Goal: Task Accomplishment & Management: Manage account settings

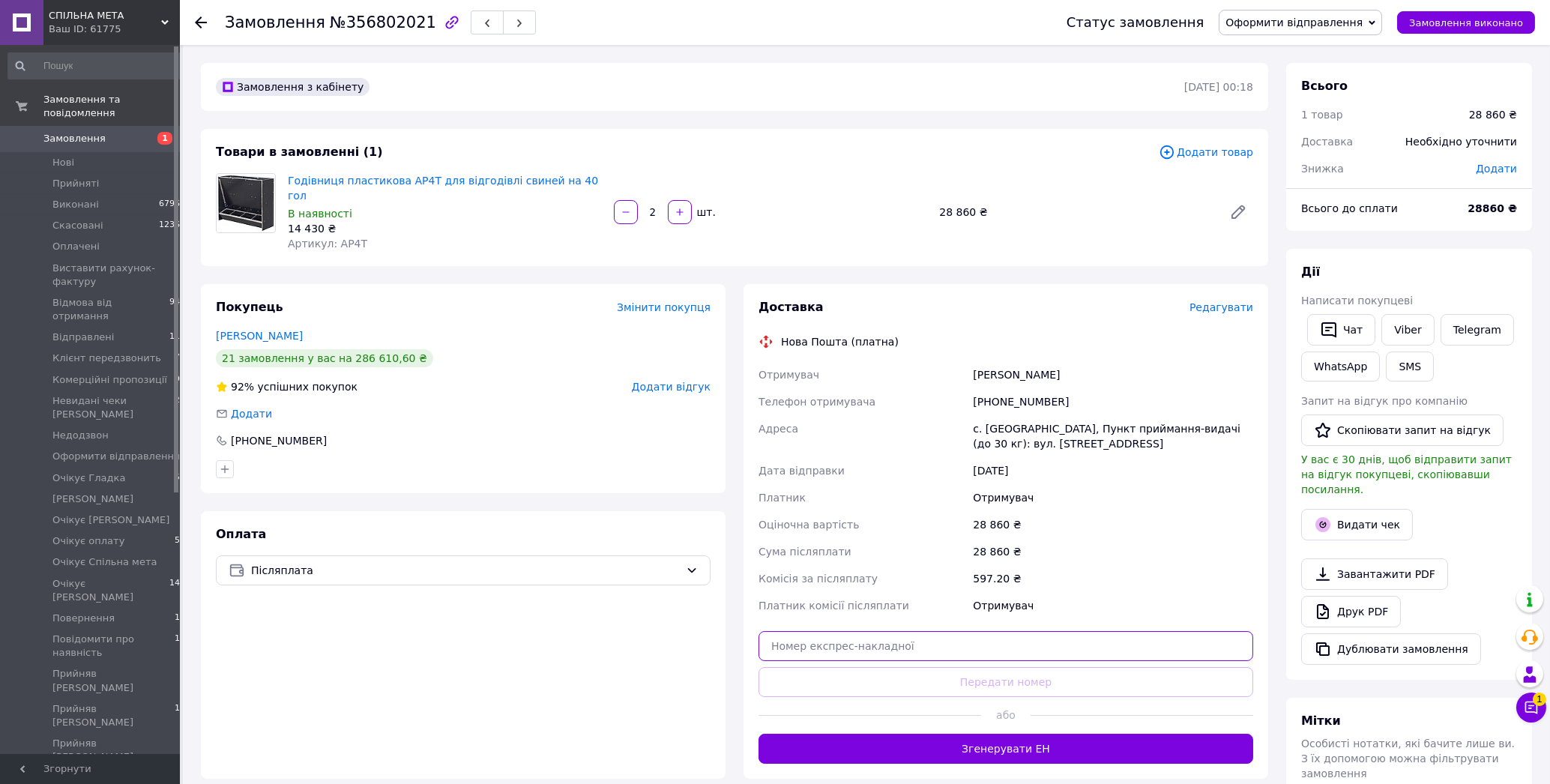
paste input "59001432865092"
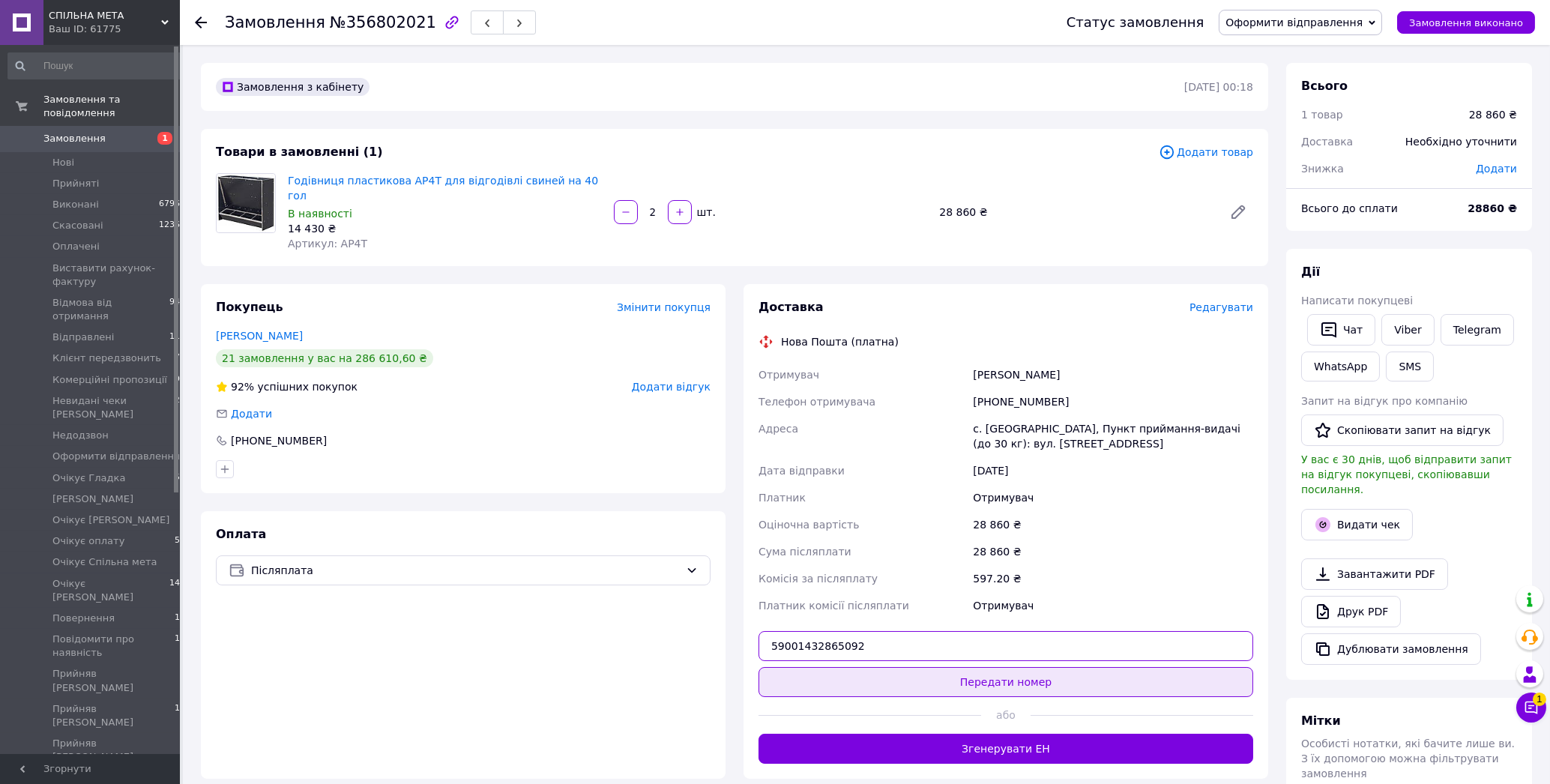
type input "59001432865092"
click at [984, 667] on button "Передати номер" at bounding box center [1006, 681] width 495 height 30
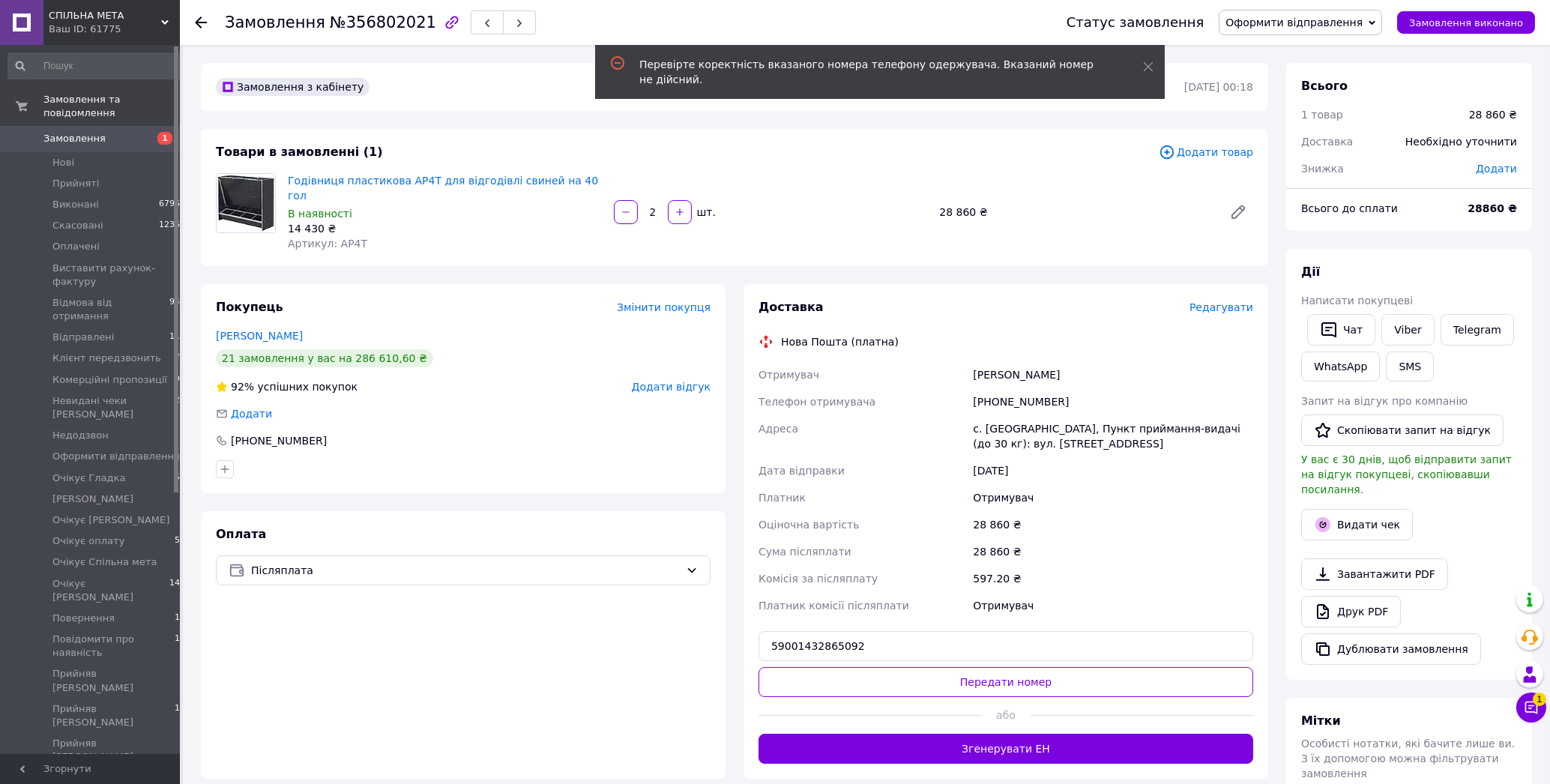
click at [1229, 301] on span "Редагувати" at bounding box center [1222, 307] width 64 height 12
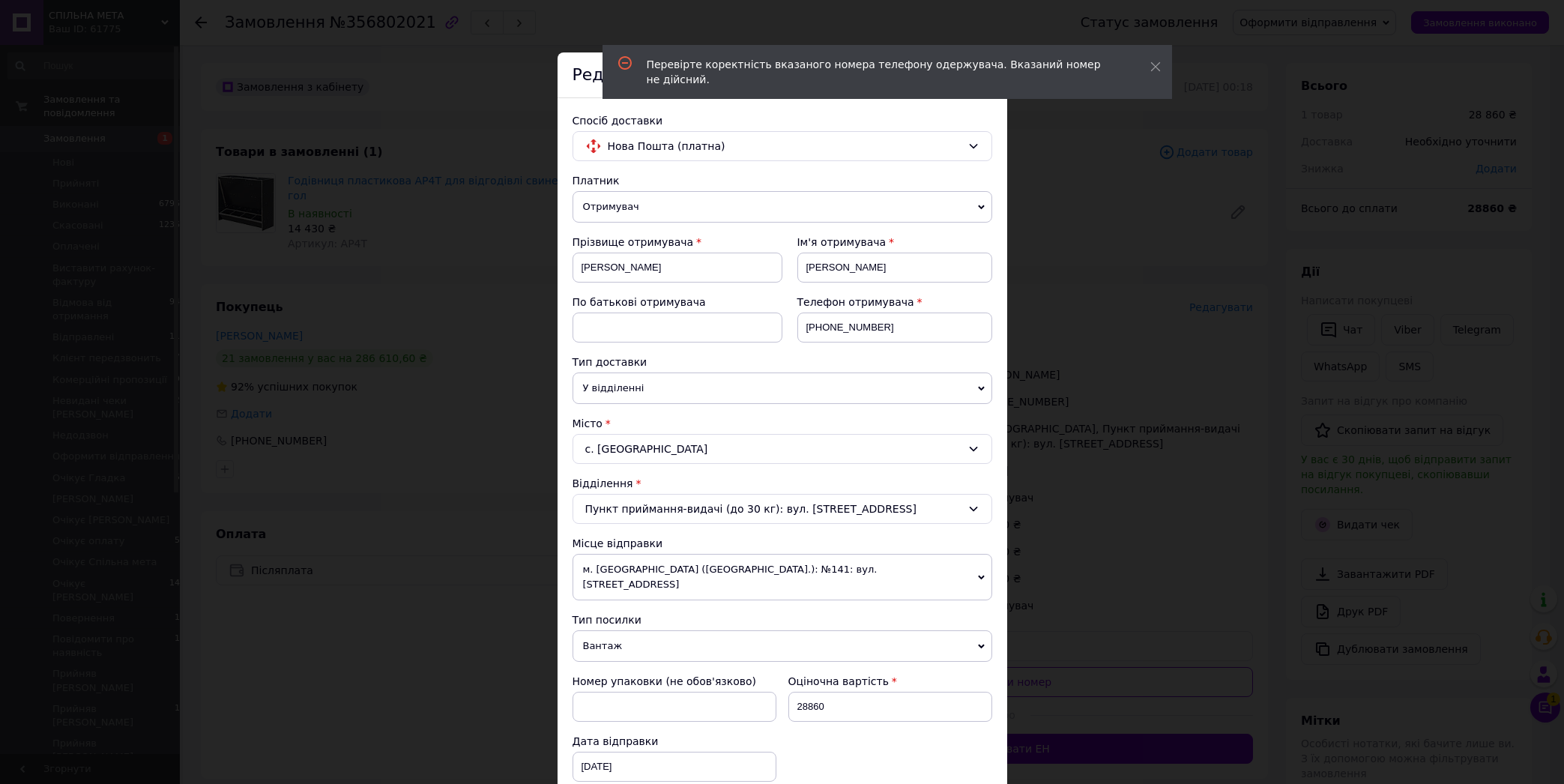
click at [1163, 66] on div "Перевірте коректність вказаного номера телефону одержувача. Вказаний номер не д…" at bounding box center [887, 71] width 569 height 54
click at [1148, 62] on div "Перевірте коректність вказаного номера телефону одержувача. Вказаний номер не д…" at bounding box center [887, 71] width 569 height 54
click at [1152, 64] on icon at bounding box center [1155, 66] width 10 height 10
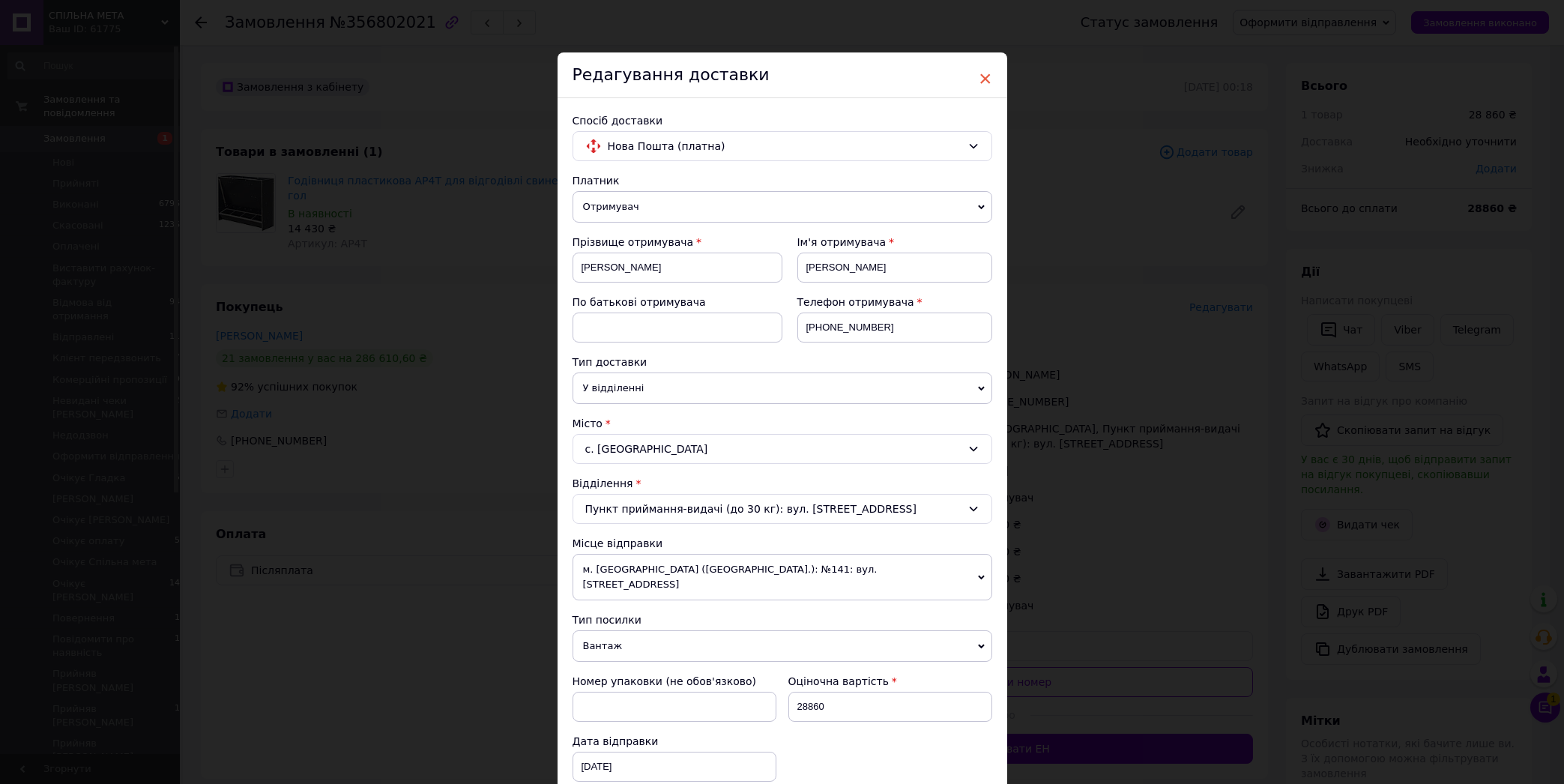
click at [979, 74] on span "×" at bounding box center [985, 78] width 14 height 26
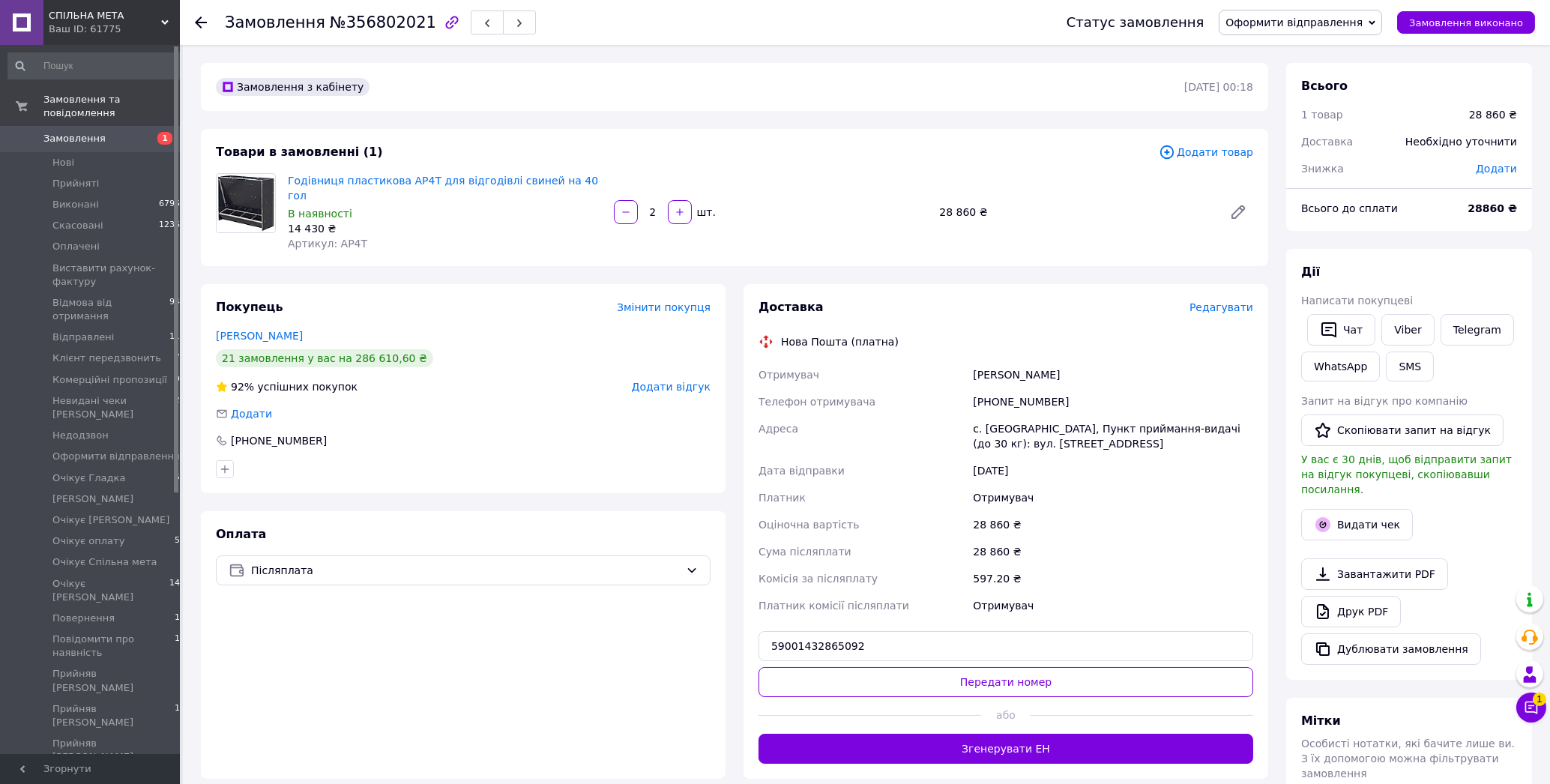
click at [268, 284] on div "Покупець Змінити покупця [PERSON_NAME] 21 замовлення у вас на 286 610,60 ₴ 92% …" at bounding box center [463, 388] width 525 height 209
click at [1212, 299] on div "Доставка Редагувати" at bounding box center [1006, 308] width 495 height 18
click at [1214, 301] on span "Редагувати" at bounding box center [1222, 307] width 64 height 12
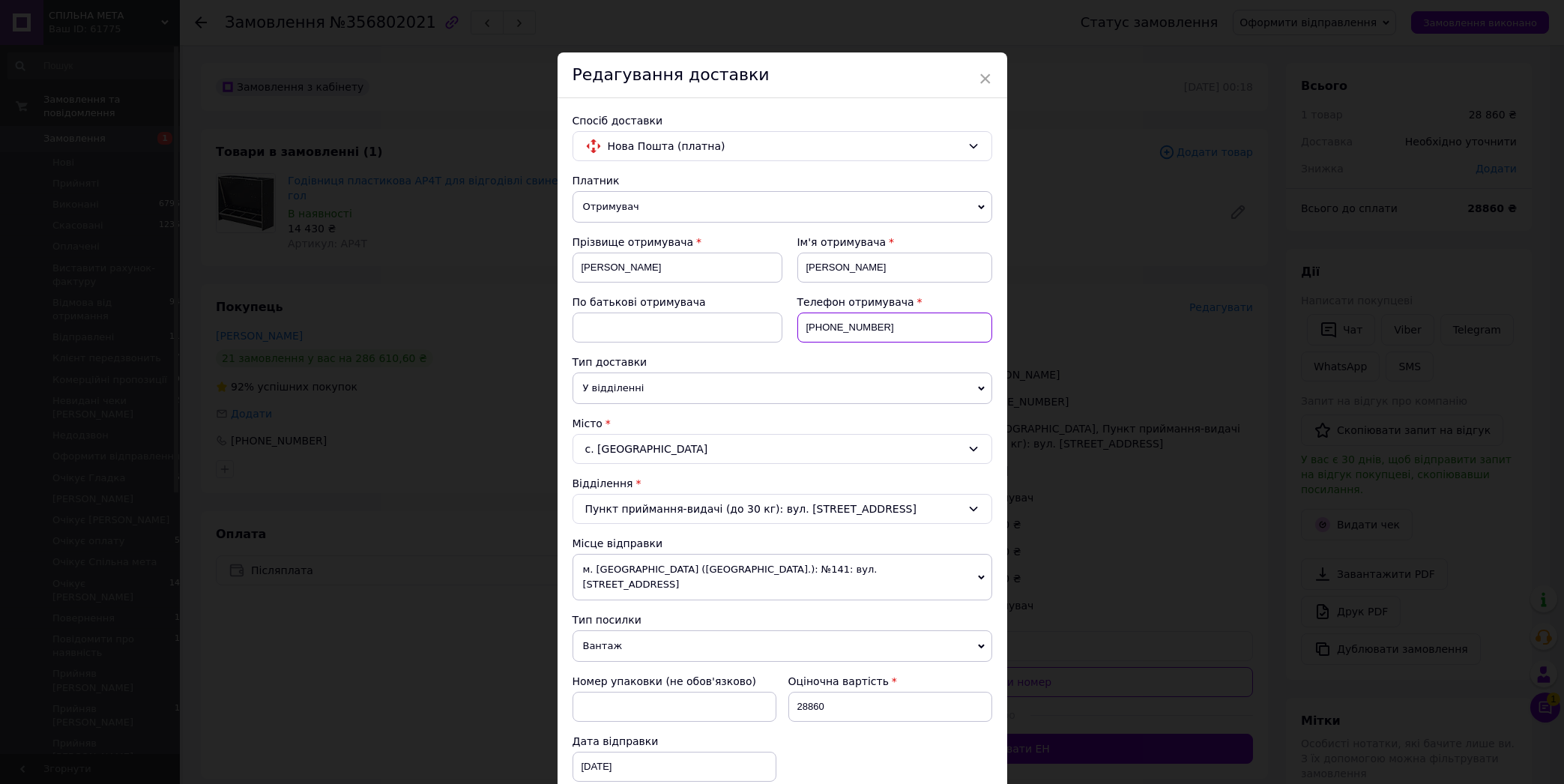
drag, startPoint x: 879, startPoint y: 332, endPoint x: 790, endPoint y: 331, distance: 89.0
click at [782, 337] on div "Телефон отримувача [PHONE_NUMBER]" at bounding box center [887, 324] width 210 height 60
drag, startPoint x: 872, startPoint y: 330, endPoint x: 774, endPoint y: 332, distance: 98.0
click at [798, 332] on input "[PHONE_NUMBER]" at bounding box center [895, 327] width 195 height 30
paste input "0"
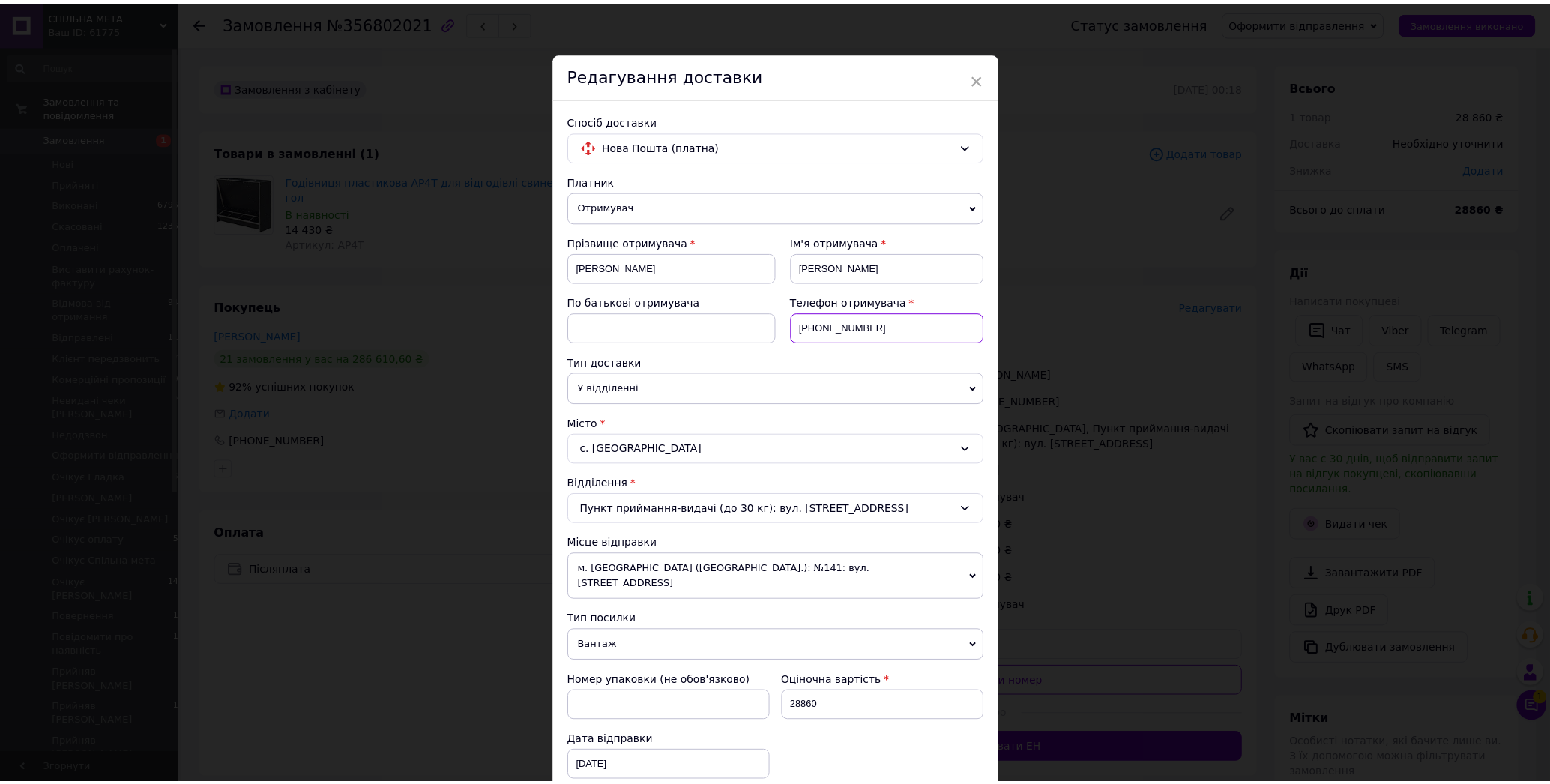
scroll to position [362, 0]
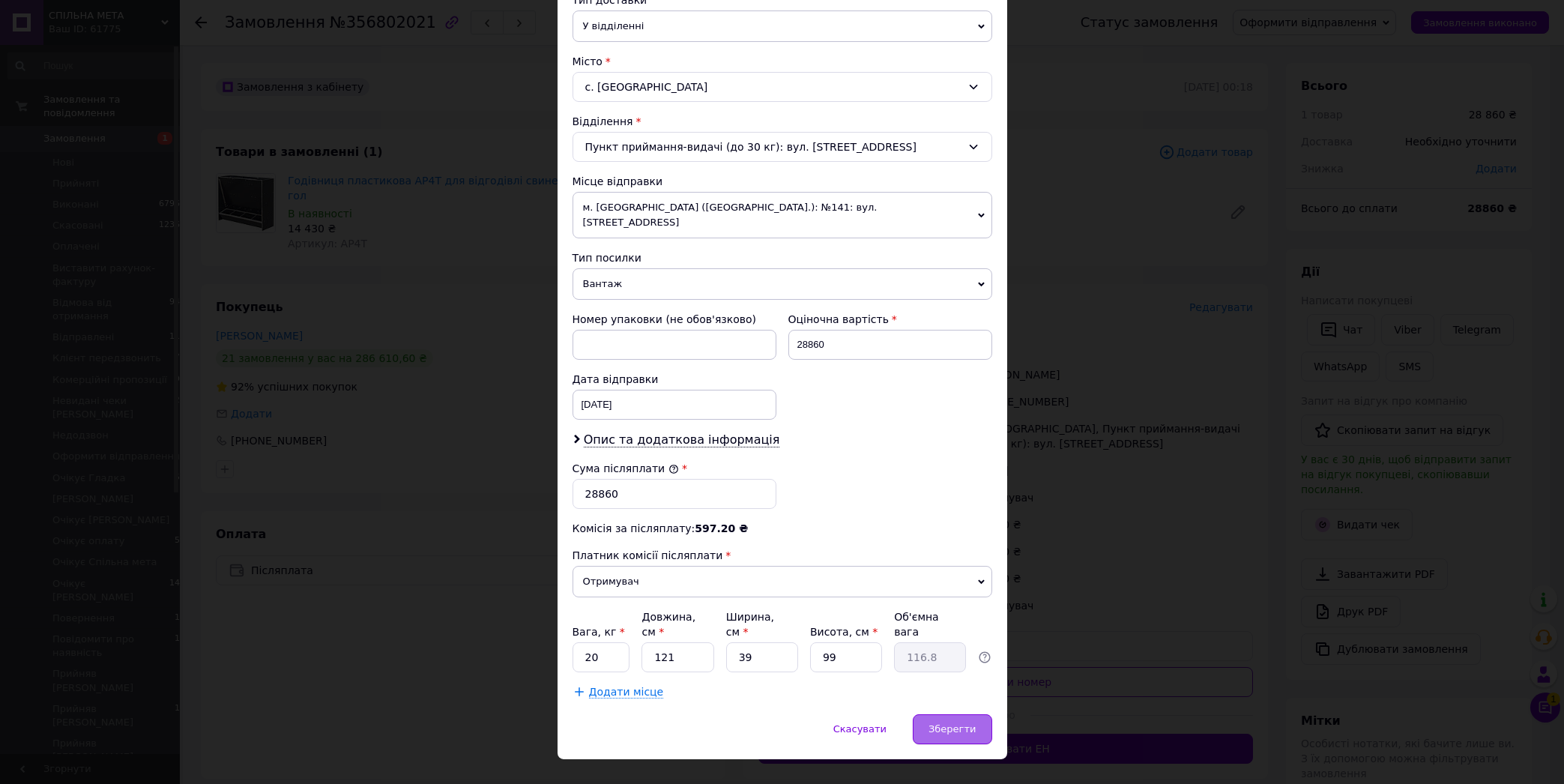
type input "[PHONE_NUMBER]"
click at [937, 723] on span "Зберегти" at bounding box center [951, 729] width 47 height 11
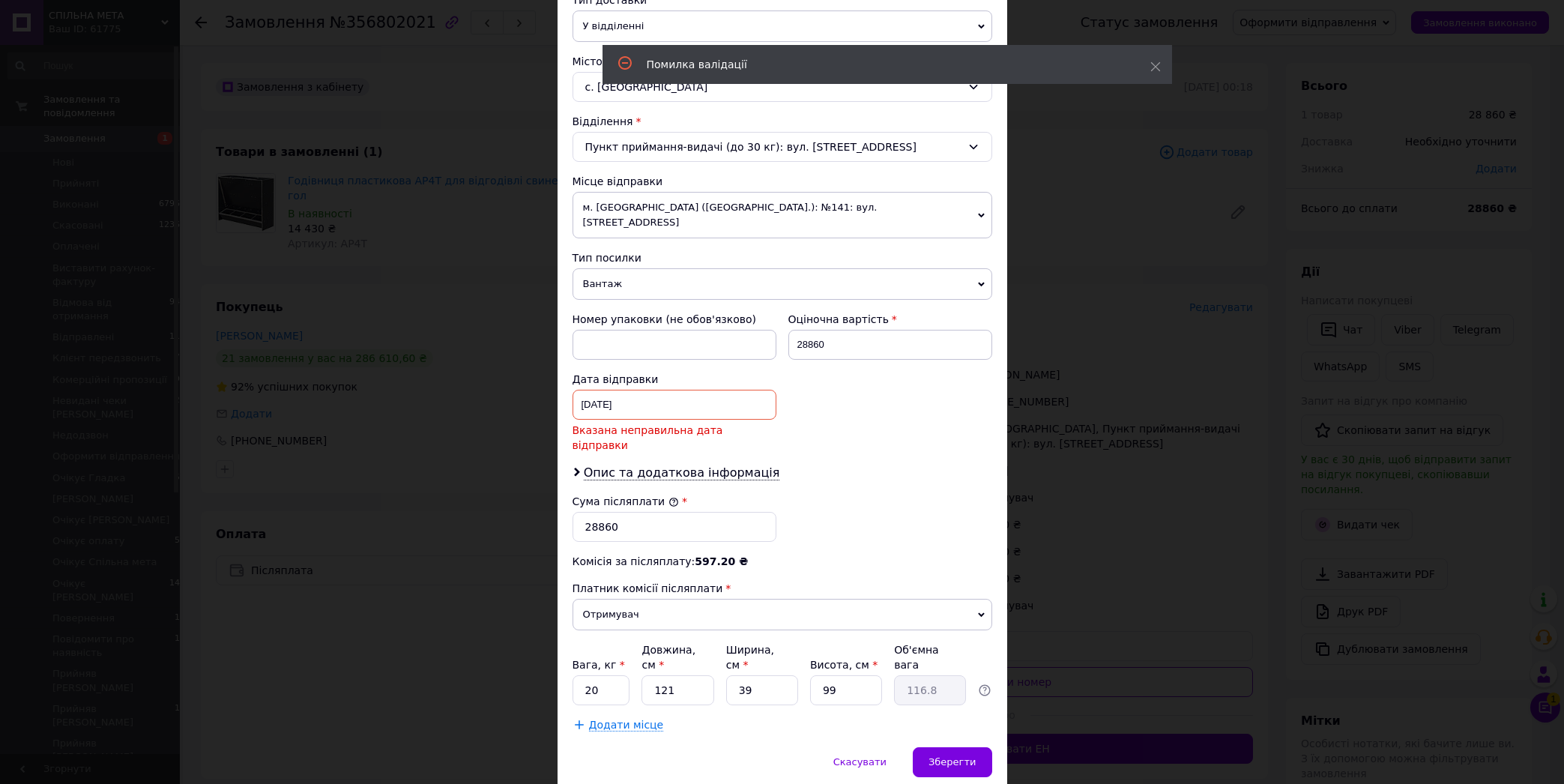
click at [649, 390] on input "[DATE]" at bounding box center [674, 404] width 204 height 30
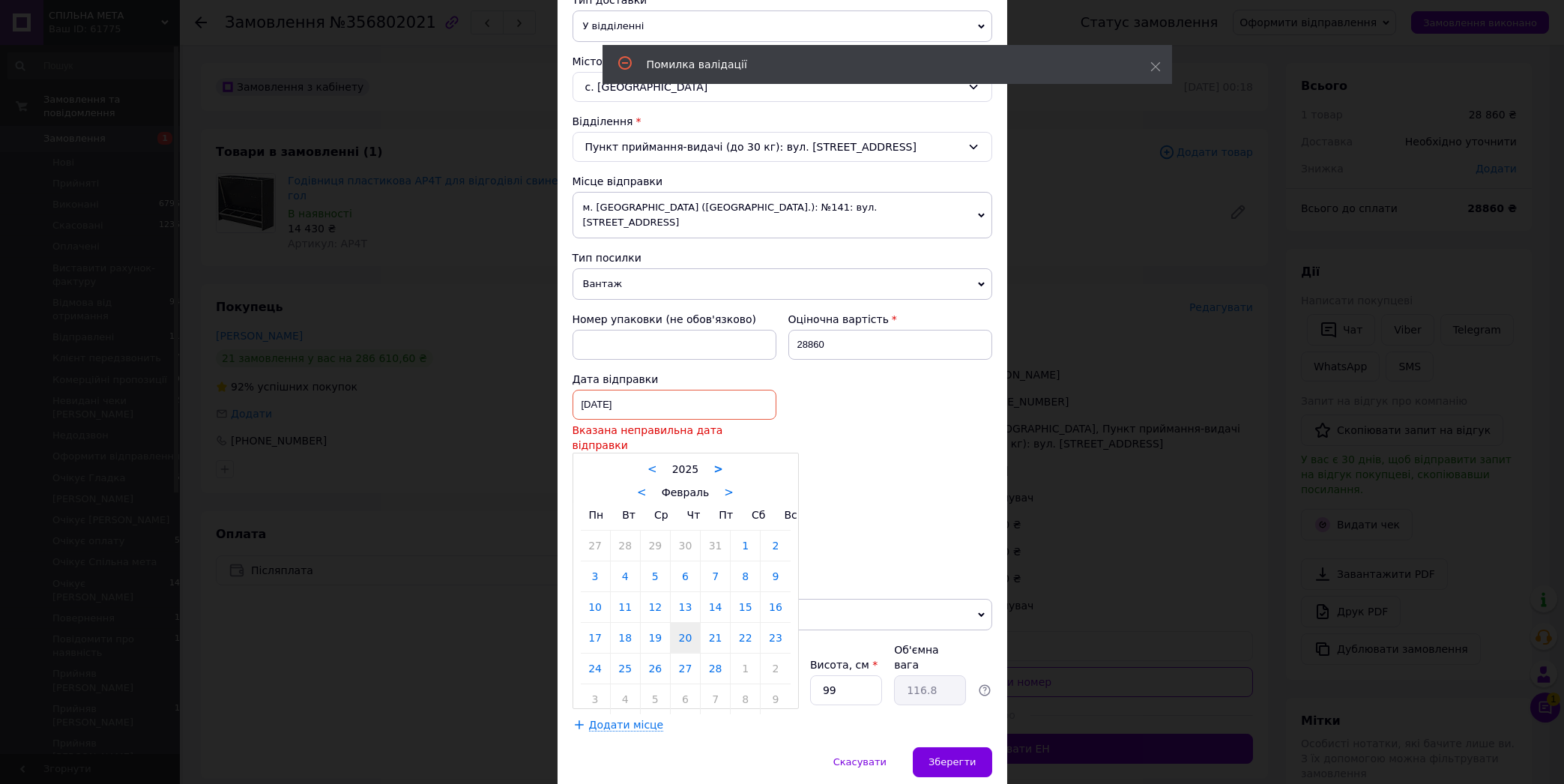
click at [714, 462] on link ">" at bounding box center [718, 468] width 10 height 14
click at [649, 462] on link "<" at bounding box center [652, 468] width 10 height 14
click at [724, 485] on link ">" at bounding box center [729, 492] width 10 height 14
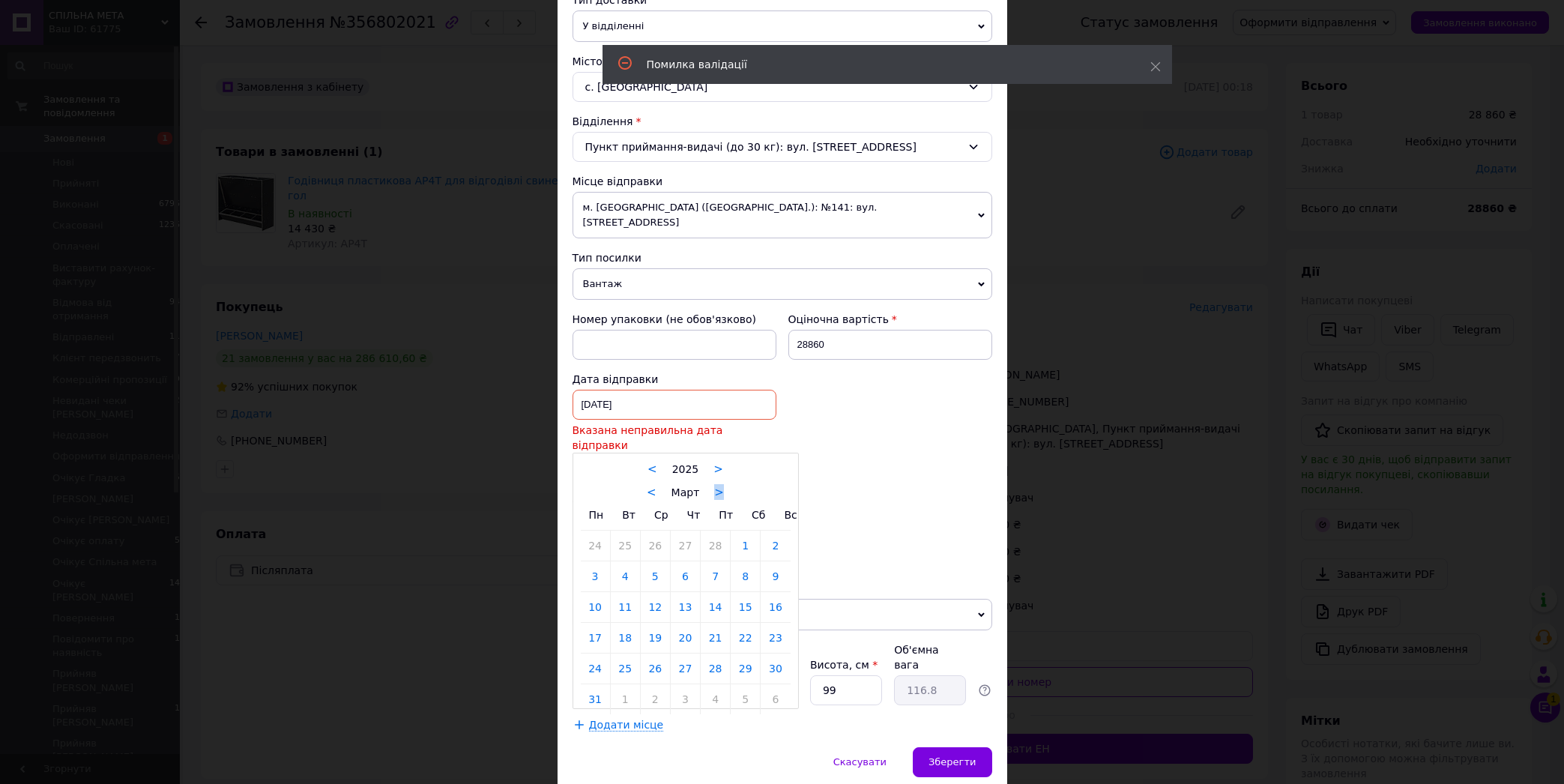
click at [716, 484] on div "< Март >" at bounding box center [686, 492] width 210 height 16
click at [714, 485] on link ">" at bounding box center [719, 492] width 10 height 14
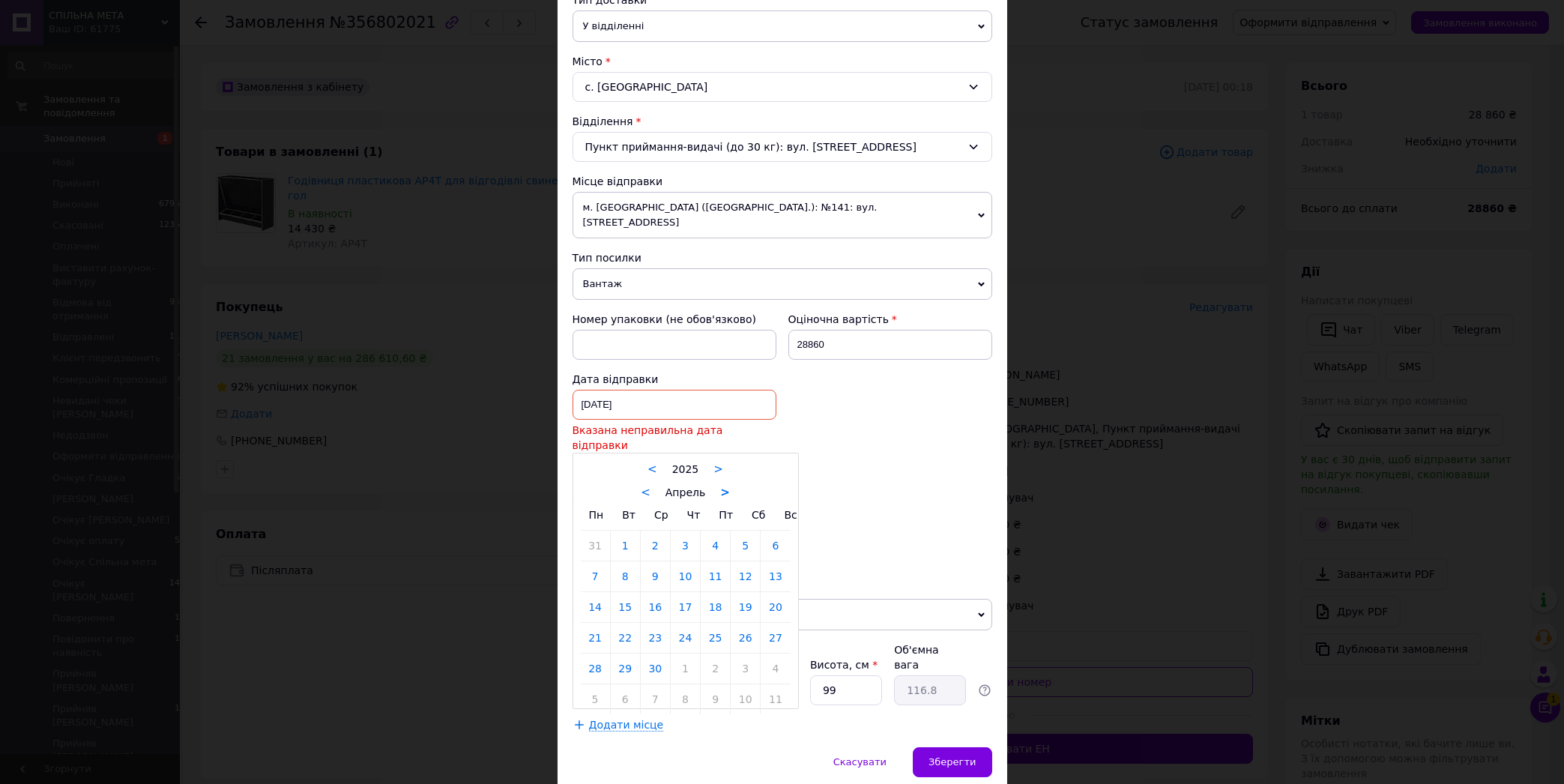
click at [720, 485] on link ">" at bounding box center [725, 492] width 10 height 14
click at [711, 485] on link ">" at bounding box center [716, 492] width 10 height 14
click at [715, 485] on link ">" at bounding box center [720, 492] width 10 height 14
click at [587, 593] on link "11" at bounding box center [595, 606] width 29 height 30
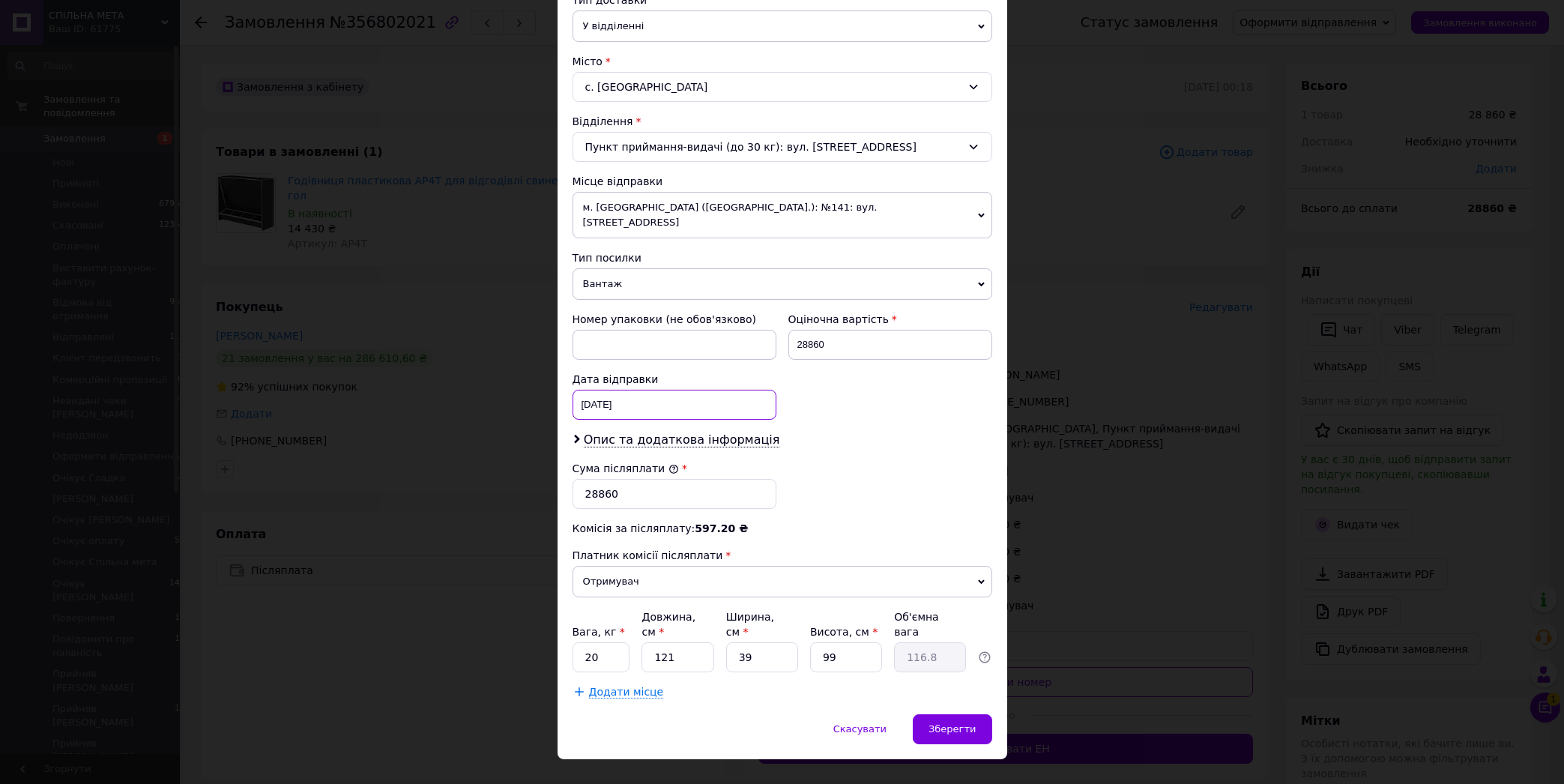
click at [645, 391] on input "[DATE]" at bounding box center [674, 404] width 204 height 30
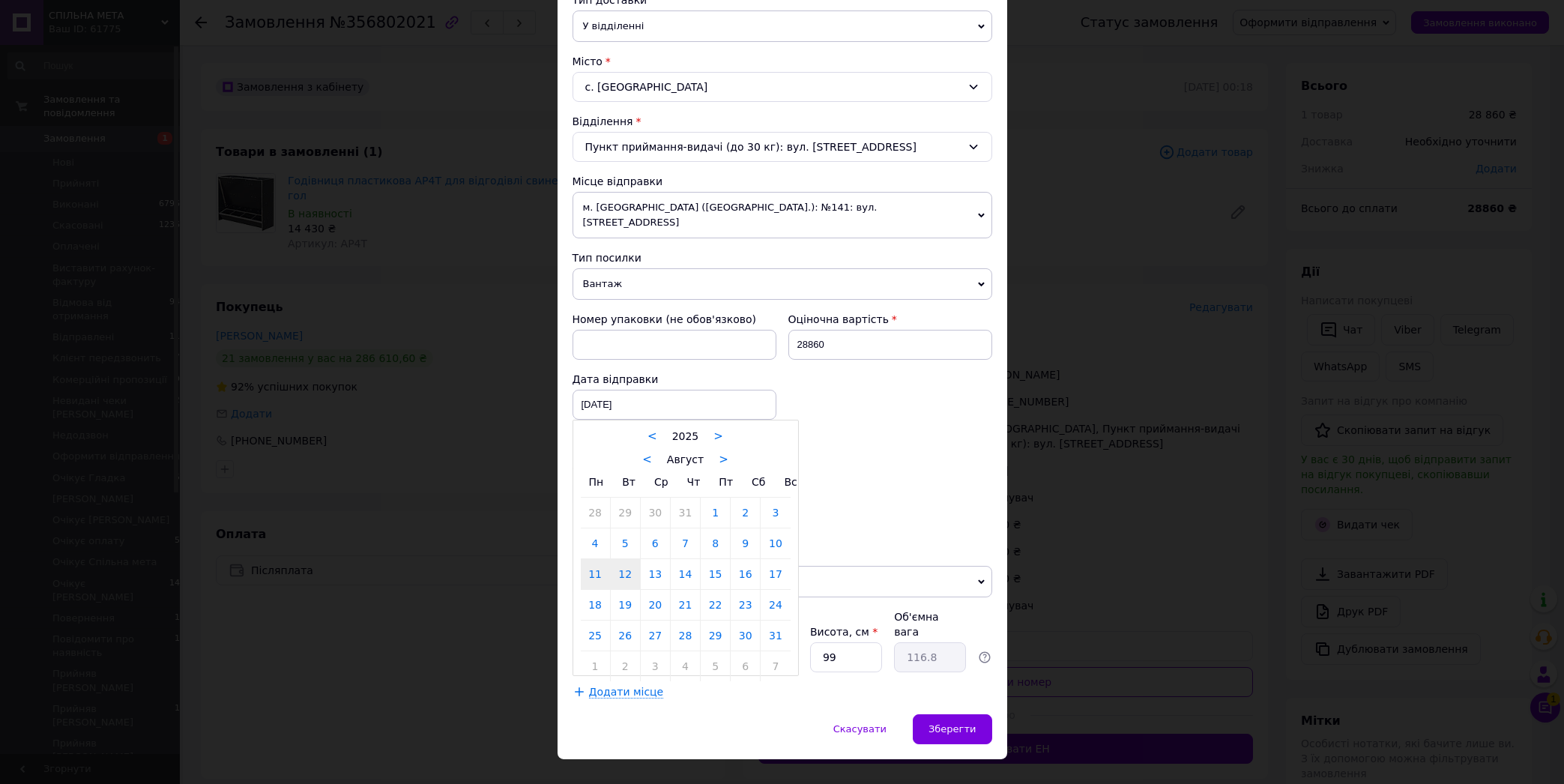
click at [621, 567] on link "12" at bounding box center [625, 573] width 29 height 30
type input "[DATE]"
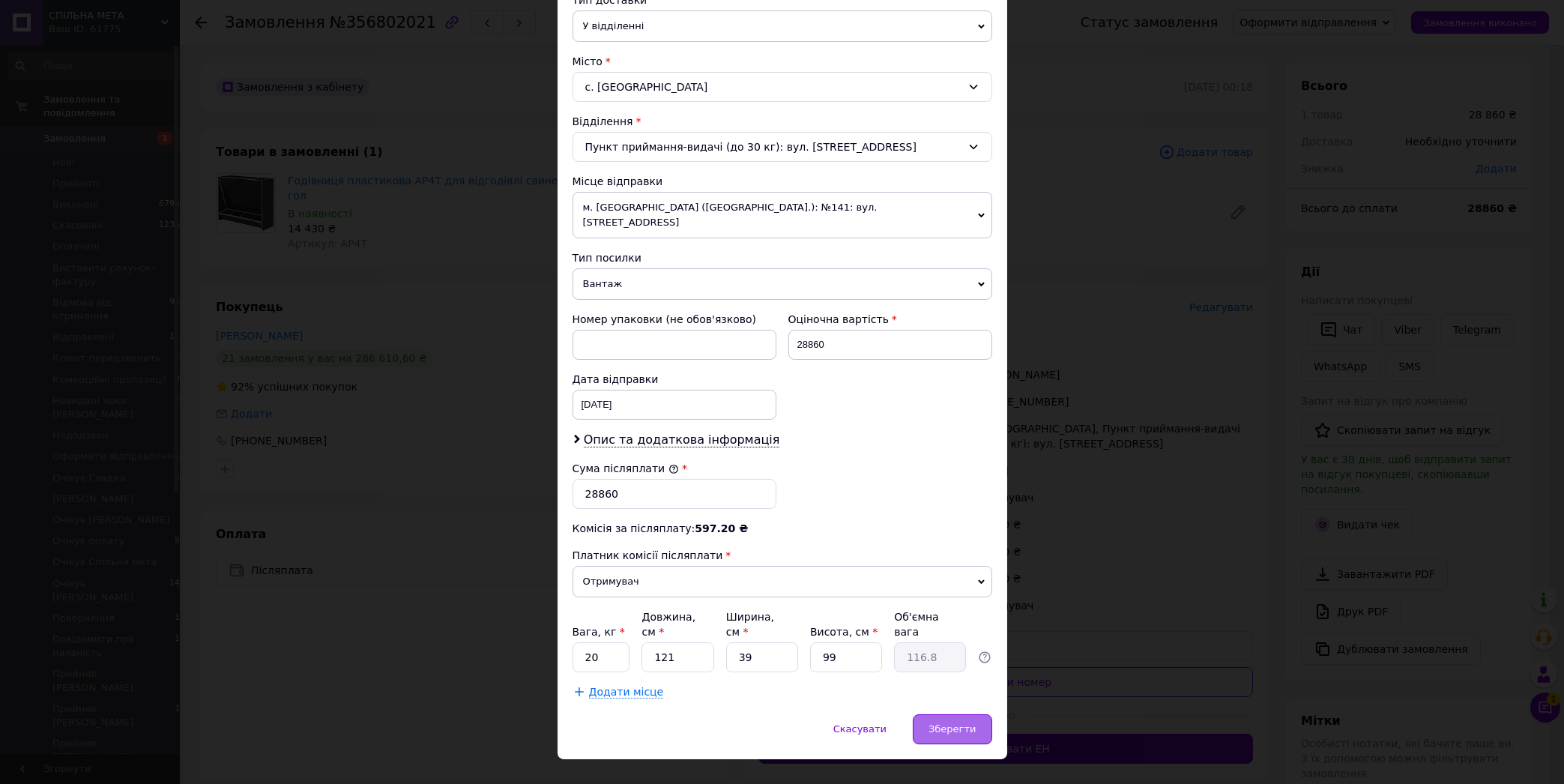
click at [953, 723] on span "Зберегти" at bounding box center [951, 729] width 47 height 11
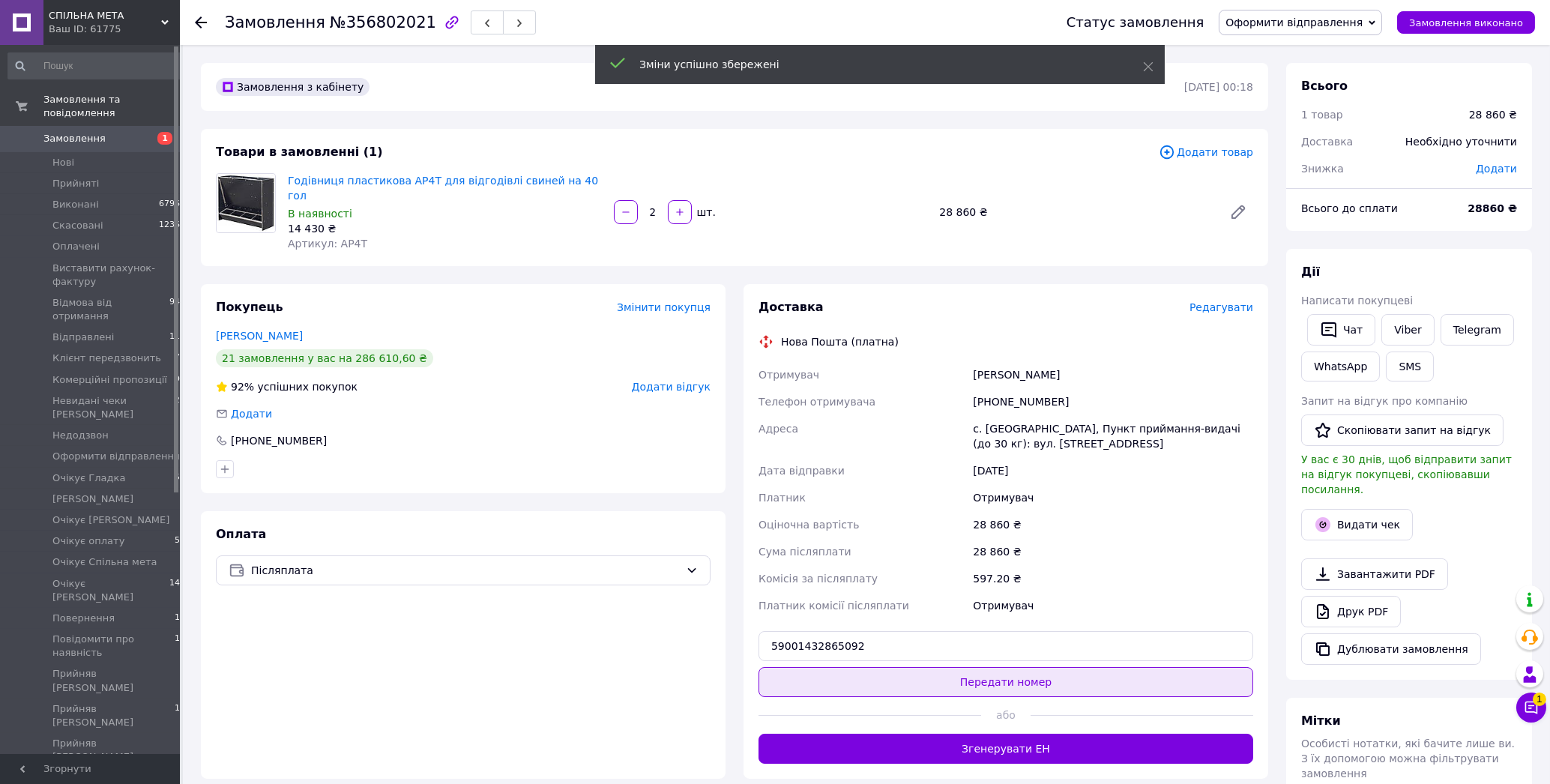
click at [985, 667] on button "Передати номер" at bounding box center [1006, 681] width 495 height 30
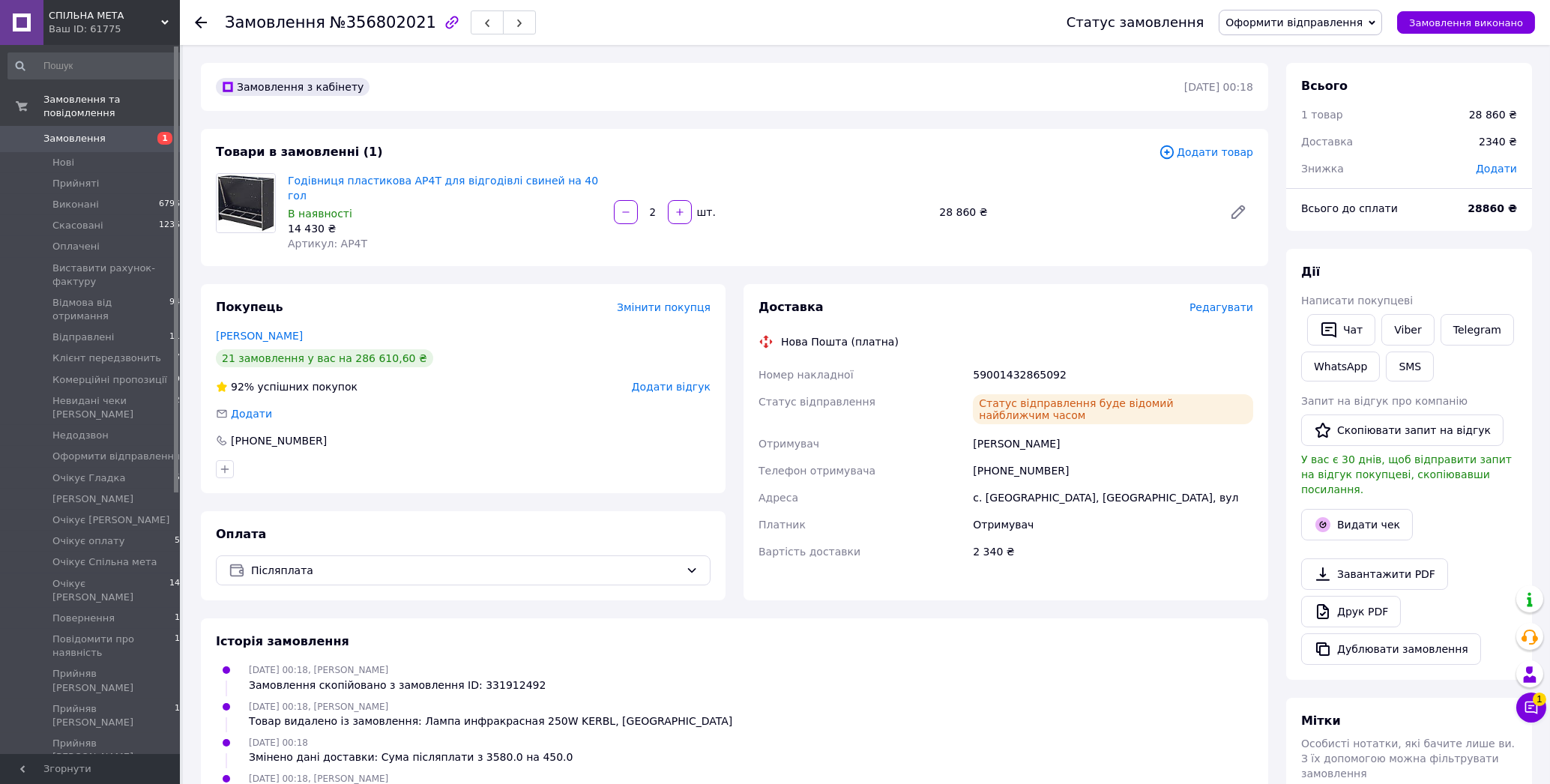
click at [1341, 22] on span "Оформити відправлення" at bounding box center [1294, 22] width 137 height 12
click at [342, 555] on div "Післяплата" at bounding box center [463, 569] width 495 height 30
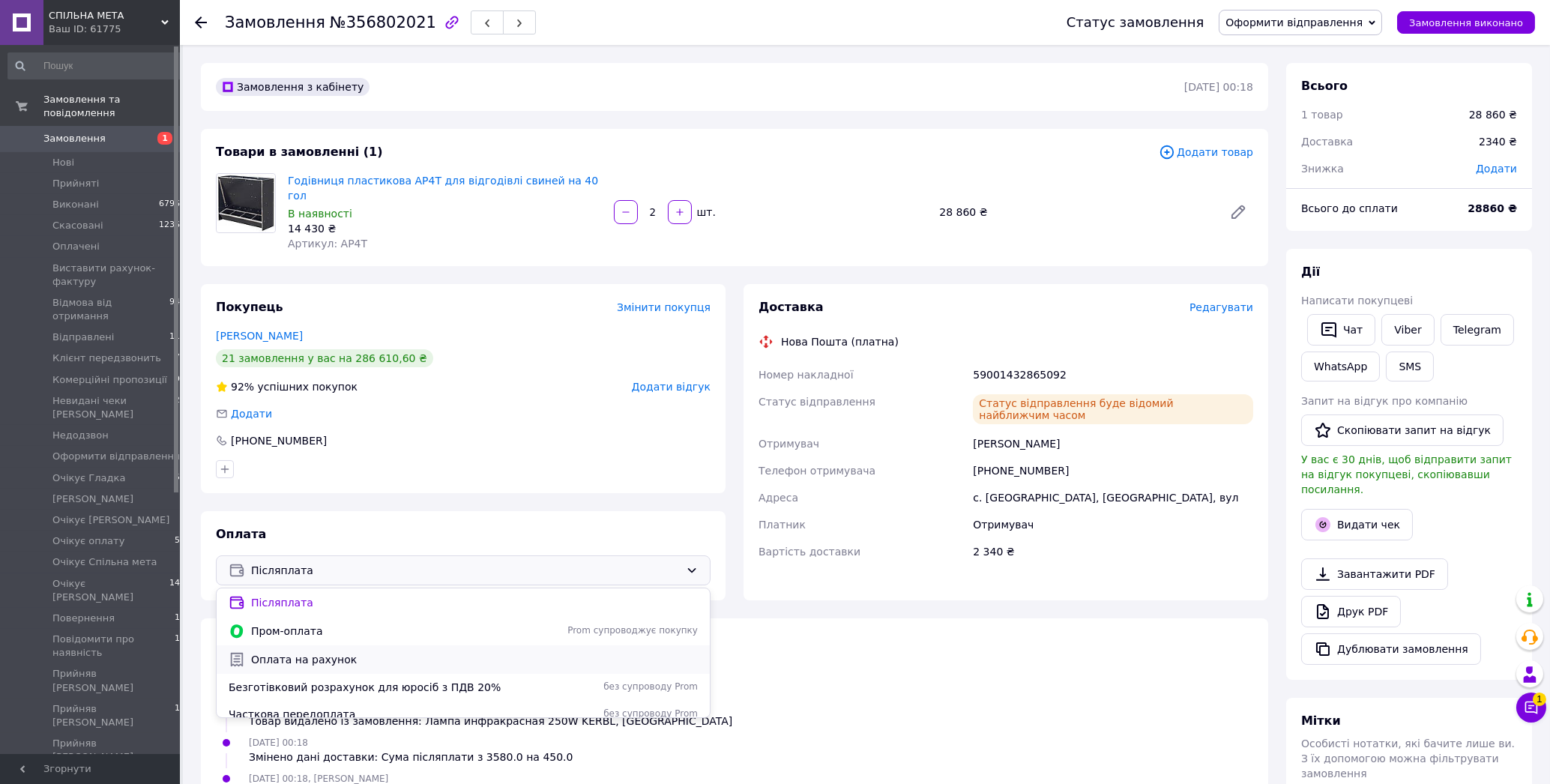
click at [290, 652] on span "Оплата на рахунок" at bounding box center [474, 659] width 447 height 15
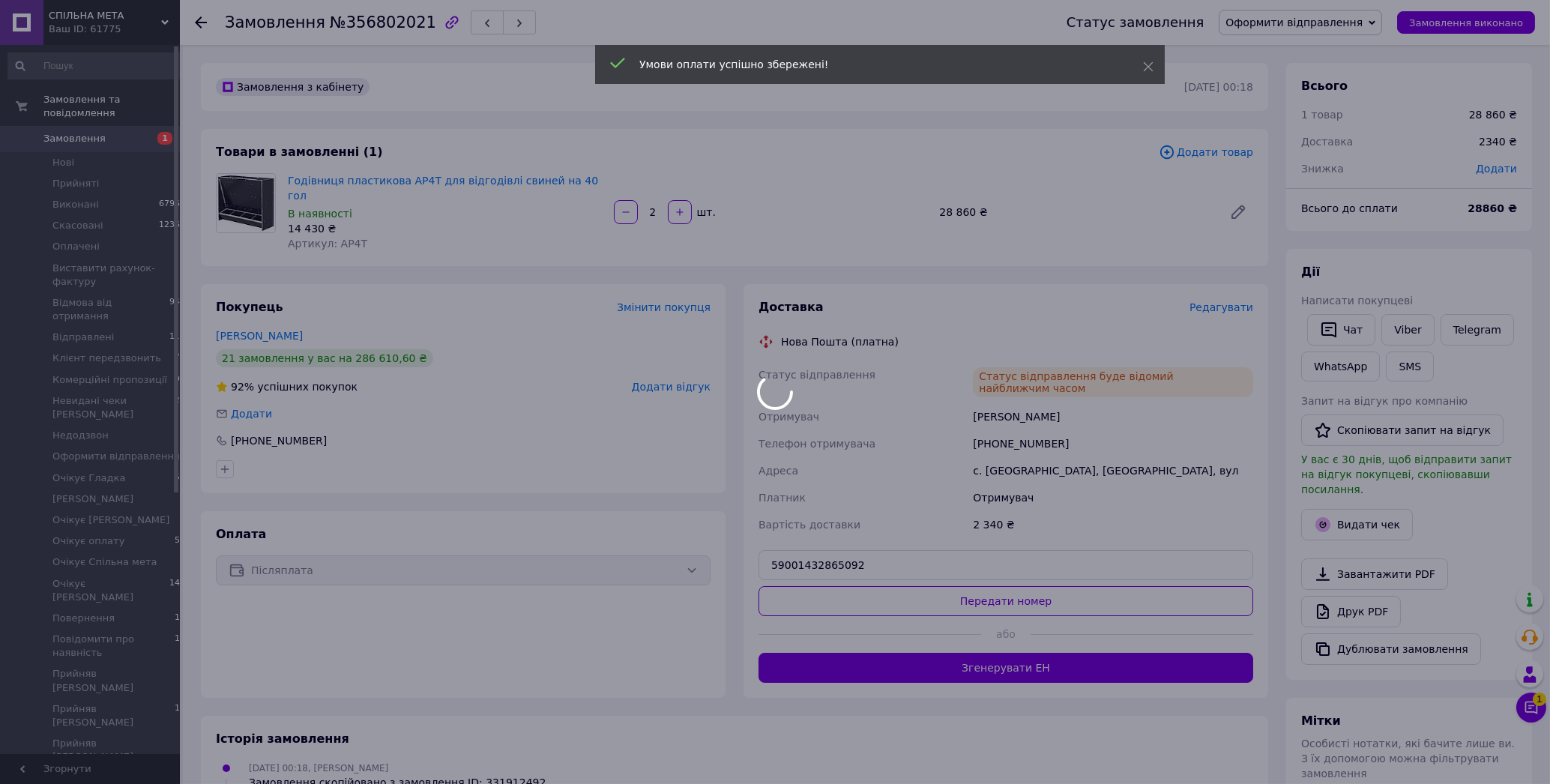
scroll to position [26, 0]
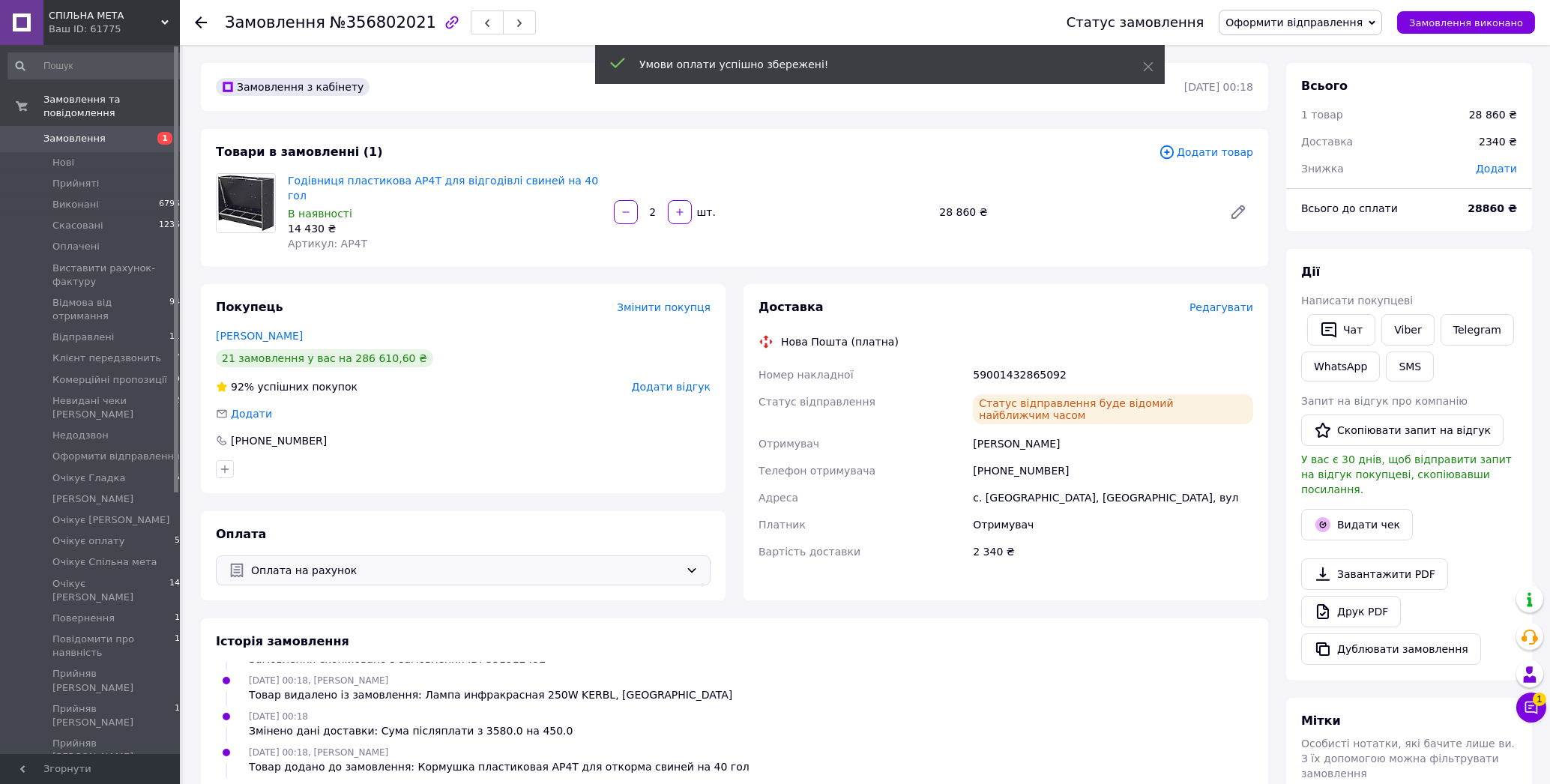
click at [1311, 26] on span "Оформити відправлення" at bounding box center [1294, 22] width 137 height 12
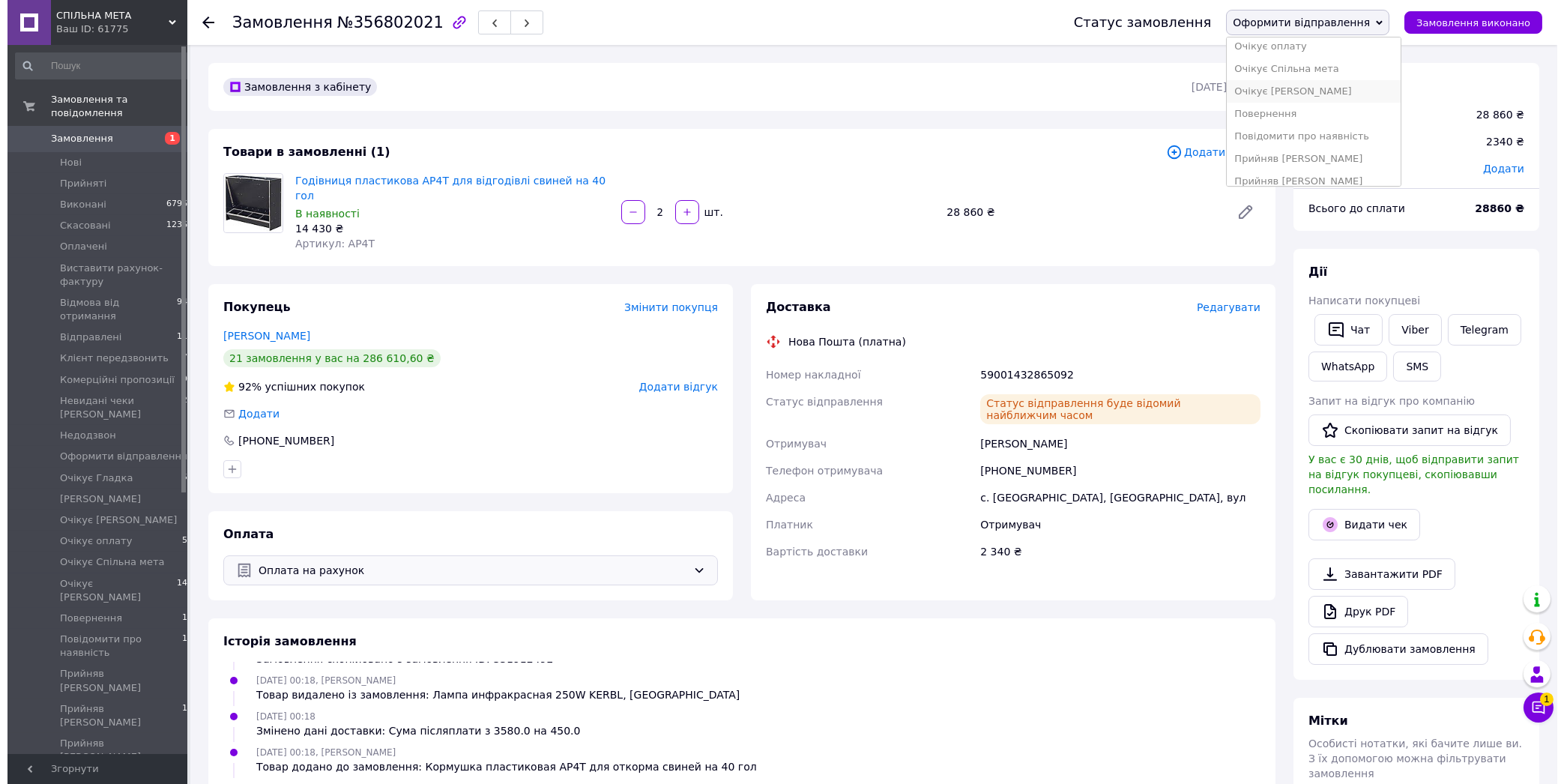
scroll to position [402, 0]
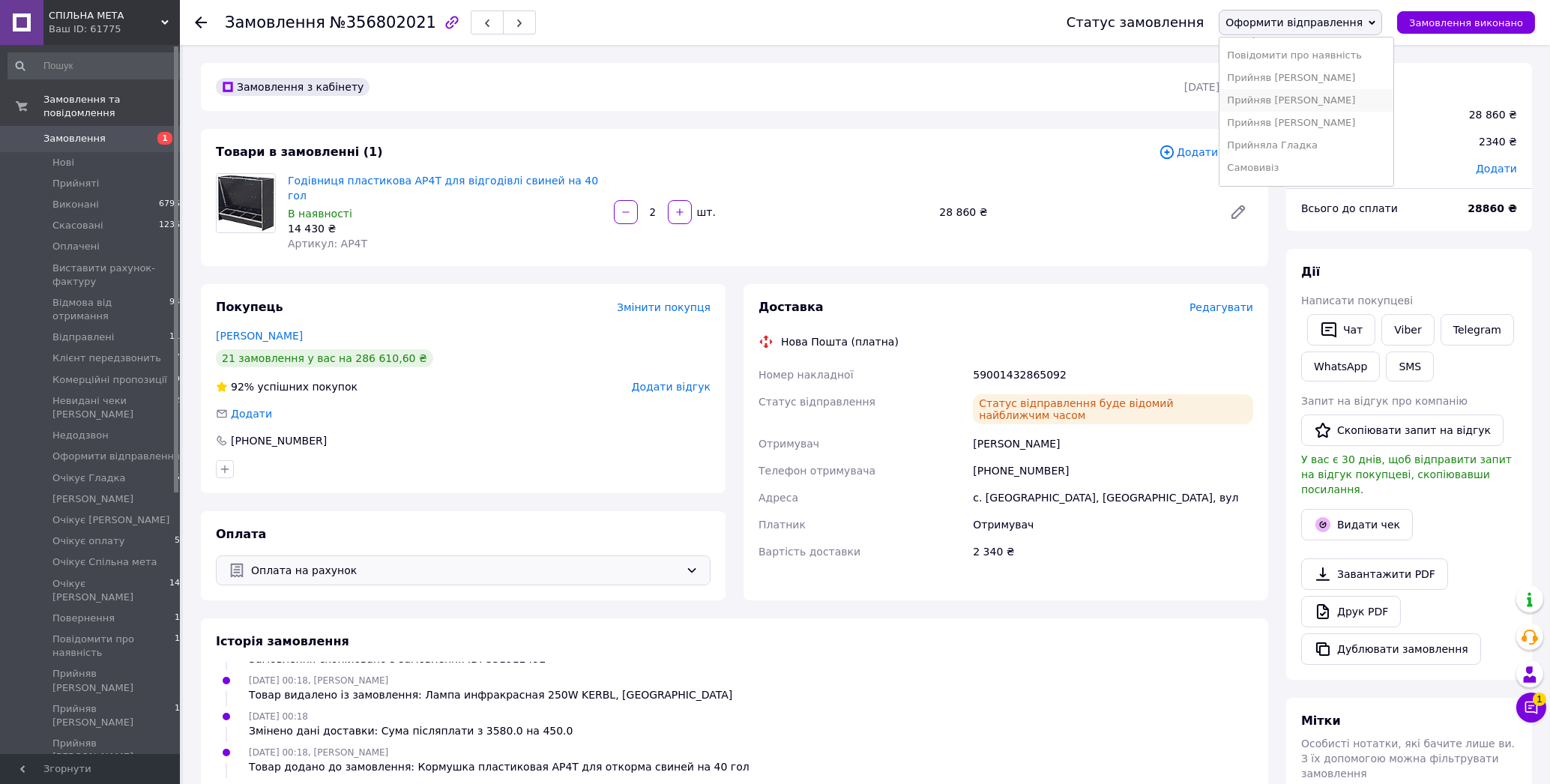
click at [1298, 105] on li "Прийняв [PERSON_NAME]" at bounding box center [1306, 100] width 173 height 22
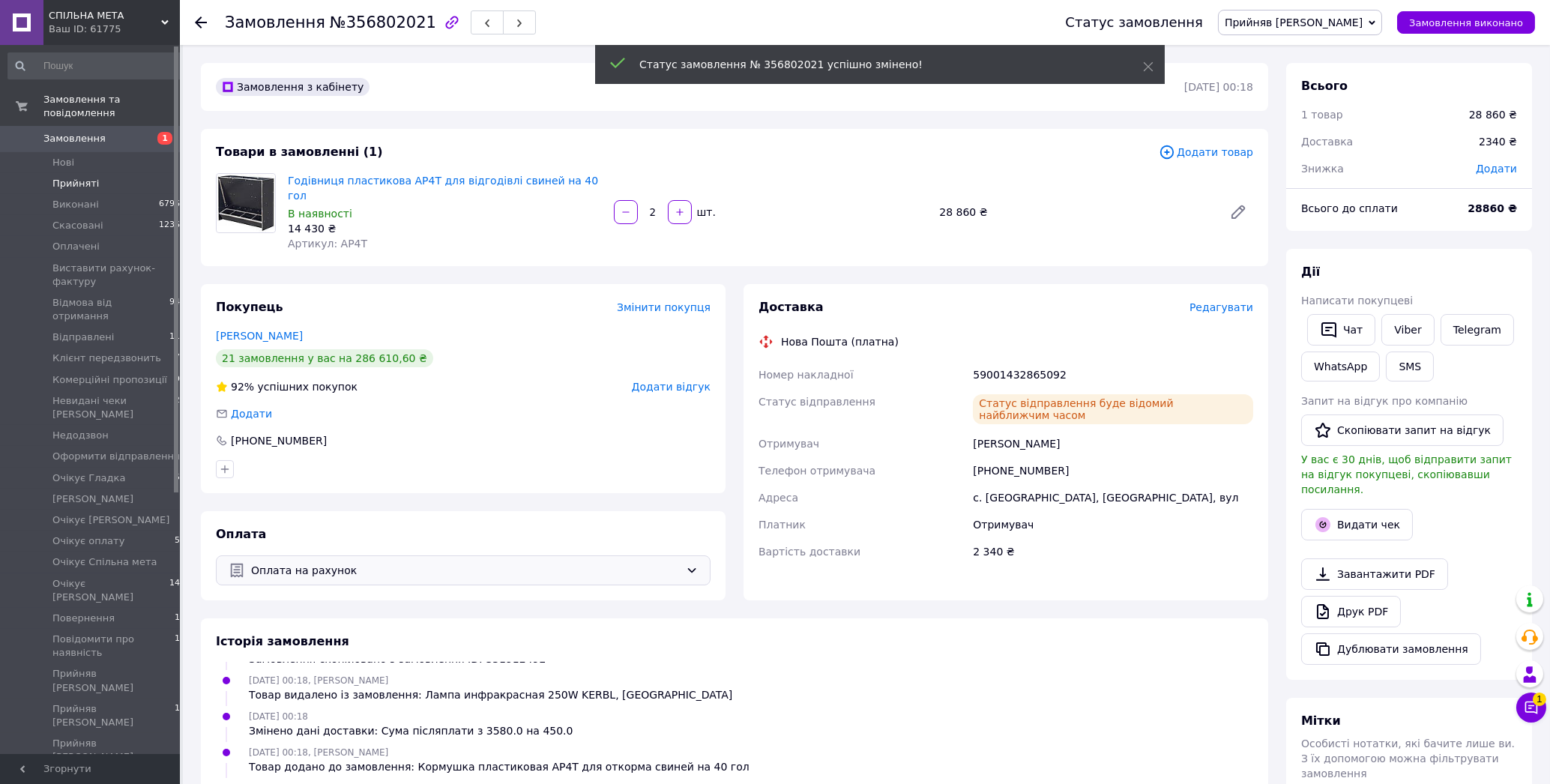
click at [65, 177] on span "Прийняті" at bounding box center [76, 183] width 46 height 14
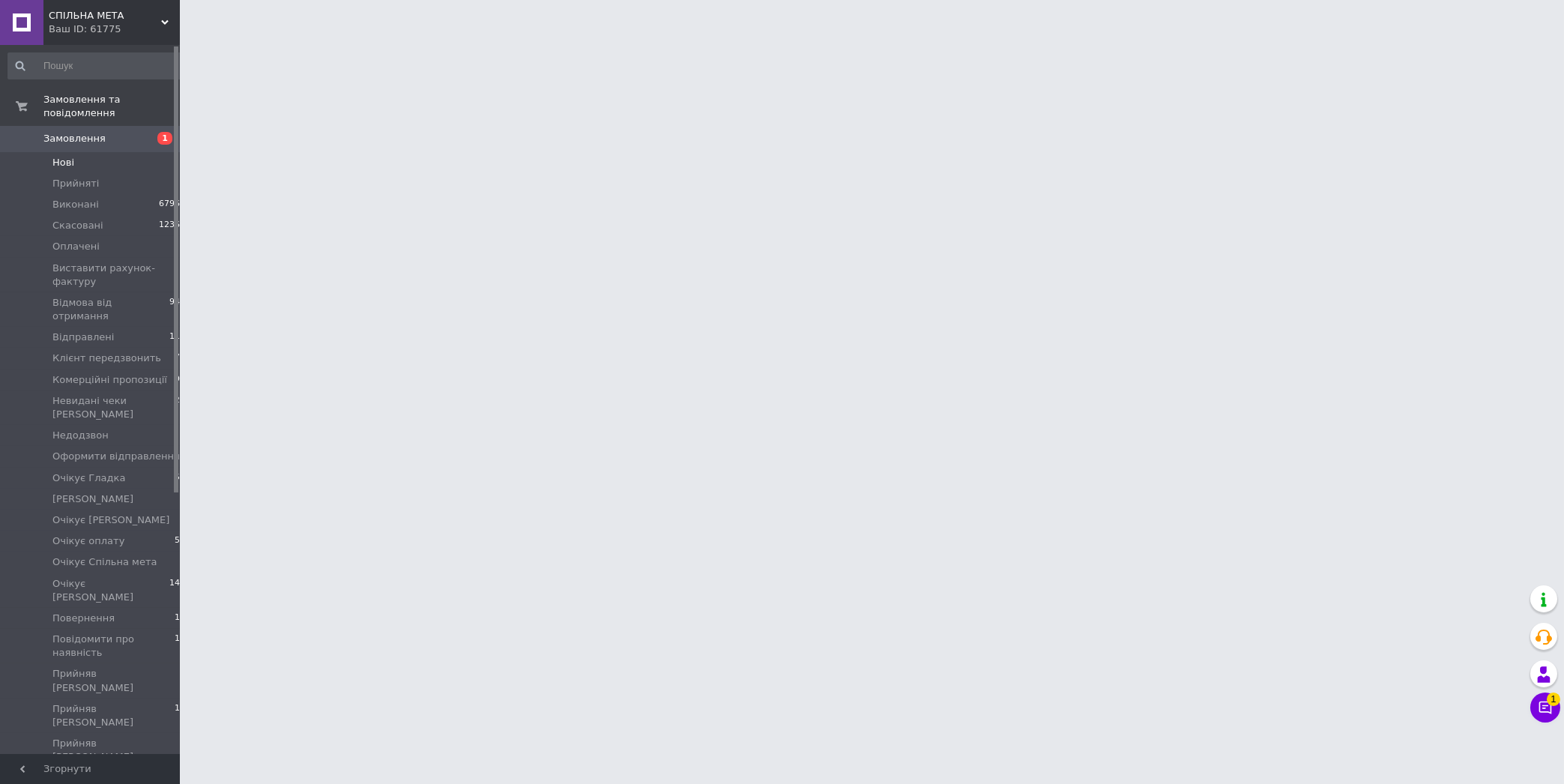
click at [83, 152] on li "Нові 1" at bounding box center [97, 163] width 194 height 21
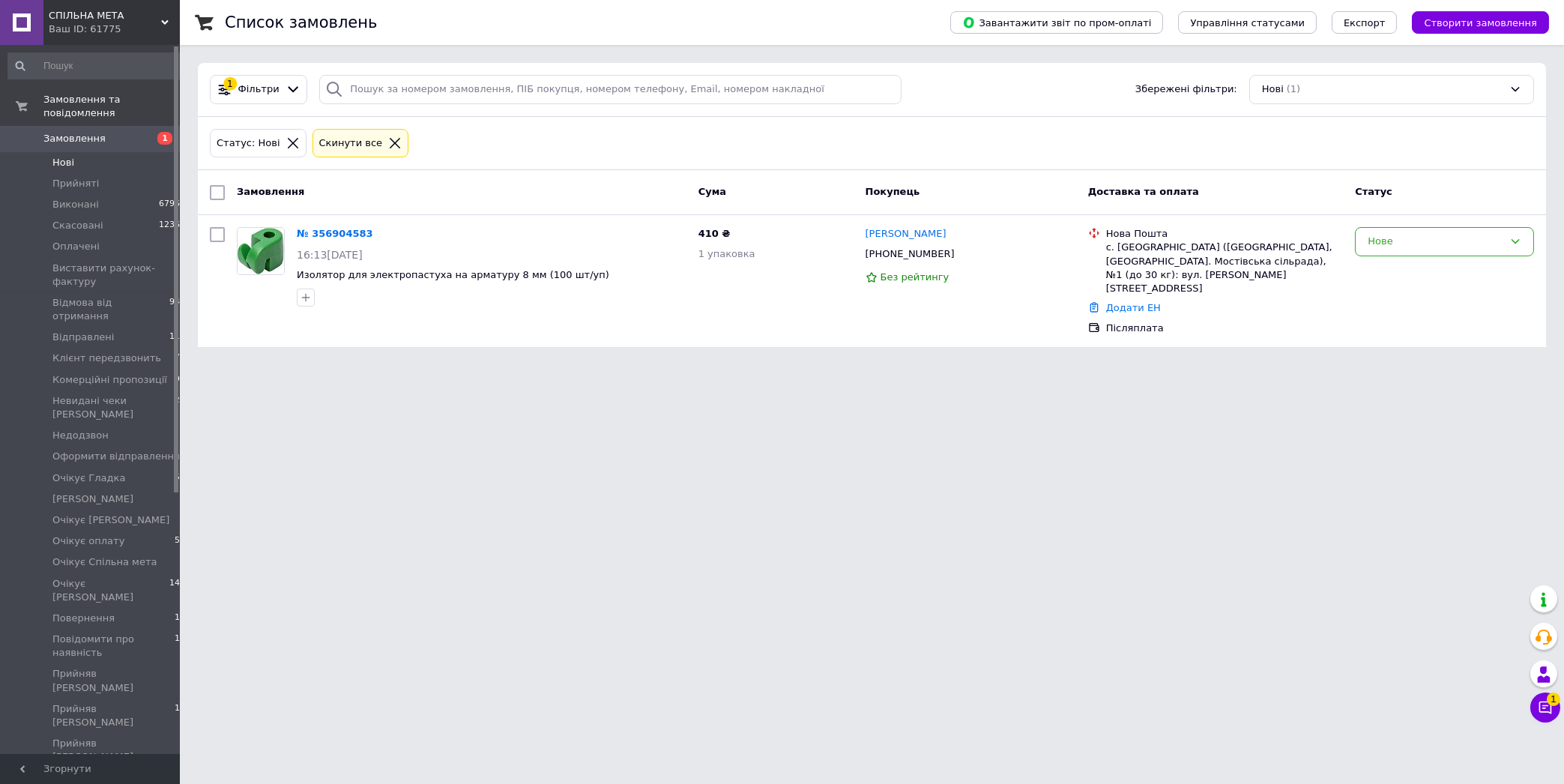
click at [388, 145] on icon at bounding box center [395, 143] width 14 height 14
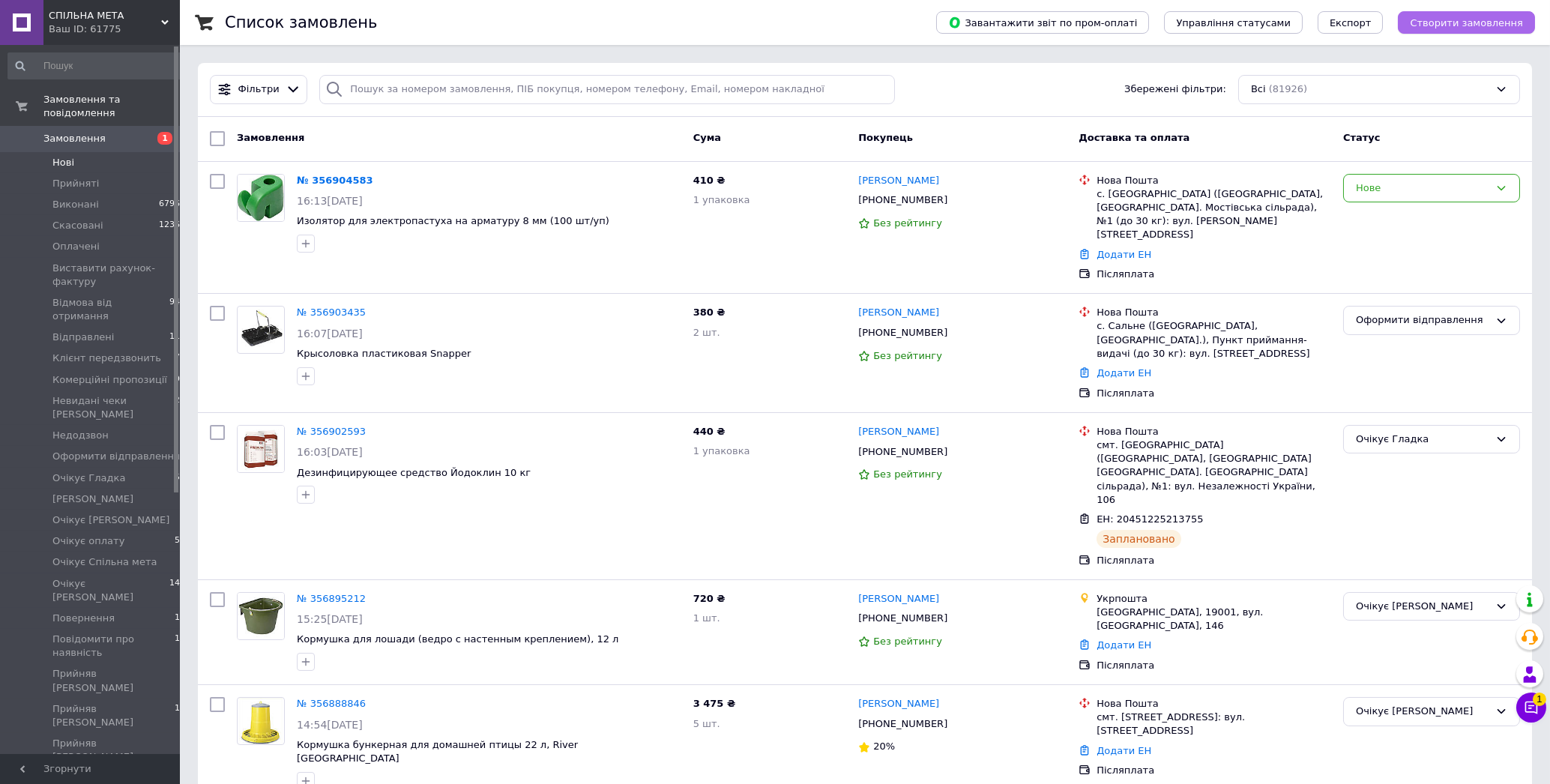
click at [1459, 24] on span "Створити замовлення" at bounding box center [1466, 23] width 113 height 11
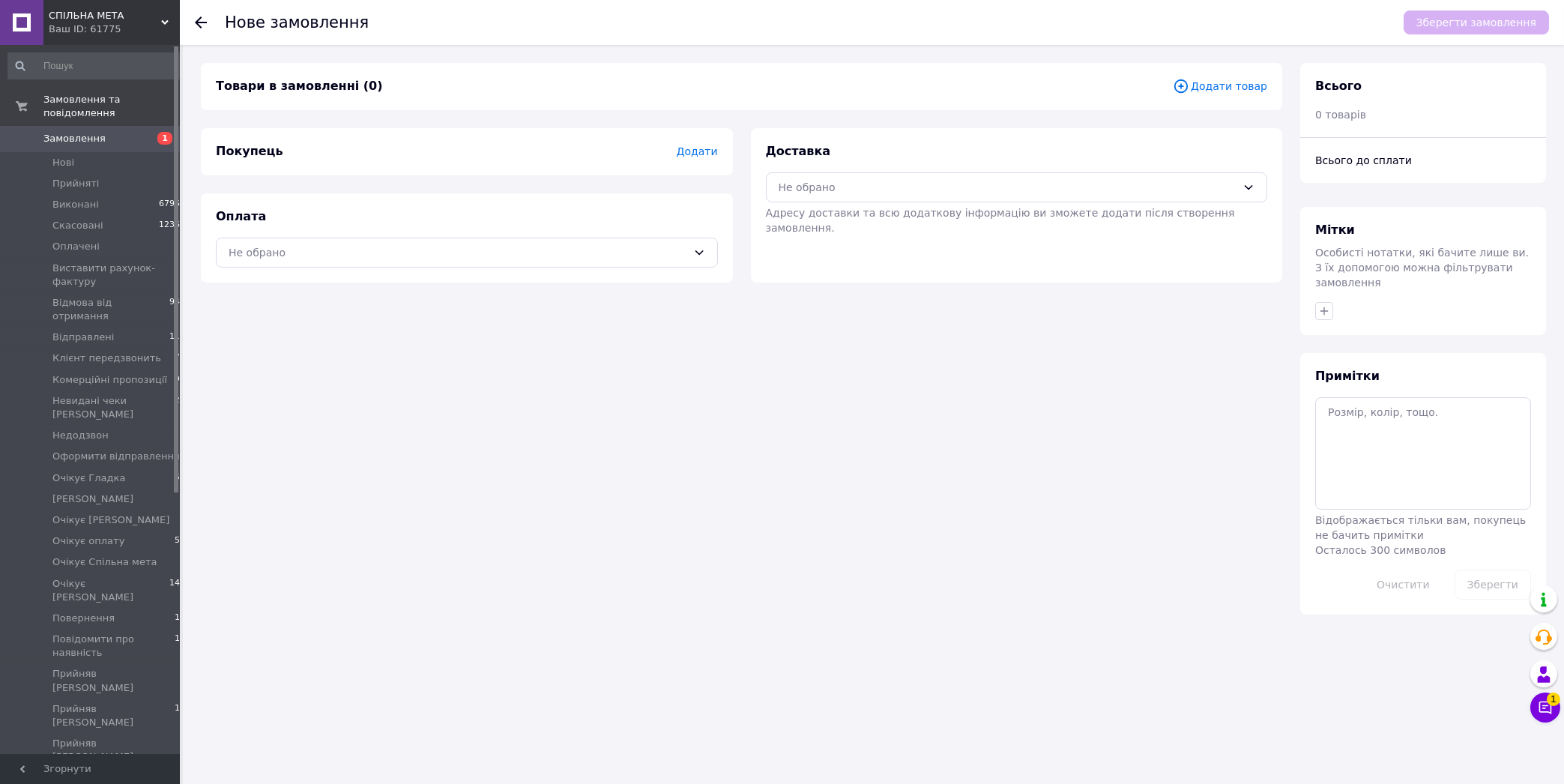
click at [1243, 88] on span "Додати товар" at bounding box center [1220, 86] width 94 height 17
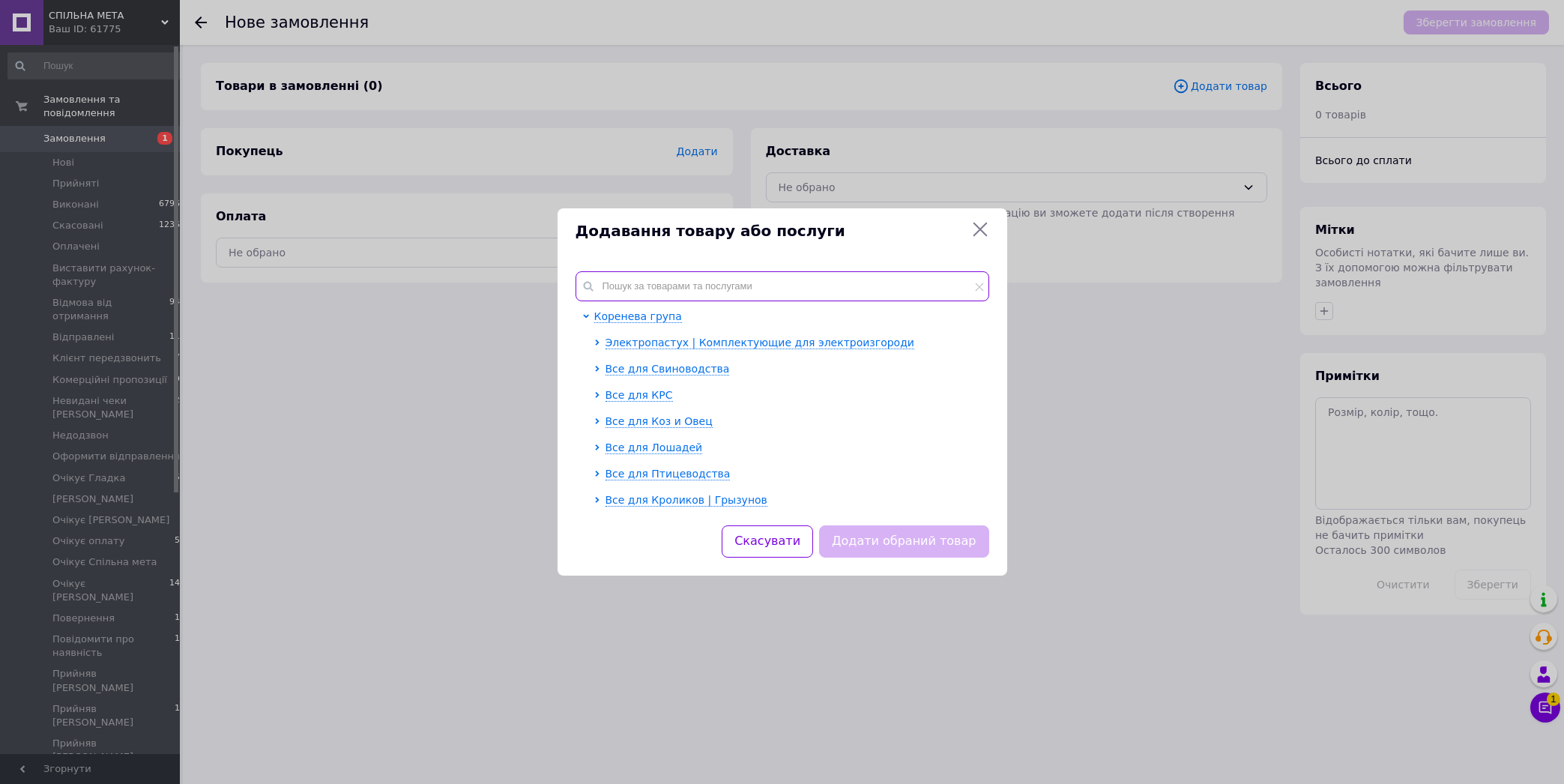
click at [687, 286] on input "text" at bounding box center [782, 286] width 414 height 30
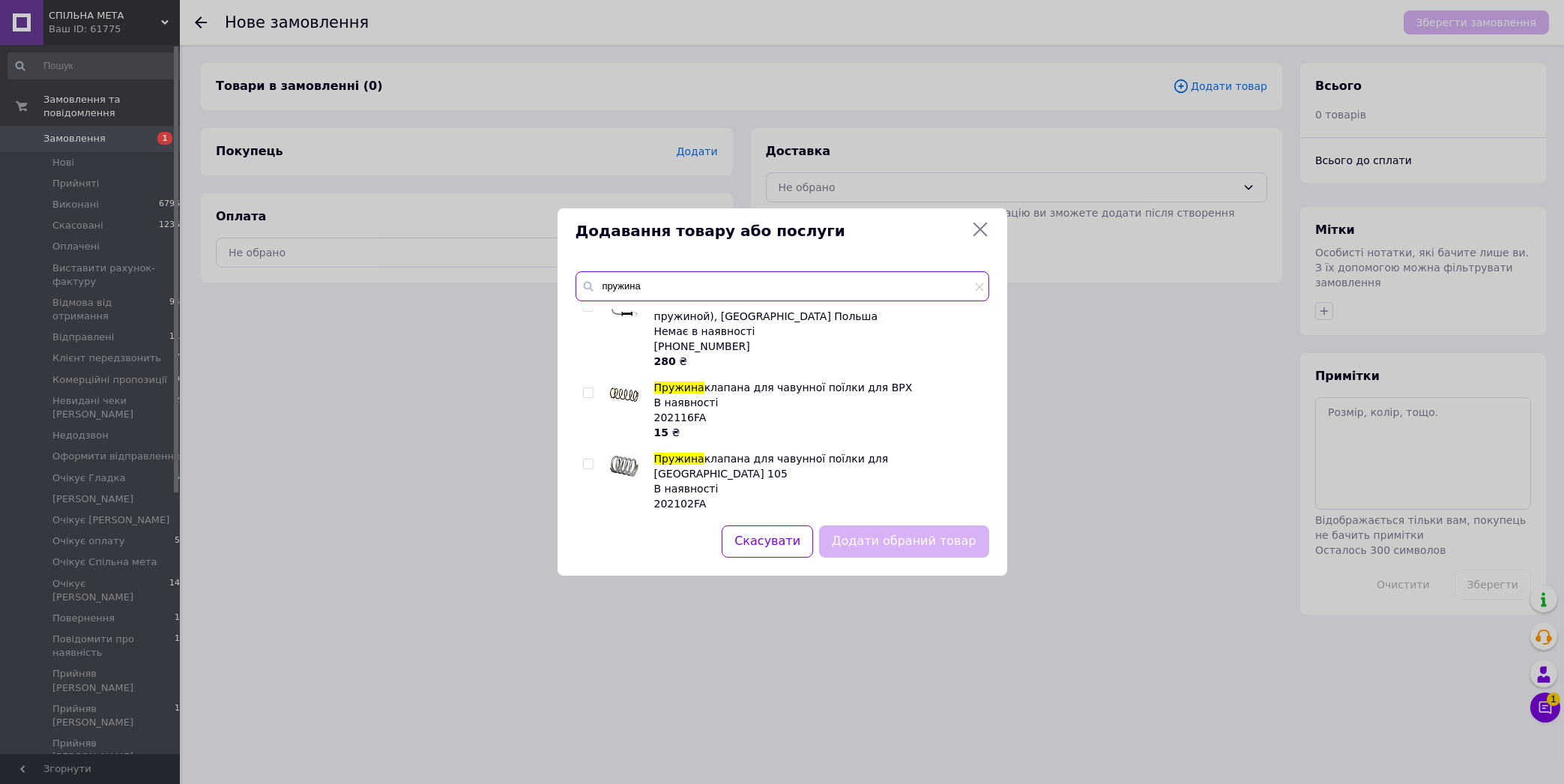
scroll to position [512, 0]
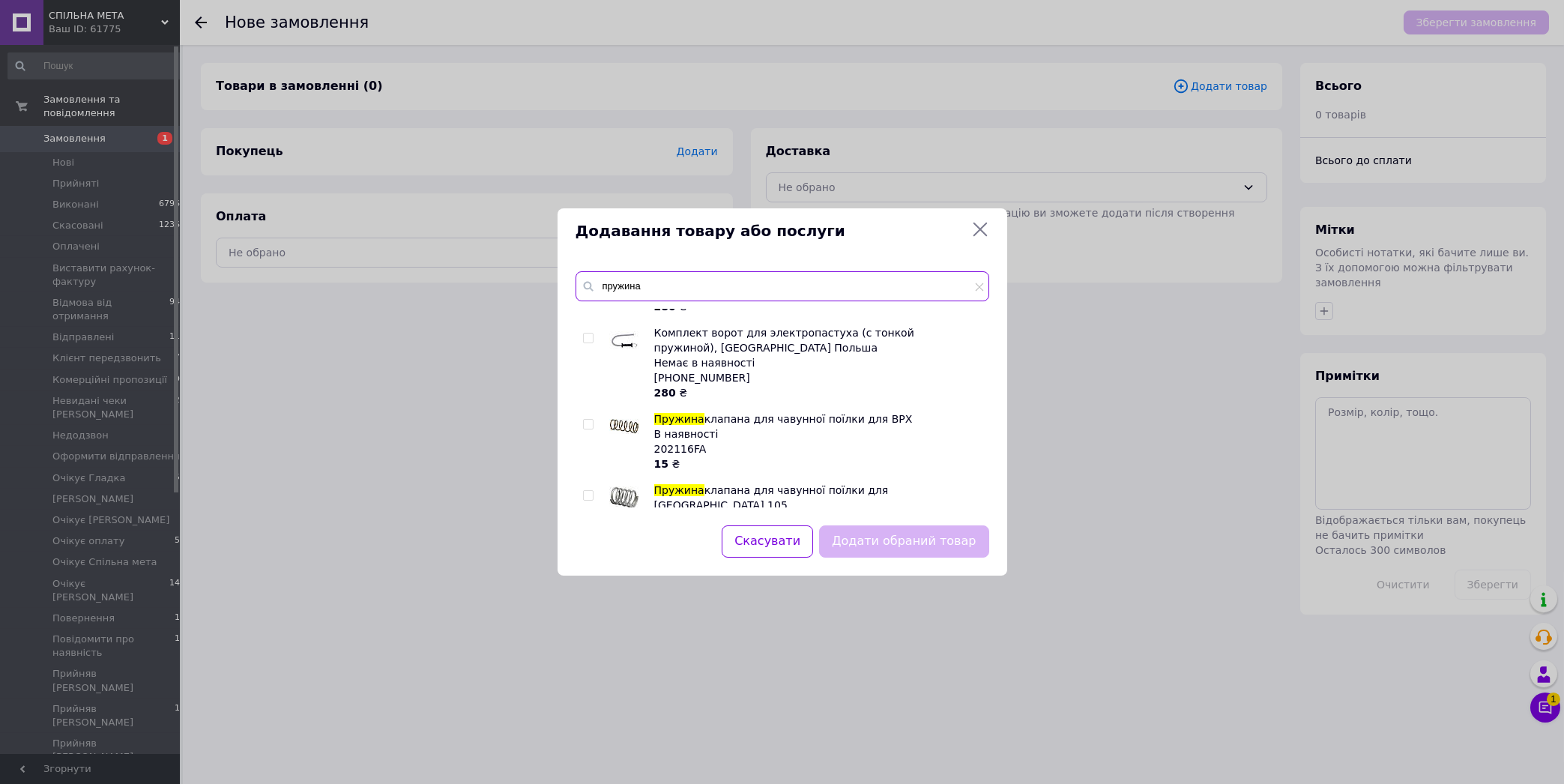
type input "пружина"
click at [587, 420] on input "checkbox" at bounding box center [588, 424] width 10 height 10
click at [590, 420] on input "checkbox" at bounding box center [588, 424] width 10 height 10
checkbox input "false"
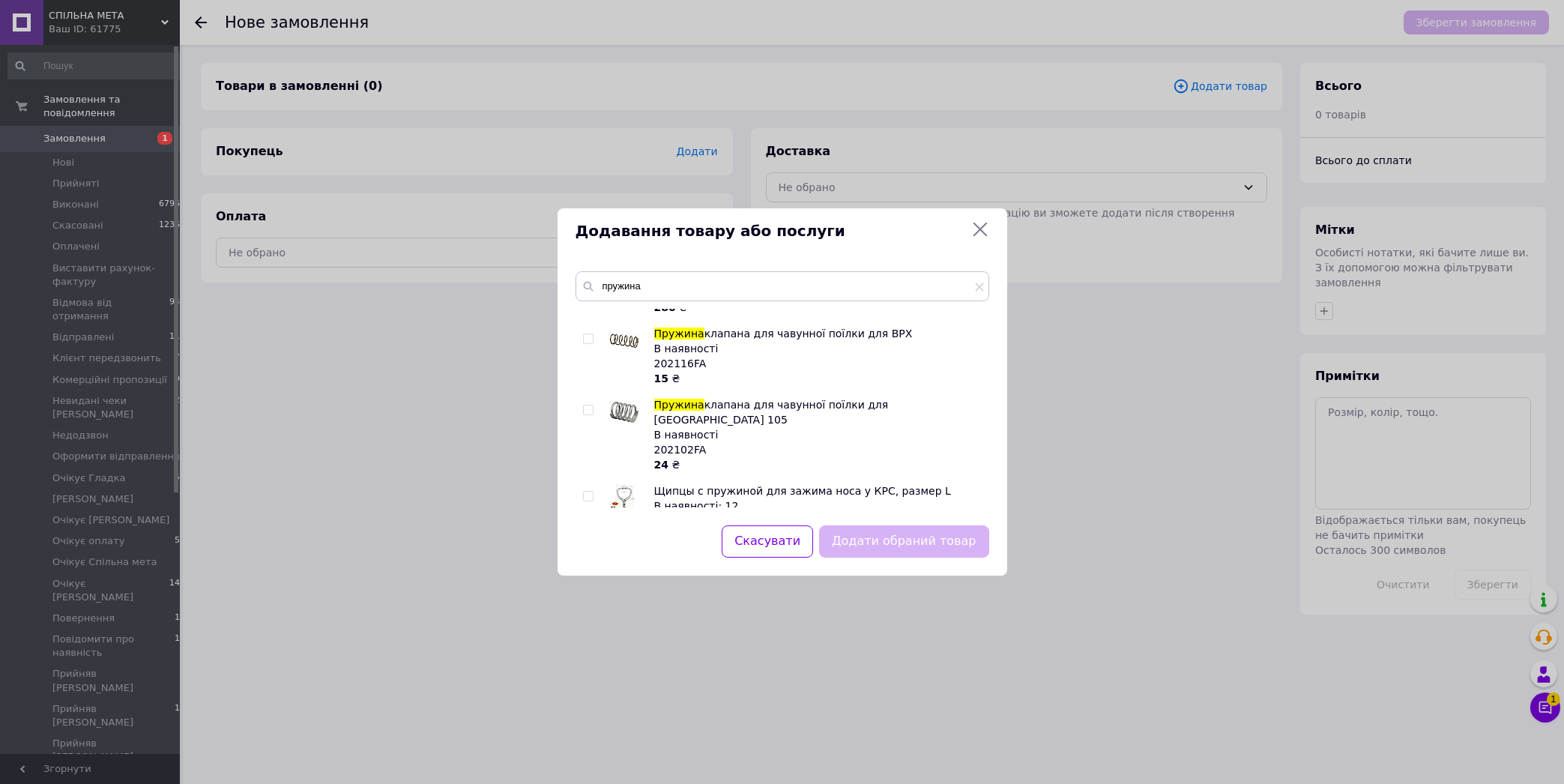
click at [589, 405] on input "checkbox" at bounding box center [588, 410] width 10 height 10
checkbox input "true"
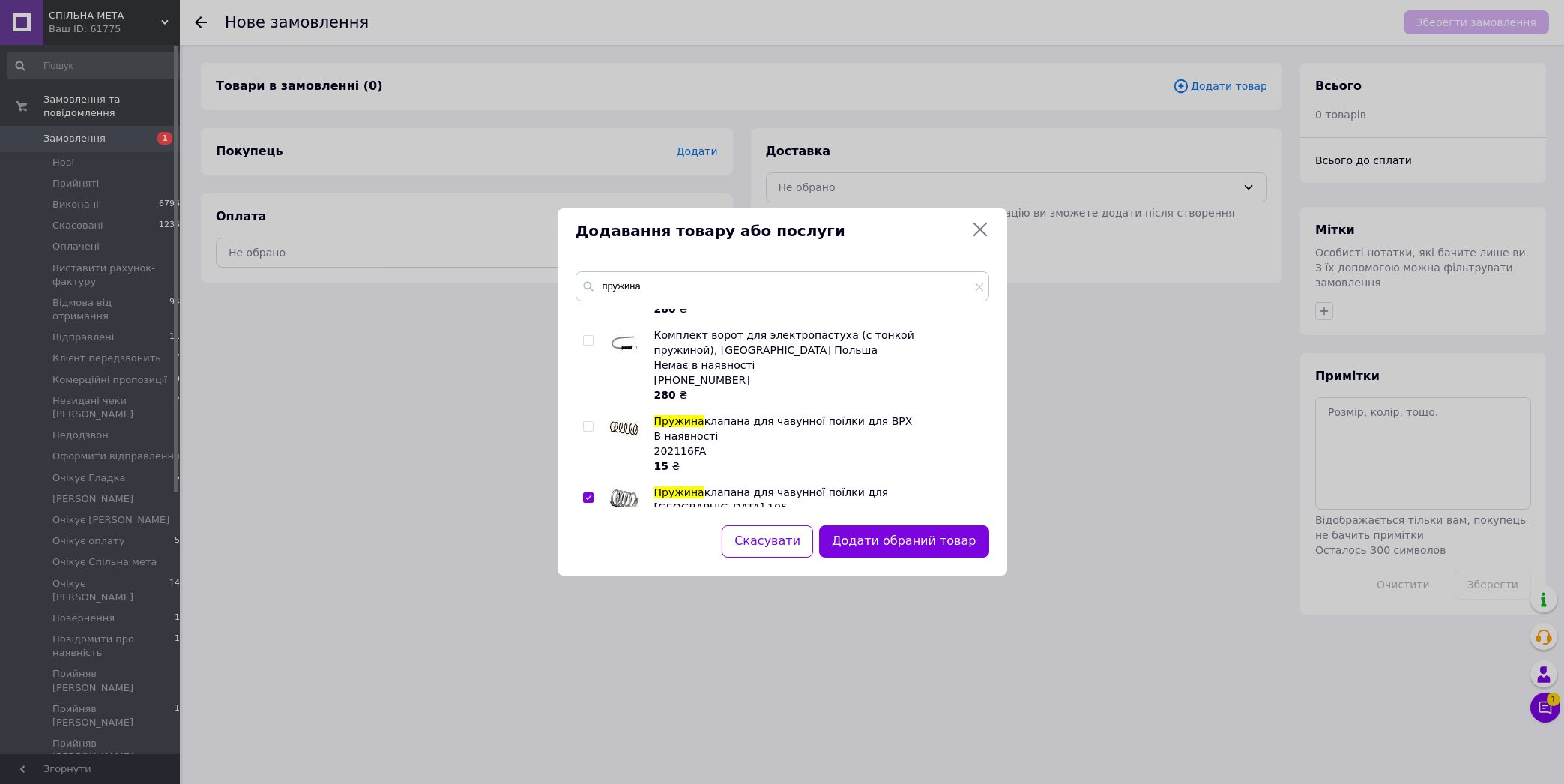
scroll to position [512, 0]
click at [645, 287] on input "пружина" at bounding box center [782, 286] width 414 height 30
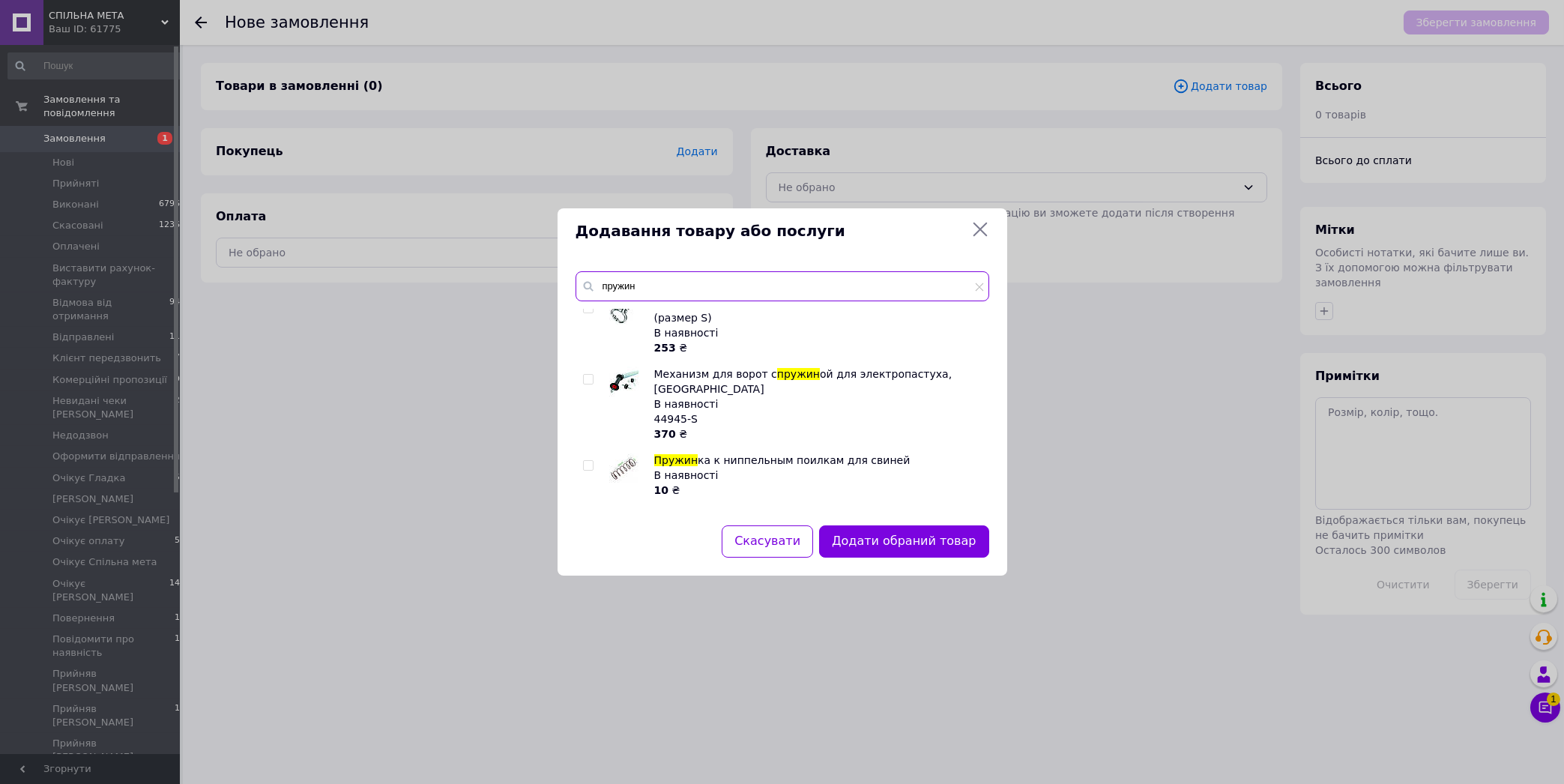
scroll to position [170, 0]
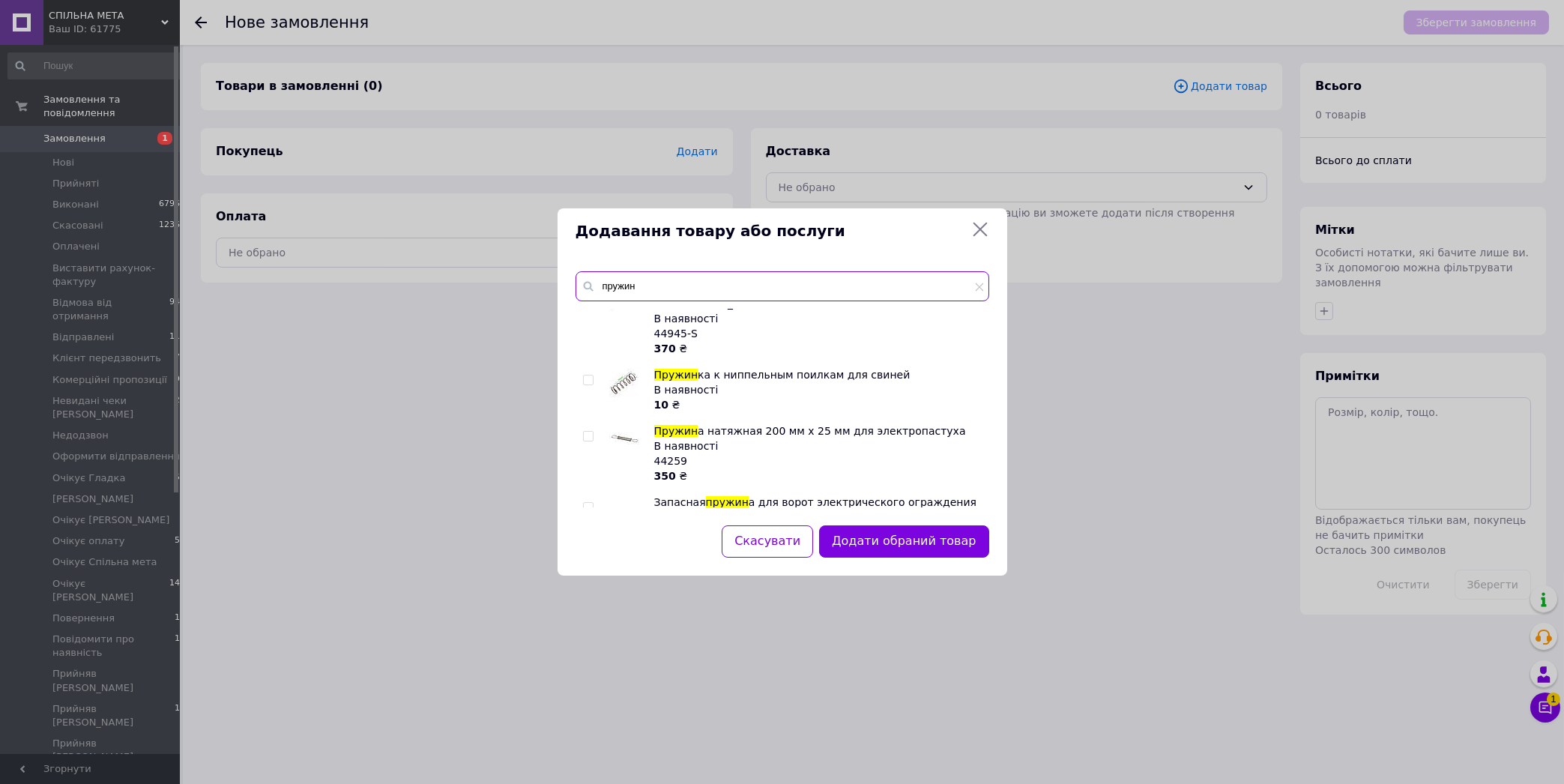
type input "пружин"
click at [586, 376] on input "checkbox" at bounding box center [588, 380] width 10 height 10
checkbox input "true"
drag, startPoint x: 643, startPoint y: 289, endPoint x: 588, endPoint y: 289, distance: 55.0
click at [588, 289] on input "пружин" at bounding box center [782, 286] width 414 height 30
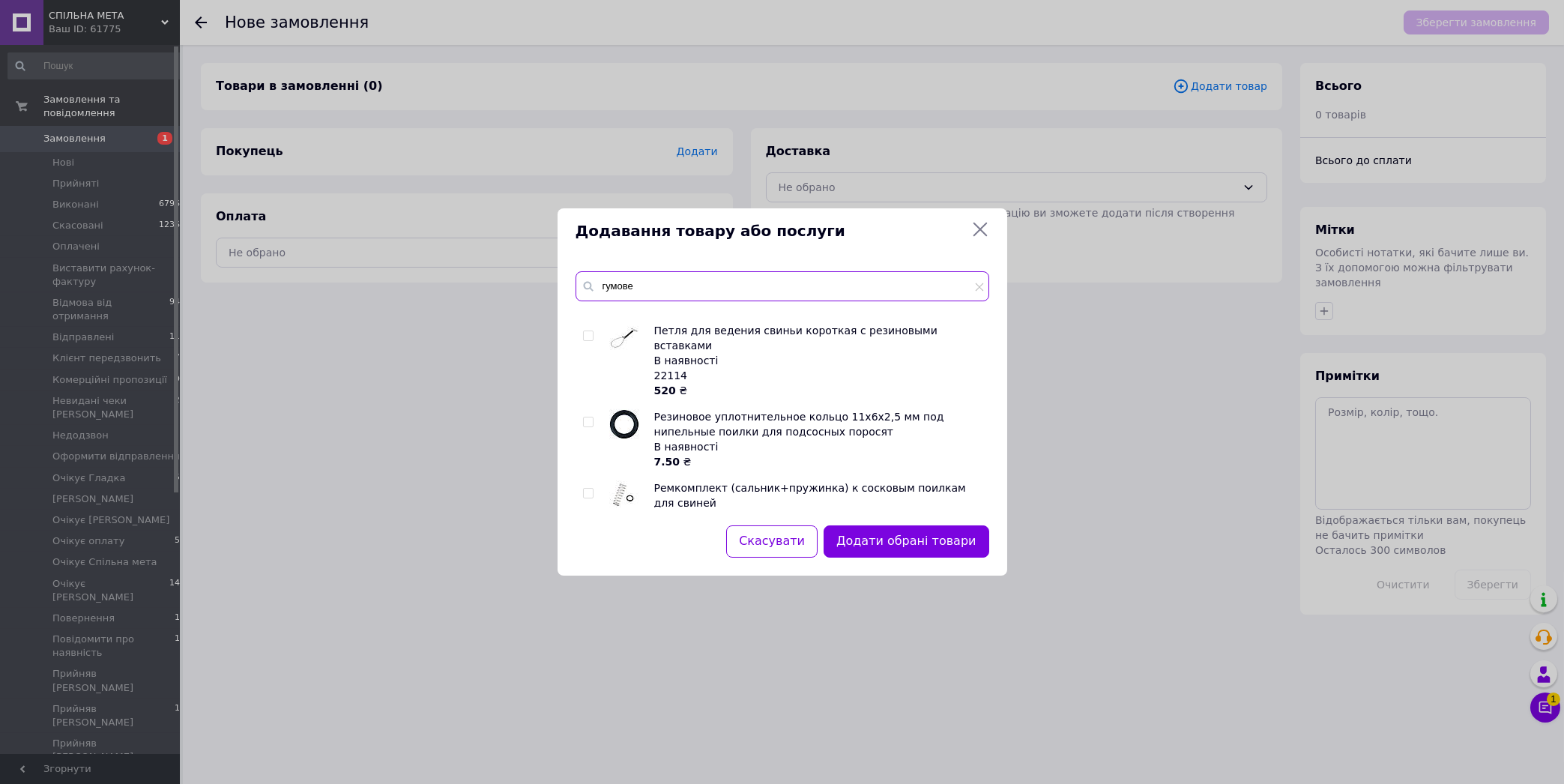
scroll to position [2048, 0]
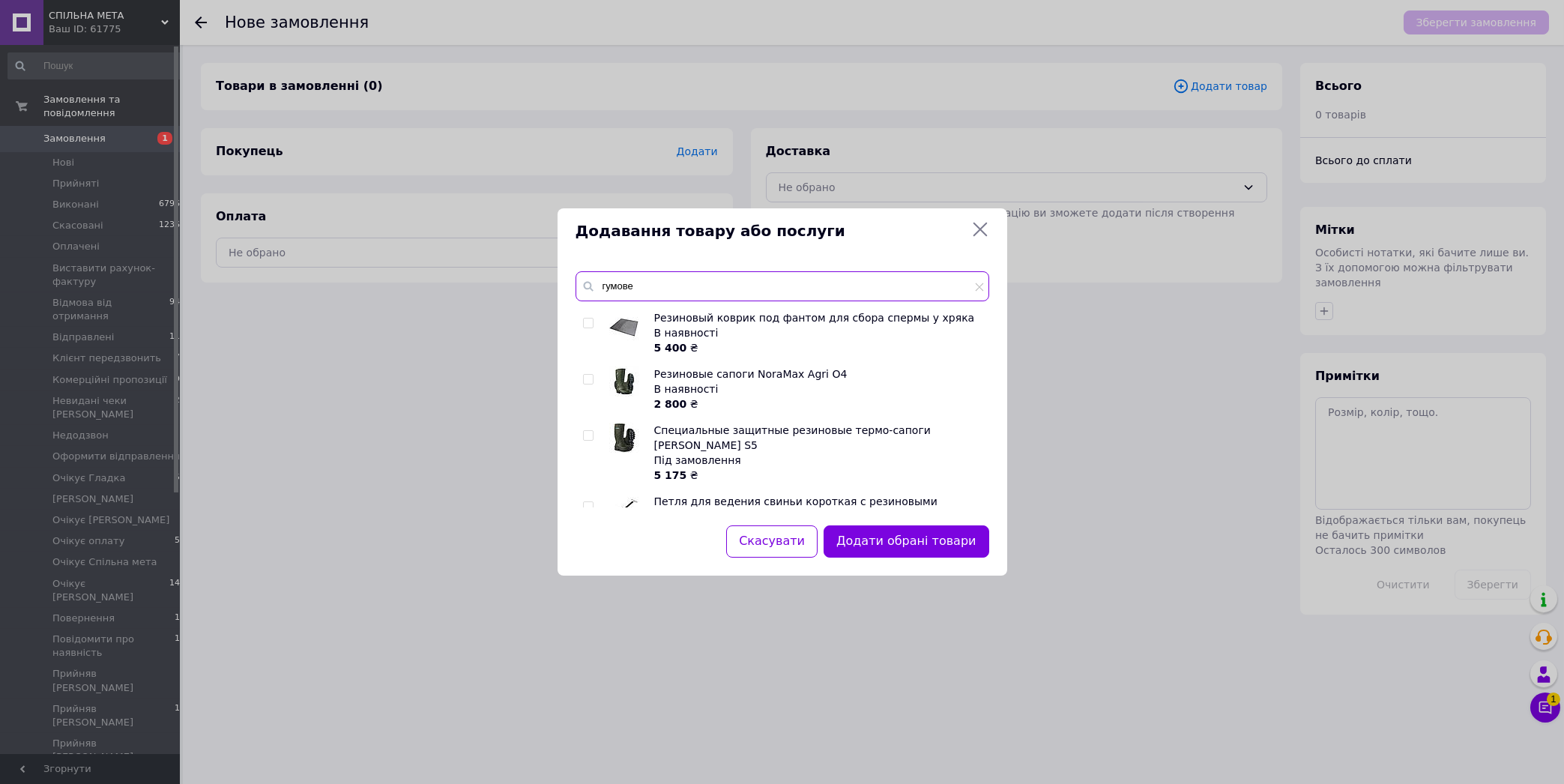
type input "гумове"
click at [590, 589] on input "checkbox" at bounding box center [588, 593] width 10 height 10
checkbox input "true"
click at [901, 542] on button "Додати обрані товари" at bounding box center [906, 541] width 165 height 32
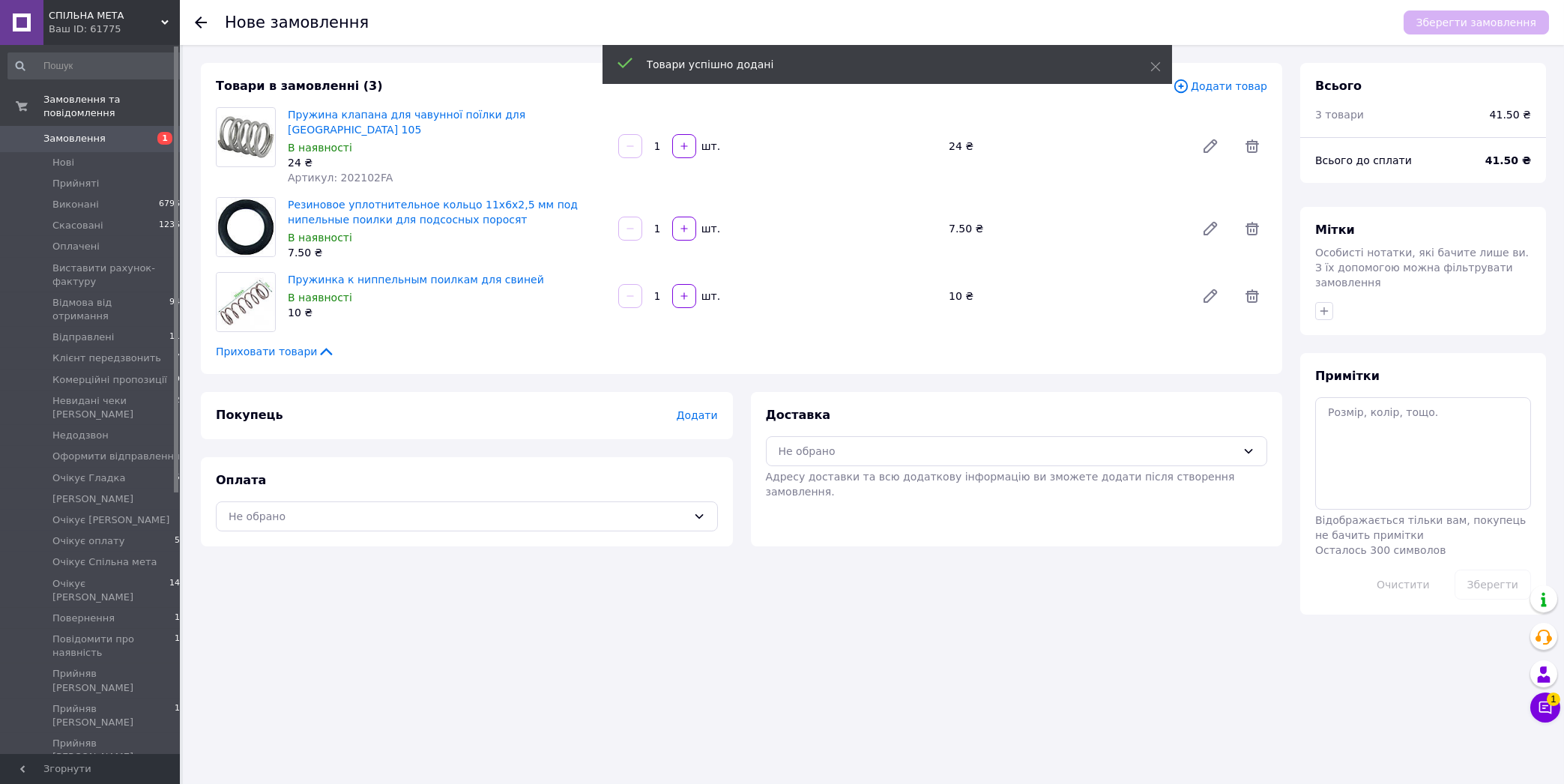
drag, startPoint x: 658, startPoint y: 135, endPoint x: 646, endPoint y: 143, distance: 14.4
click at [647, 143] on input "1" at bounding box center [657, 147] width 24 height 11
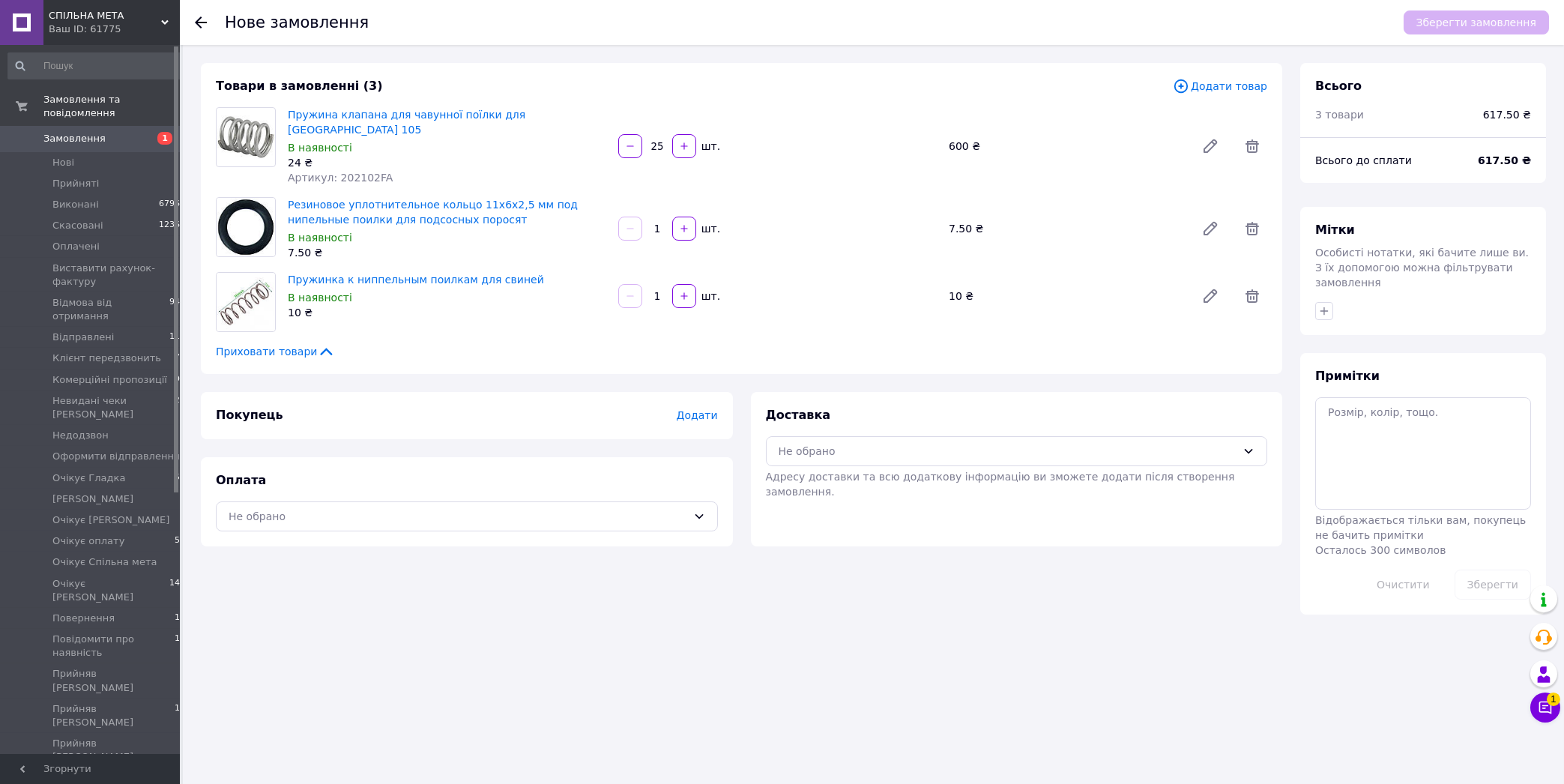
type input "25"
drag, startPoint x: 665, startPoint y: 218, endPoint x: 648, endPoint y: 225, distance: 18.4
click at [648, 225] on input "1" at bounding box center [657, 229] width 24 height 11
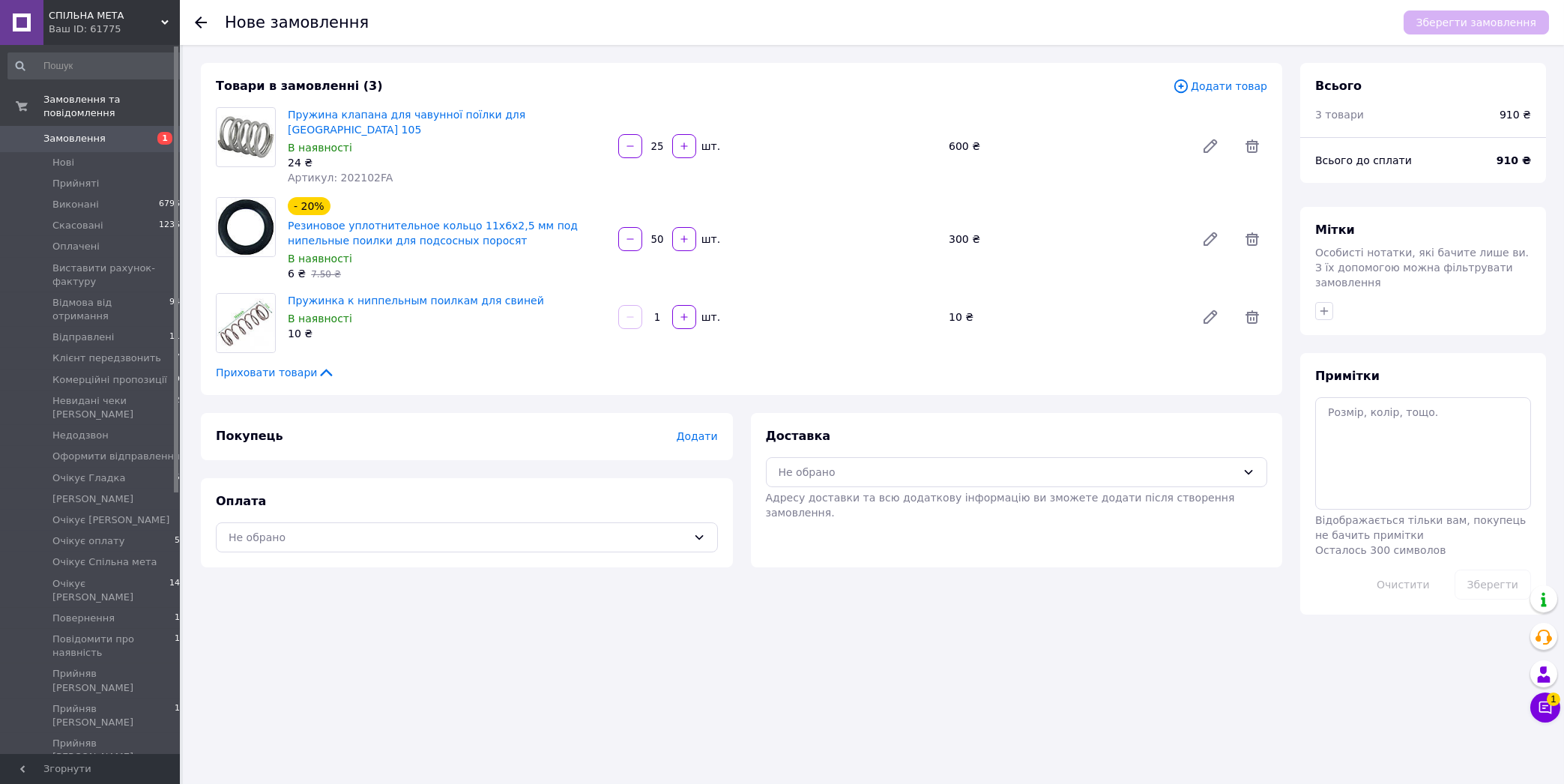
type input "50"
drag, startPoint x: 665, startPoint y: 300, endPoint x: 644, endPoint y: 313, distance: 24.7
click at [645, 313] on input "1" at bounding box center [657, 317] width 24 height 11
type input "50"
click at [274, 523] on div "Не обрано" at bounding box center [466, 537] width 502 height 30
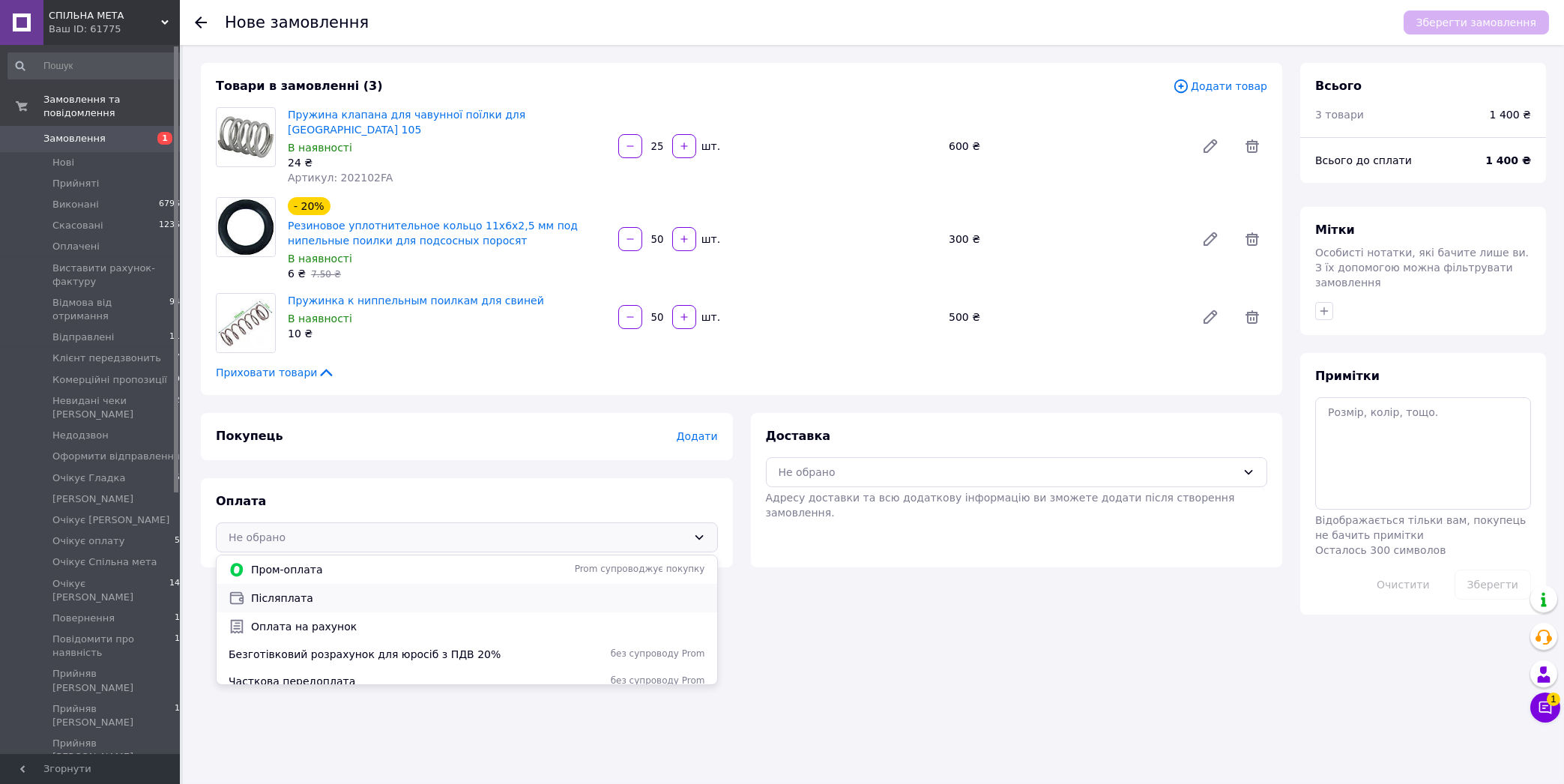
click at [273, 593] on div "Післяплата" at bounding box center [466, 598] width 501 height 29
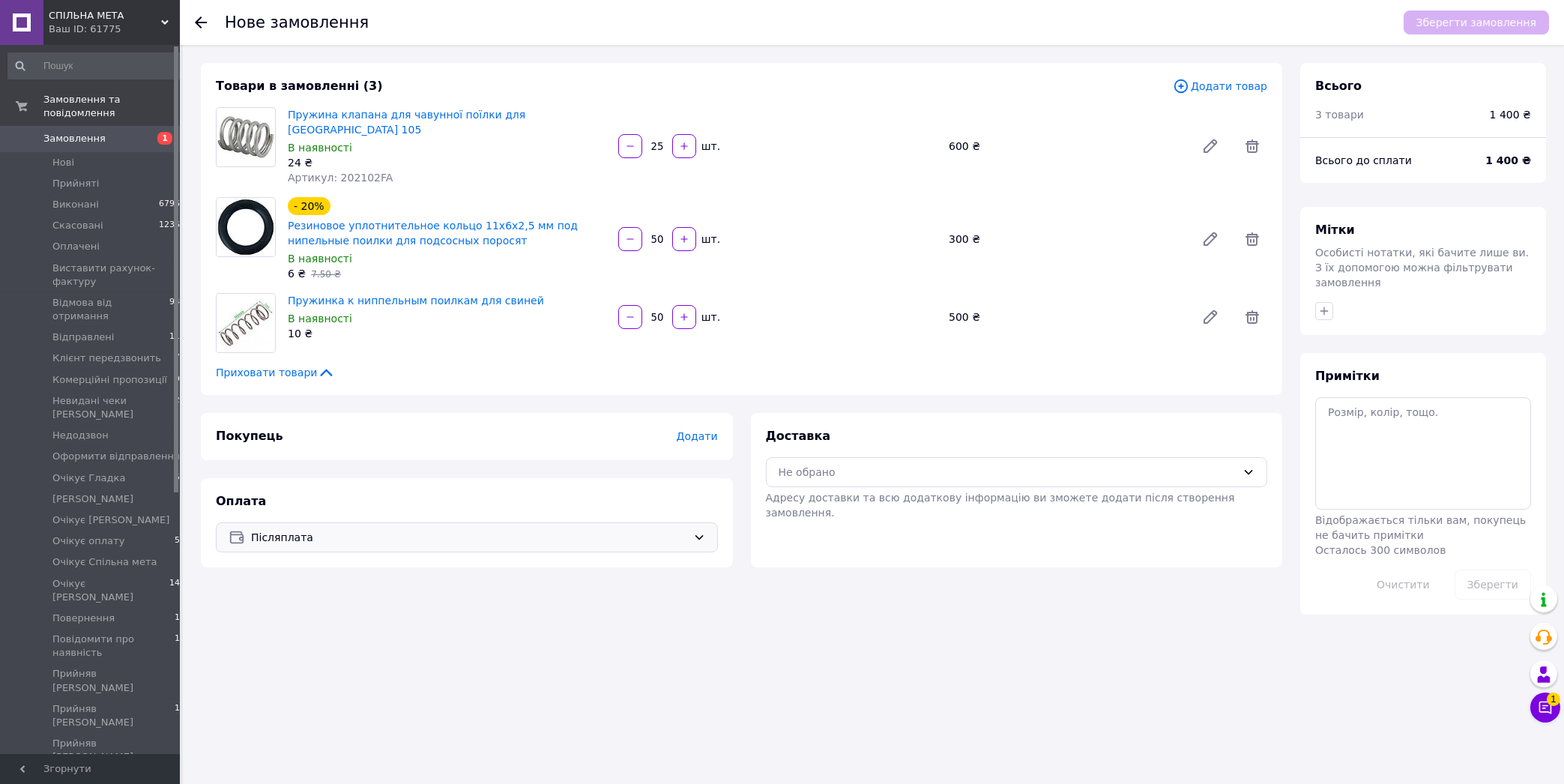
click at [297, 431] on div "Покупець Додати" at bounding box center [467, 436] width 532 height 47
click at [512, 529] on span "Післяплата" at bounding box center [468, 537] width 436 height 17
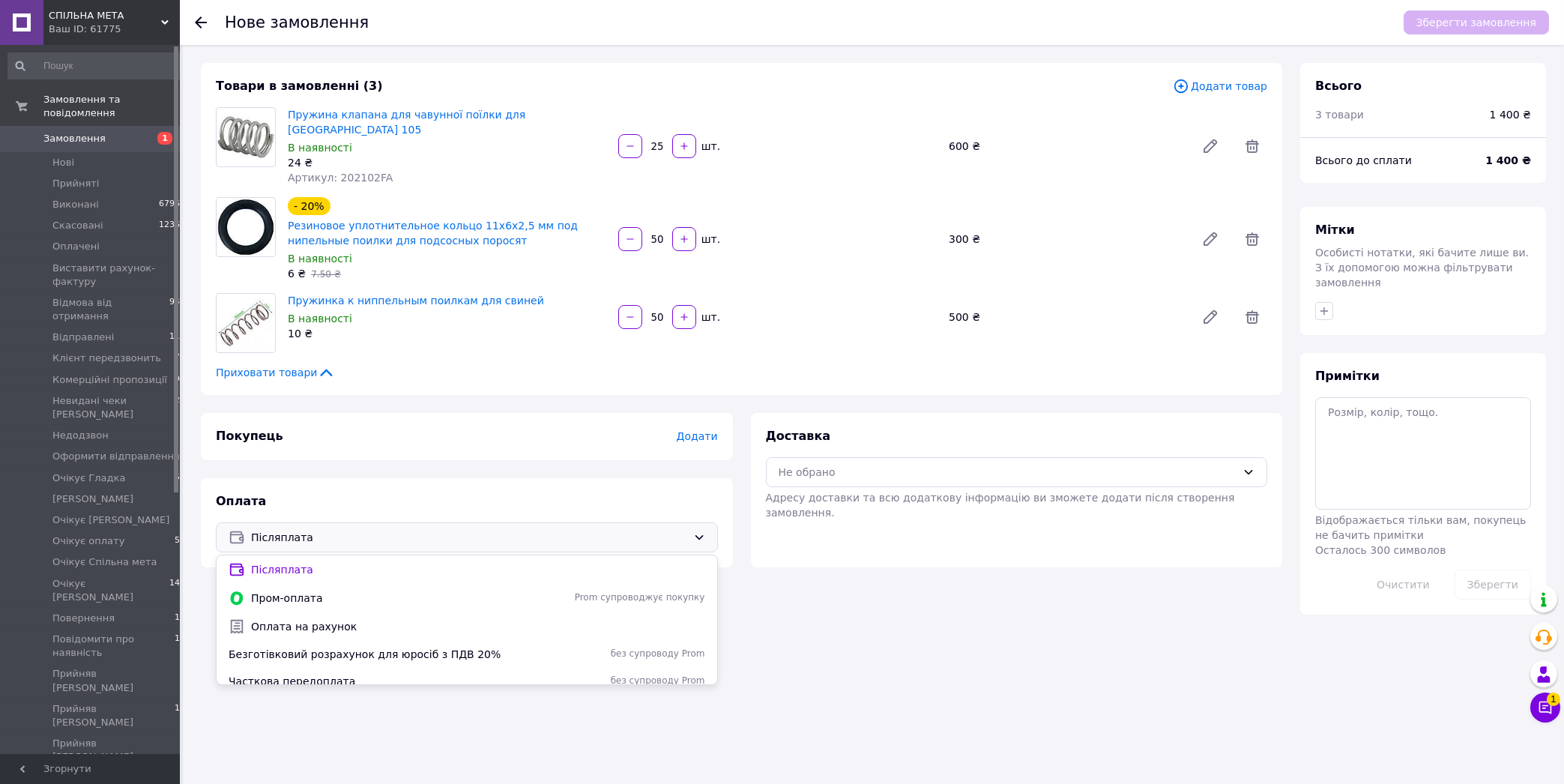
click at [701, 430] on span "Додати" at bounding box center [696, 436] width 41 height 12
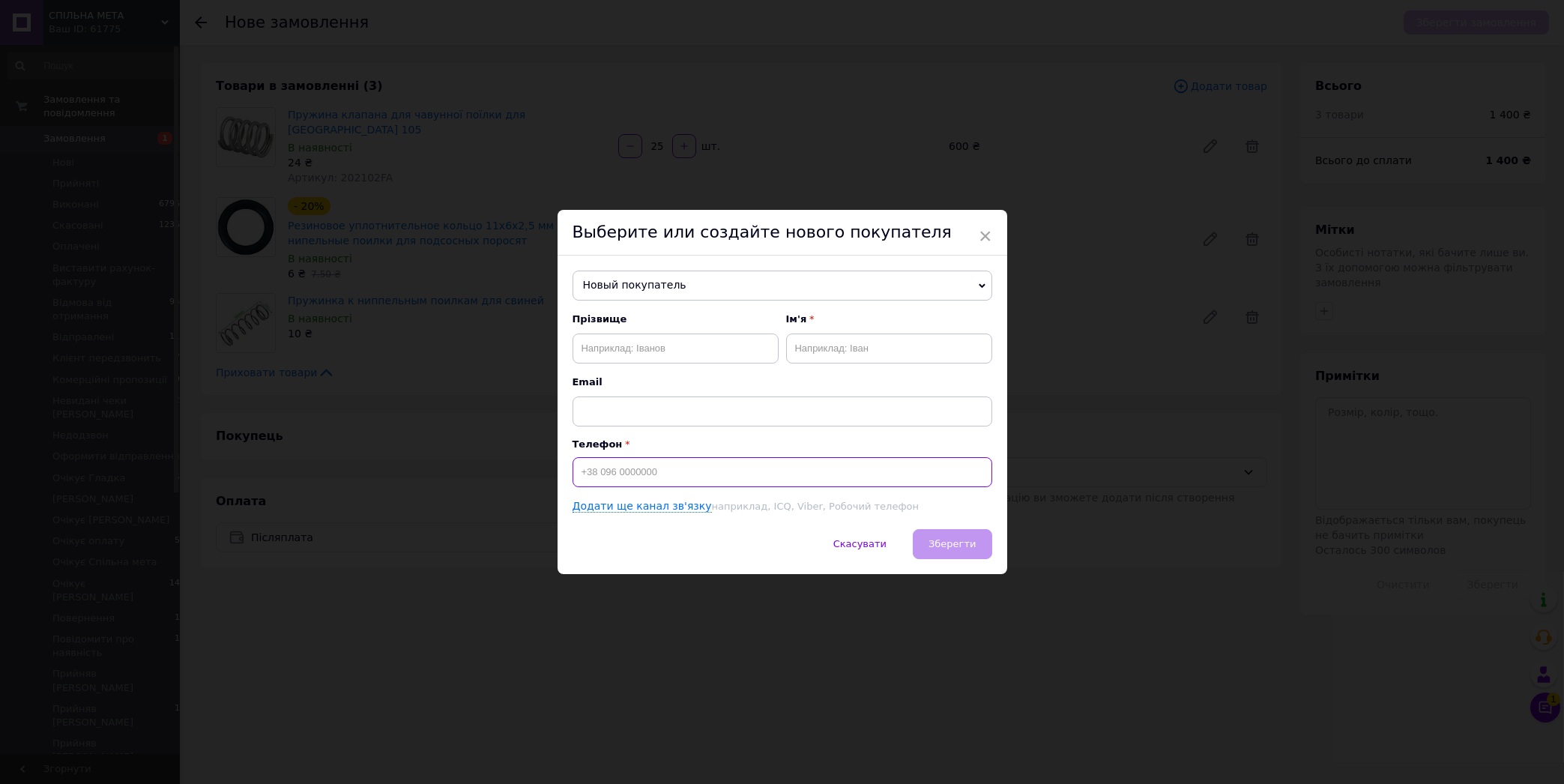
paste input "[PHONE_NUMBER]"
type input "[PHONE_NUMBER]"
click at [611, 346] on input "text" at bounding box center [675, 348] width 206 height 30
click at [622, 352] on input "text" at bounding box center [675, 348] width 206 height 30
click at [622, 351] on input "text" at bounding box center [675, 348] width 206 height 30
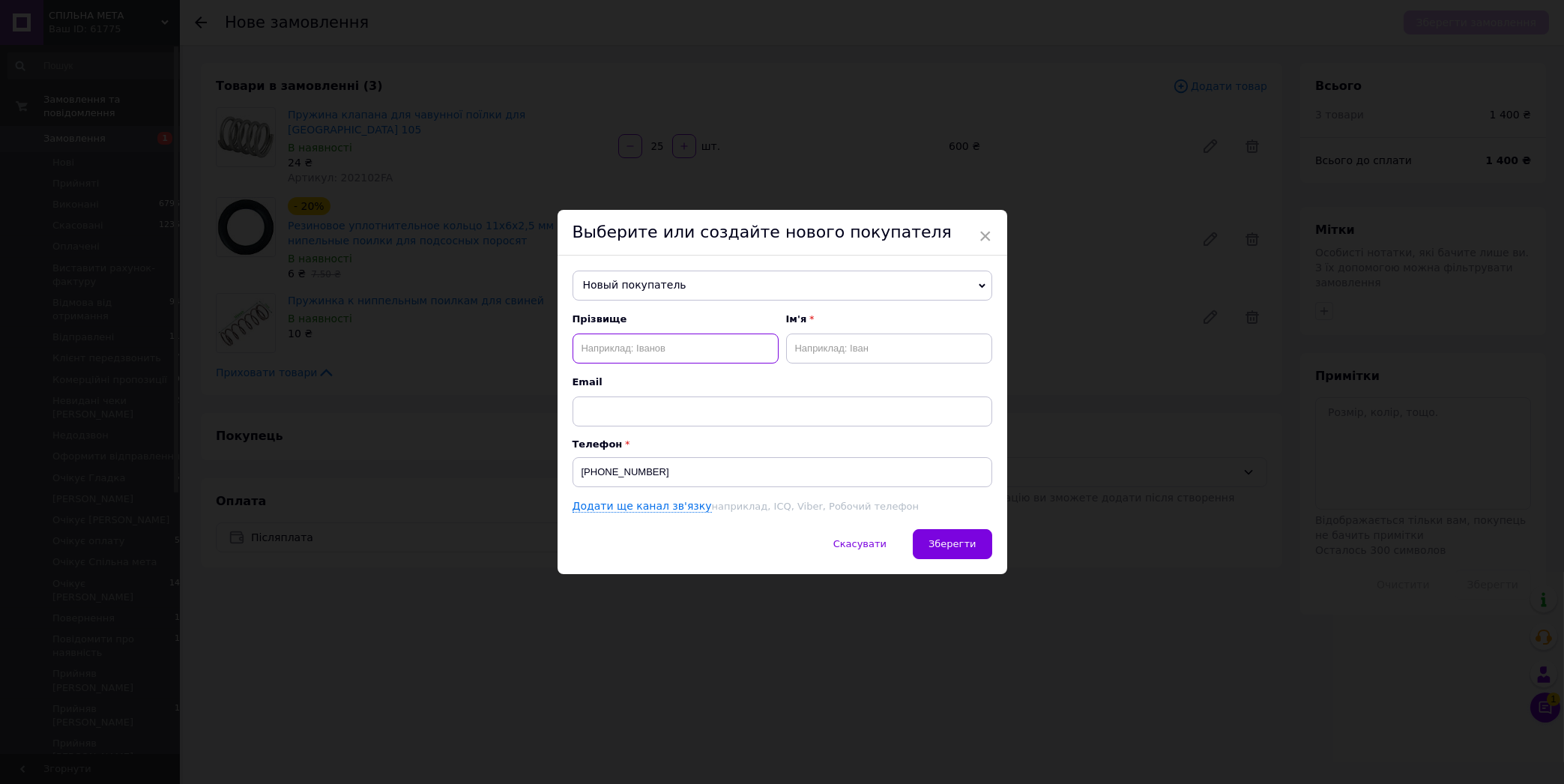
paste input "[PERSON_NAME]"
drag, startPoint x: 625, startPoint y: 350, endPoint x: 559, endPoint y: 359, distance: 66.6
click at [573, 359] on input "[PERSON_NAME]" at bounding box center [675, 348] width 206 height 30
type input "[PERSON_NAME]"
paste input "[PERSON_NAME]"
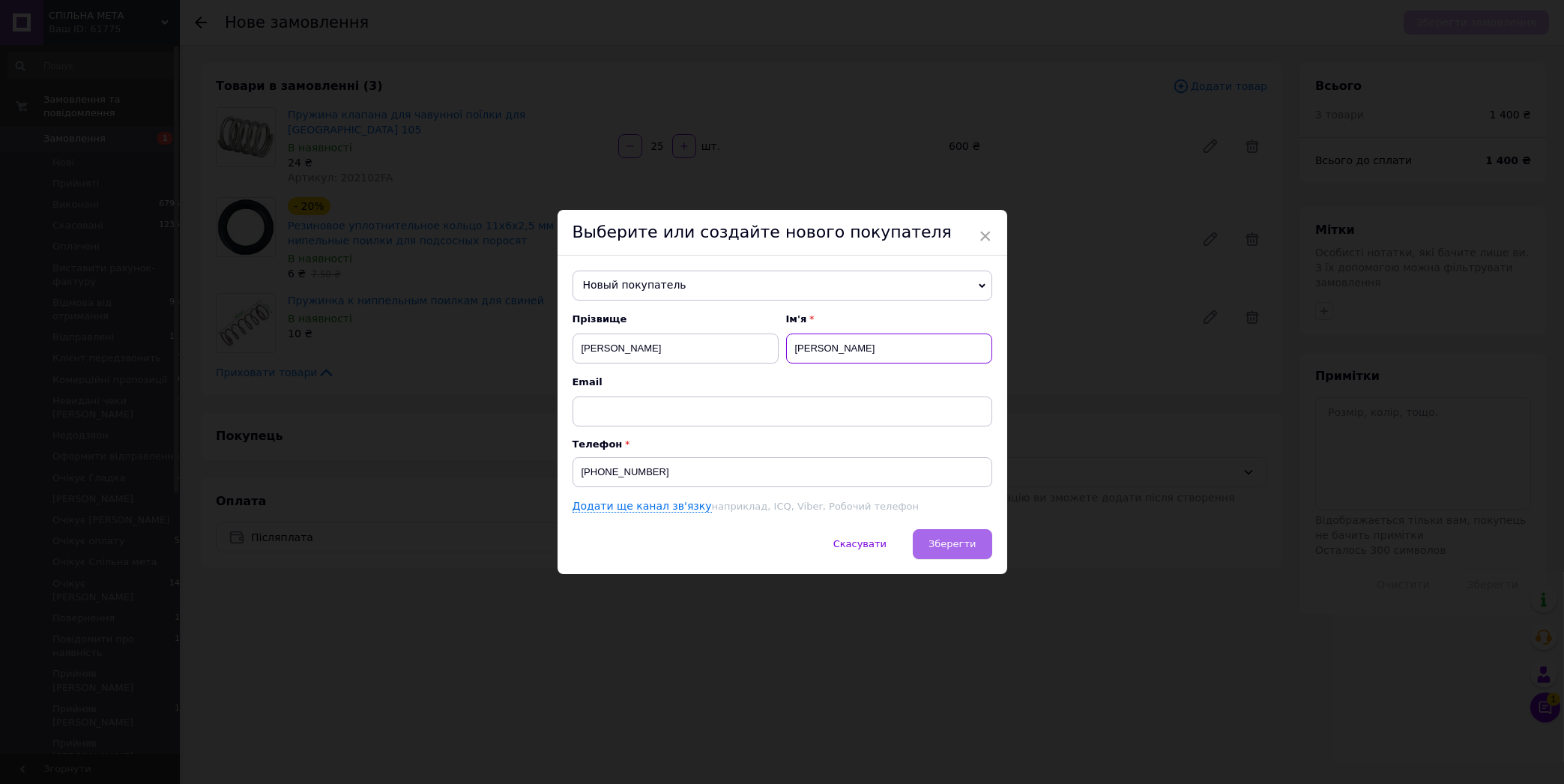
type input "[PERSON_NAME]"
click at [935, 547] on span "Зберегти" at bounding box center [951, 544] width 47 height 11
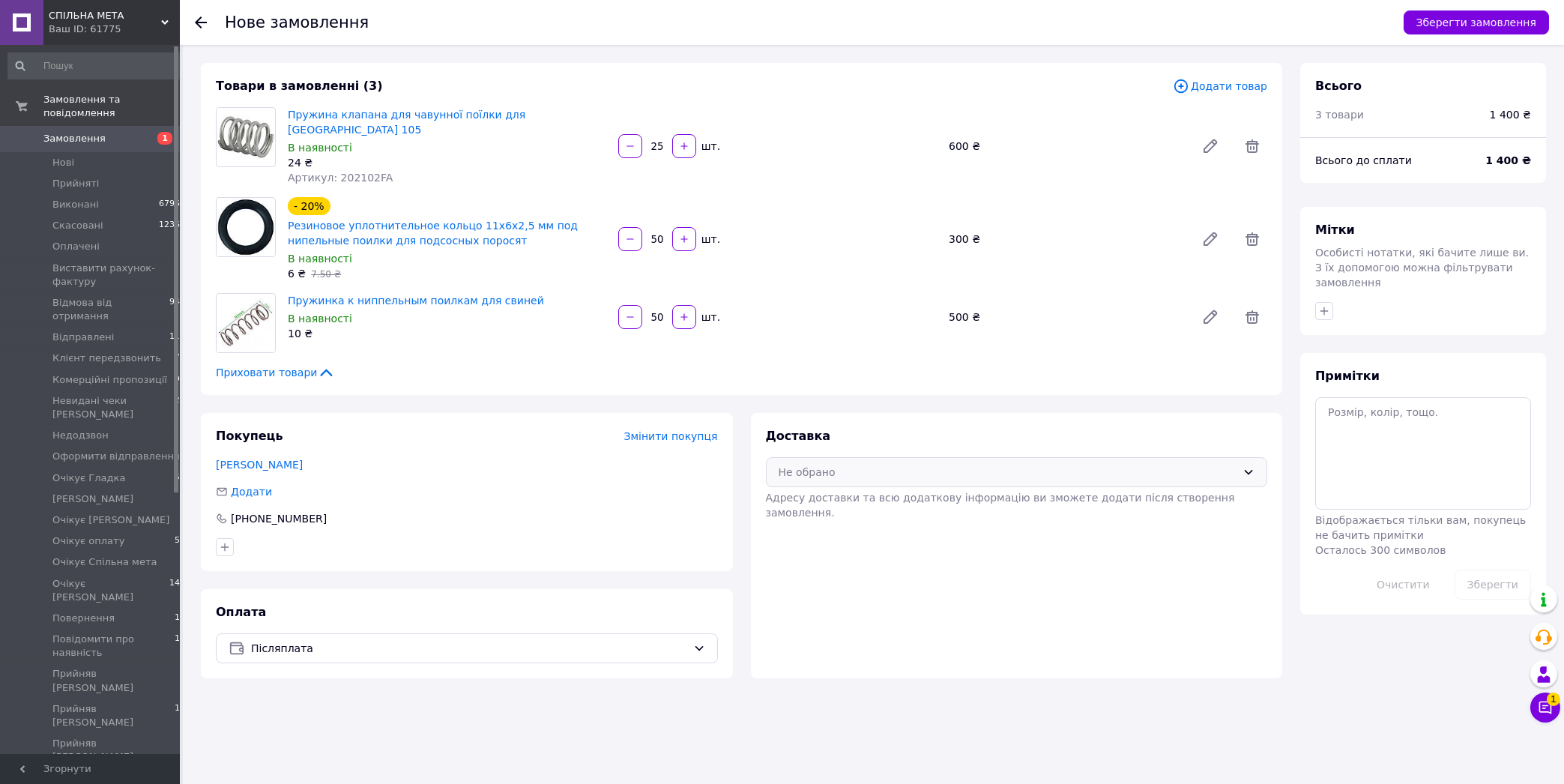
click at [798, 457] on div "Не обрано" at bounding box center [1016, 472] width 502 height 30
click at [825, 497] on span "Нова Пошта (платна)" at bounding box center [1027, 504] width 454 height 15
click at [1486, 29] on button "Зберегти замовлення" at bounding box center [1477, 22] width 146 height 24
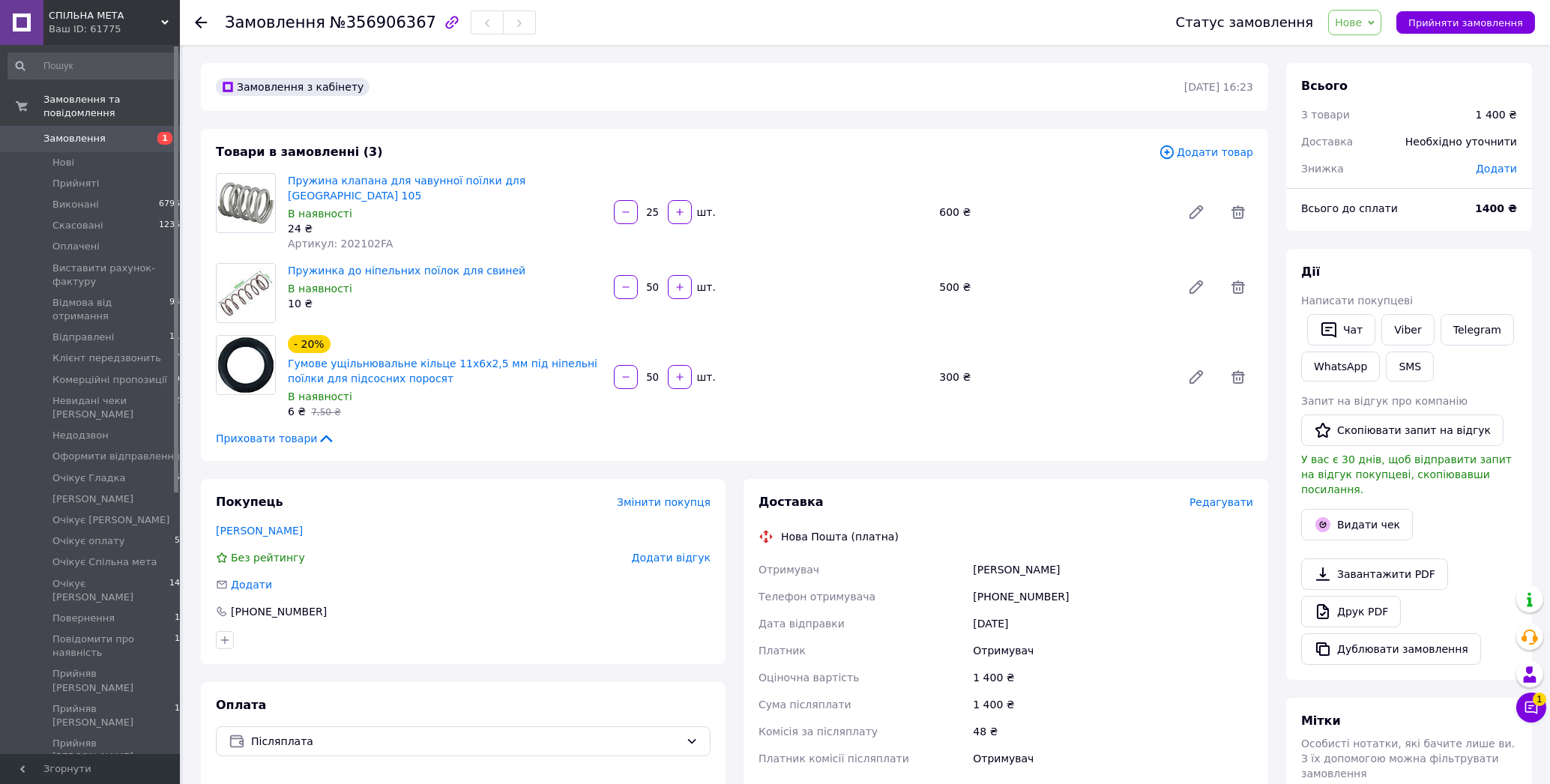
click at [1233, 496] on span "Редагувати" at bounding box center [1222, 501] width 64 height 12
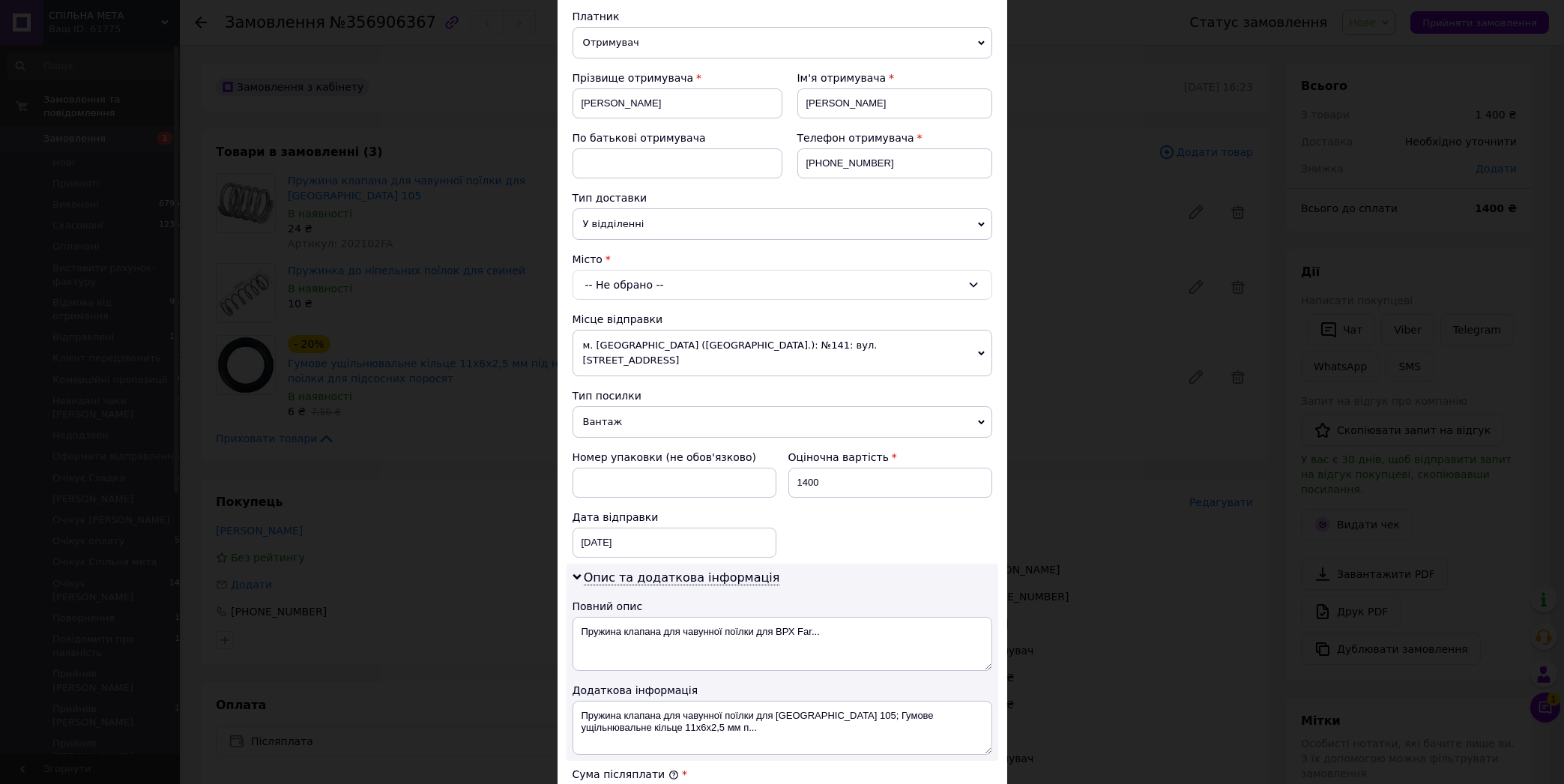
scroll to position [170, 0]
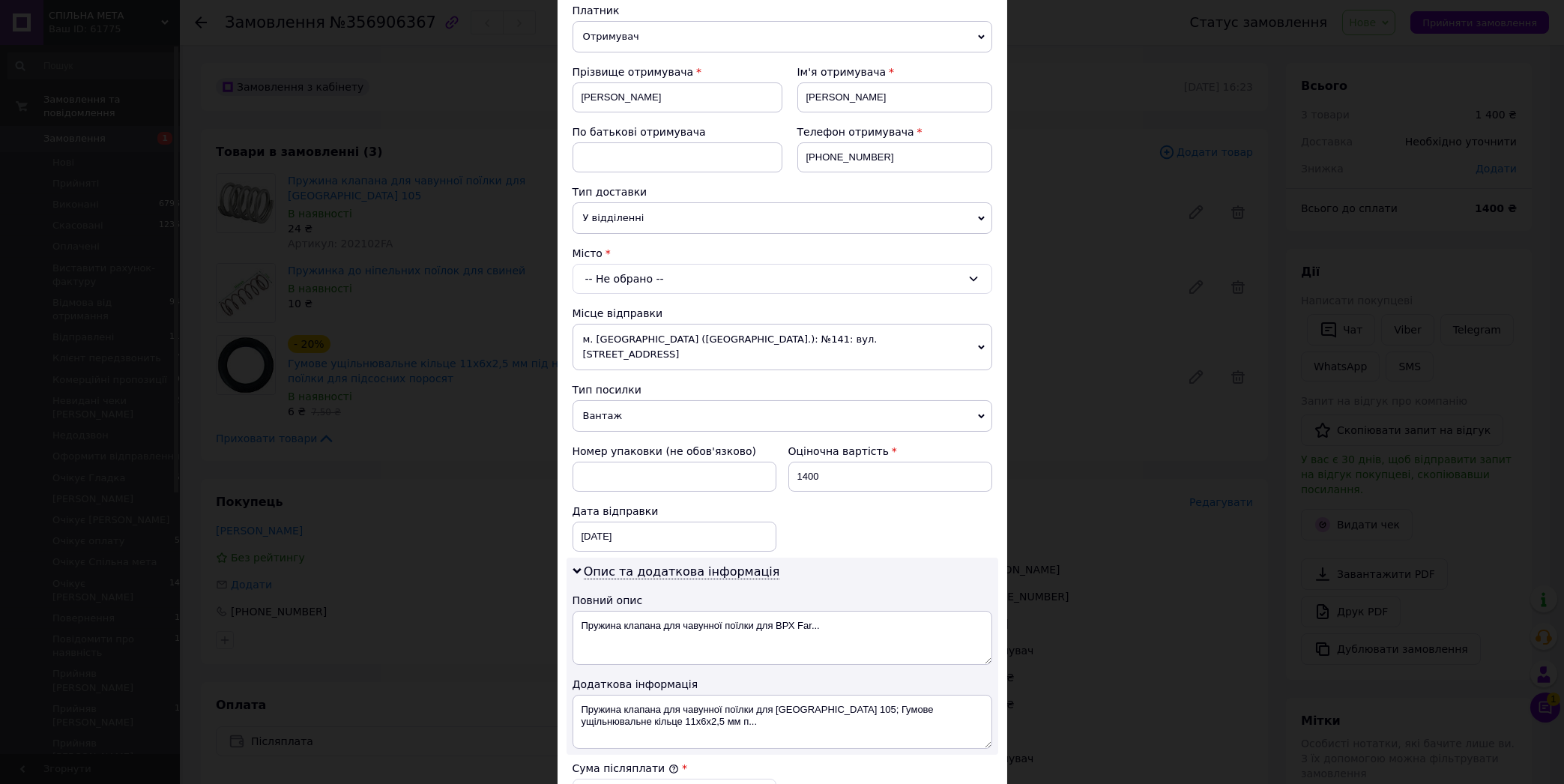
click at [637, 279] on div "-- Не обрано --" at bounding box center [782, 278] width 420 height 30
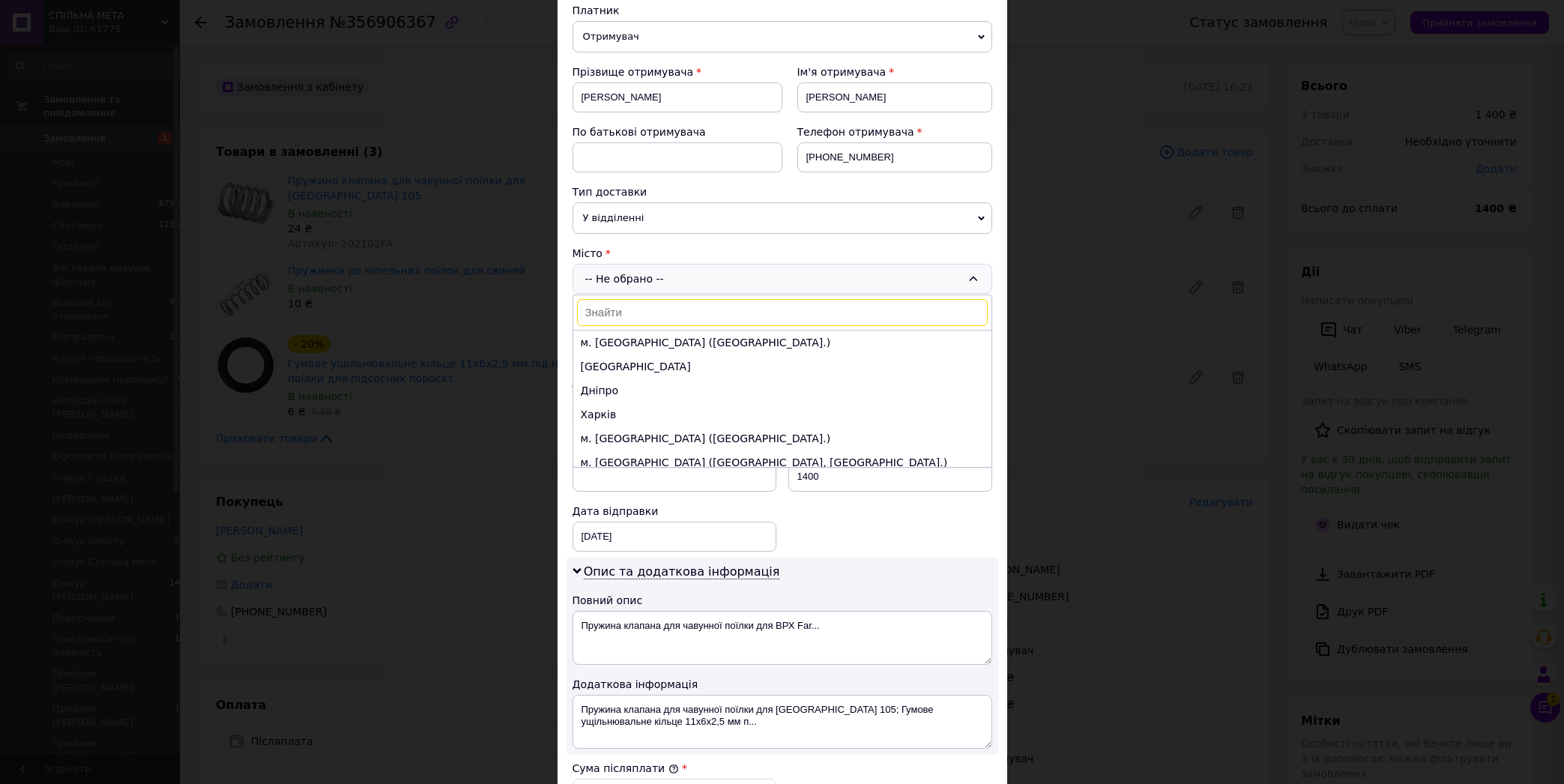
click at [610, 318] on input at bounding box center [782, 312] width 411 height 27
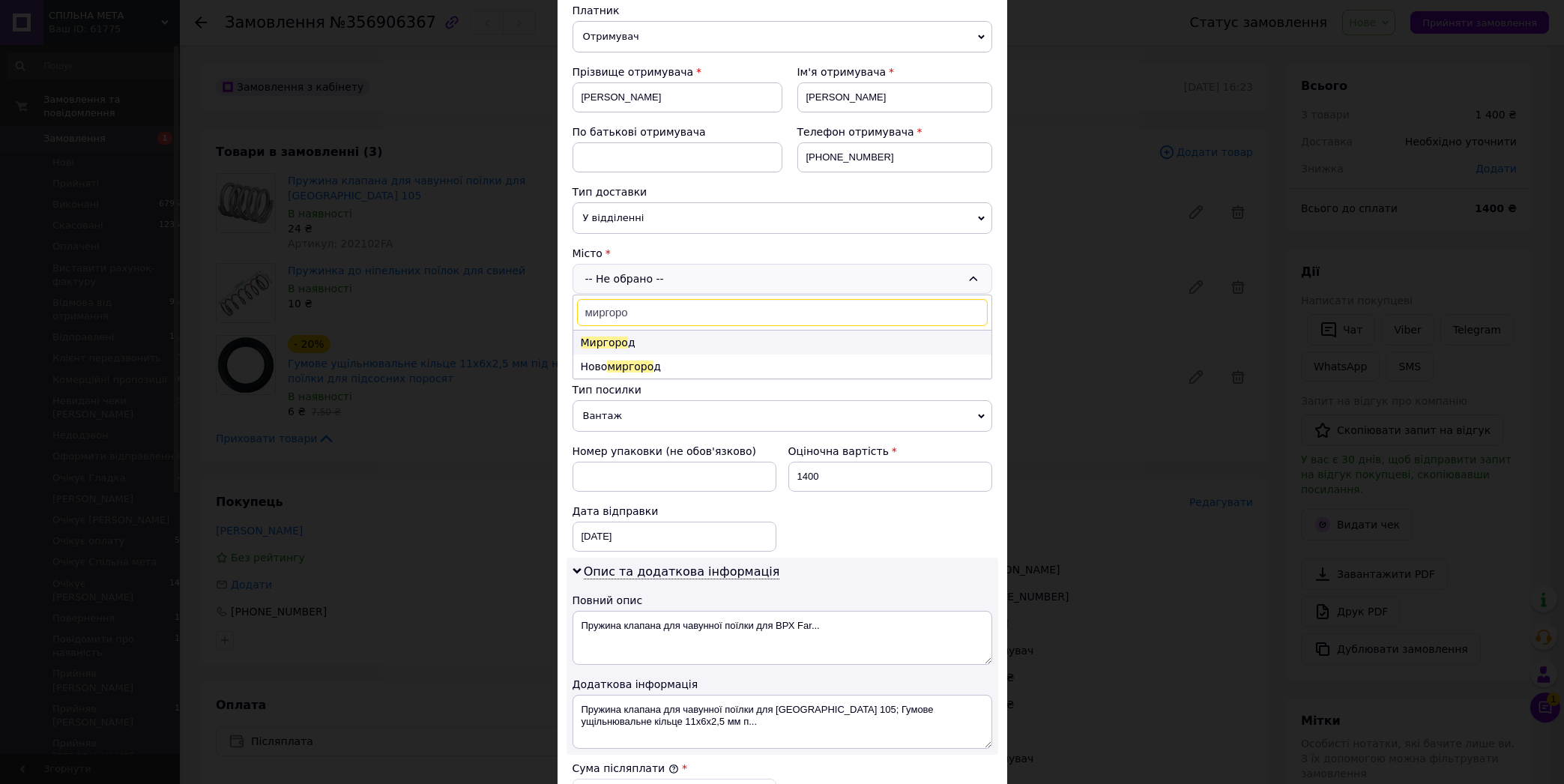
type input "миргоро"
click at [611, 344] on span "Миргоро" at bounding box center [604, 342] width 47 height 12
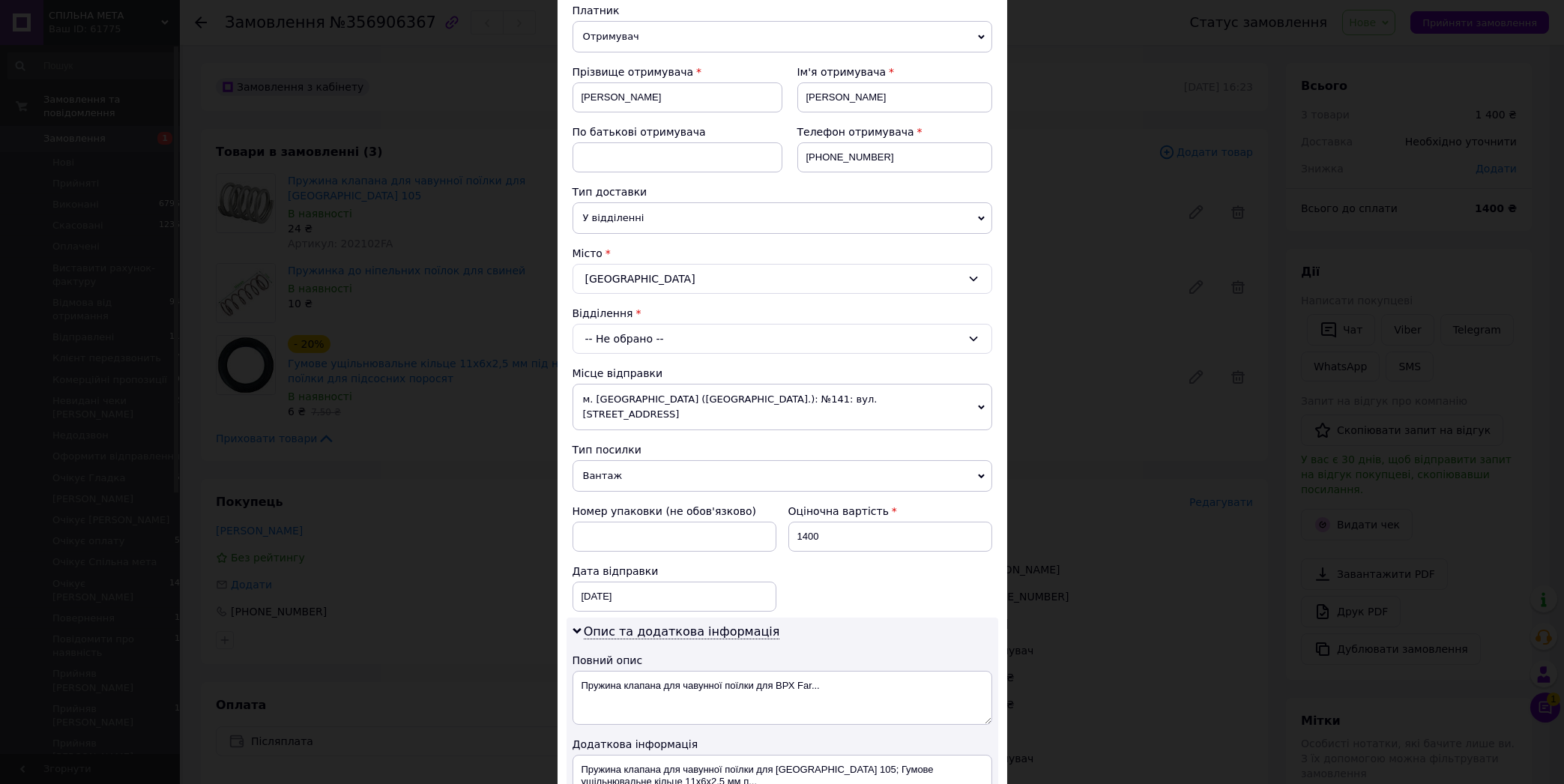
click at [602, 336] on div "-- Не обрано --" at bounding box center [782, 338] width 420 height 30
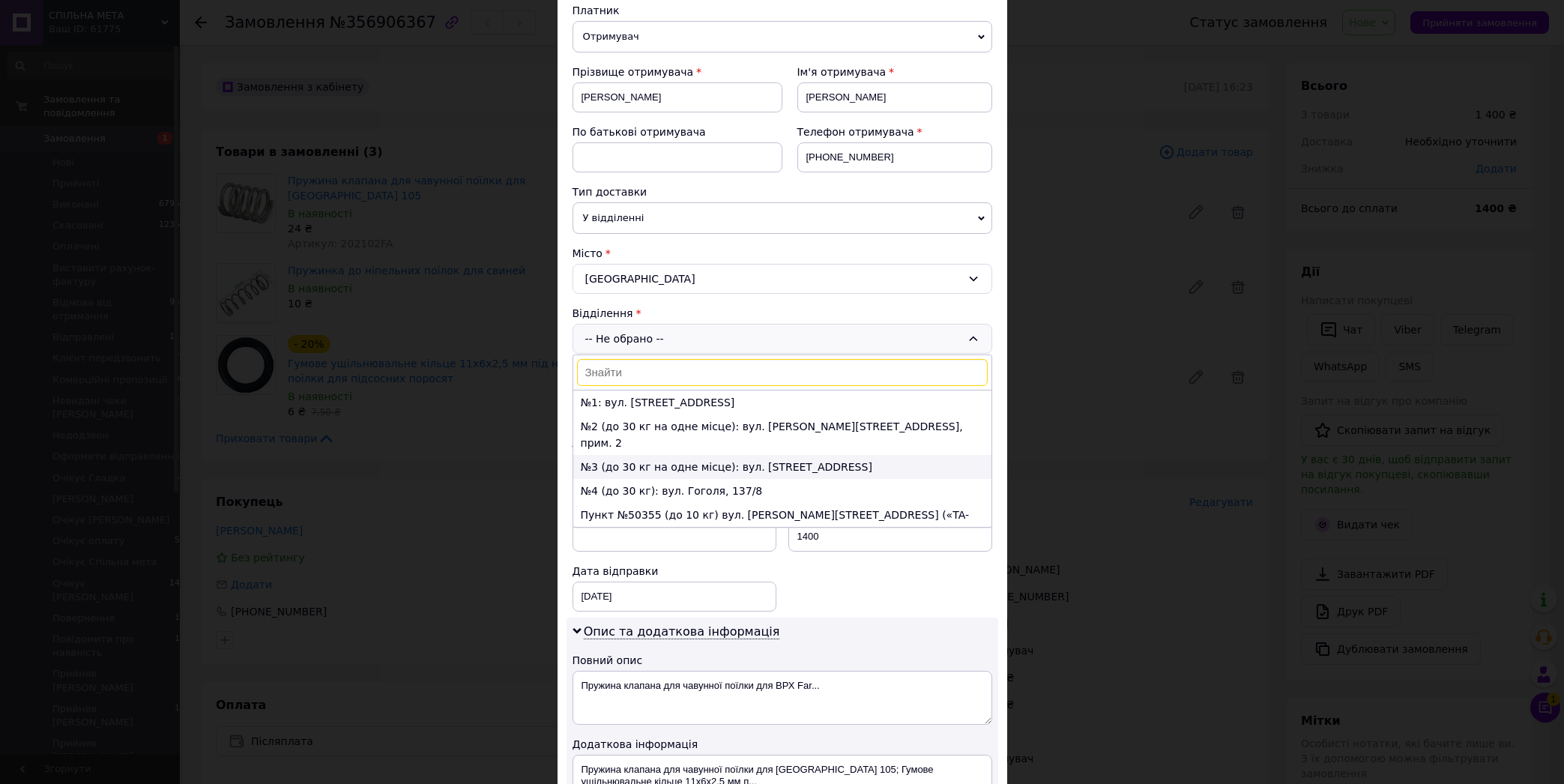
click at [647, 455] on li "№3 (до 30 кг на одне місце): вул. [STREET_ADDRESS]" at bounding box center [782, 467] width 418 height 24
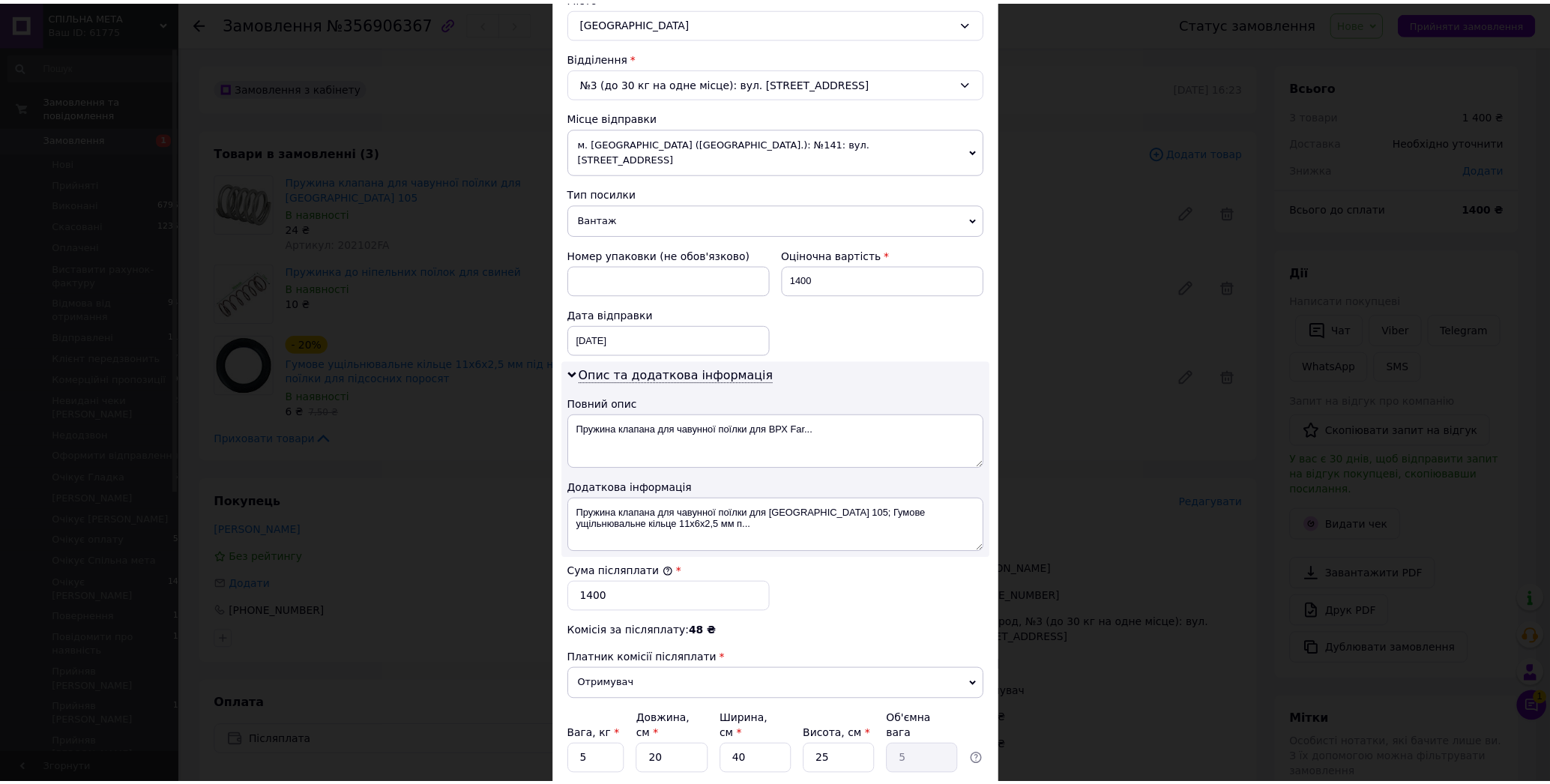
scroll to position [530, 0]
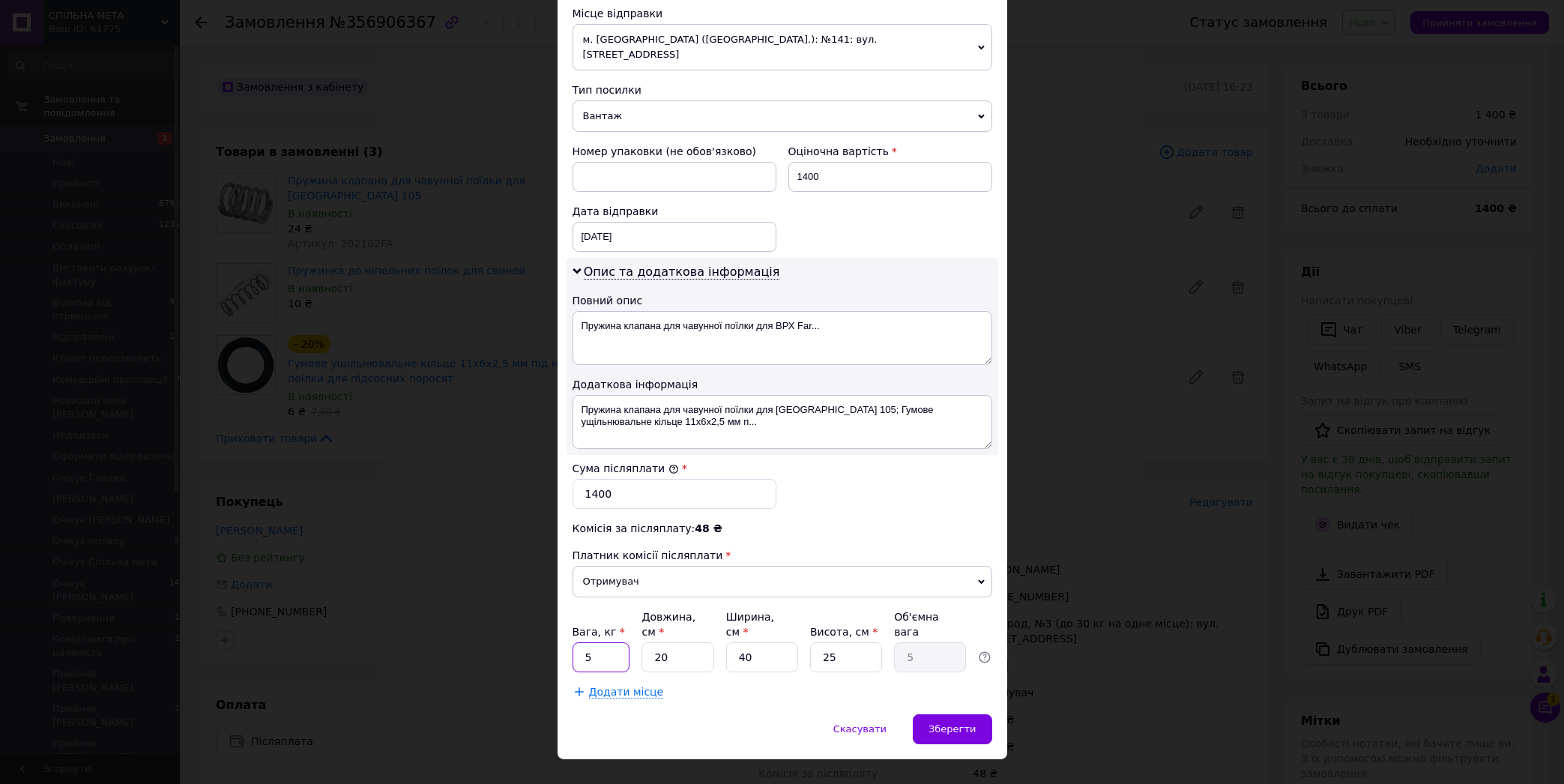
drag, startPoint x: 586, startPoint y: 629, endPoint x: 567, endPoint y: 636, distance: 20.2
click at [573, 642] on input "5" at bounding box center [601, 657] width 58 height 30
click at [594, 642] on input "Вага, кг *" at bounding box center [601, 657] width 58 height 30
click at [596, 642] on input "Вага, кг *" at bounding box center [601, 657] width 58 height 30
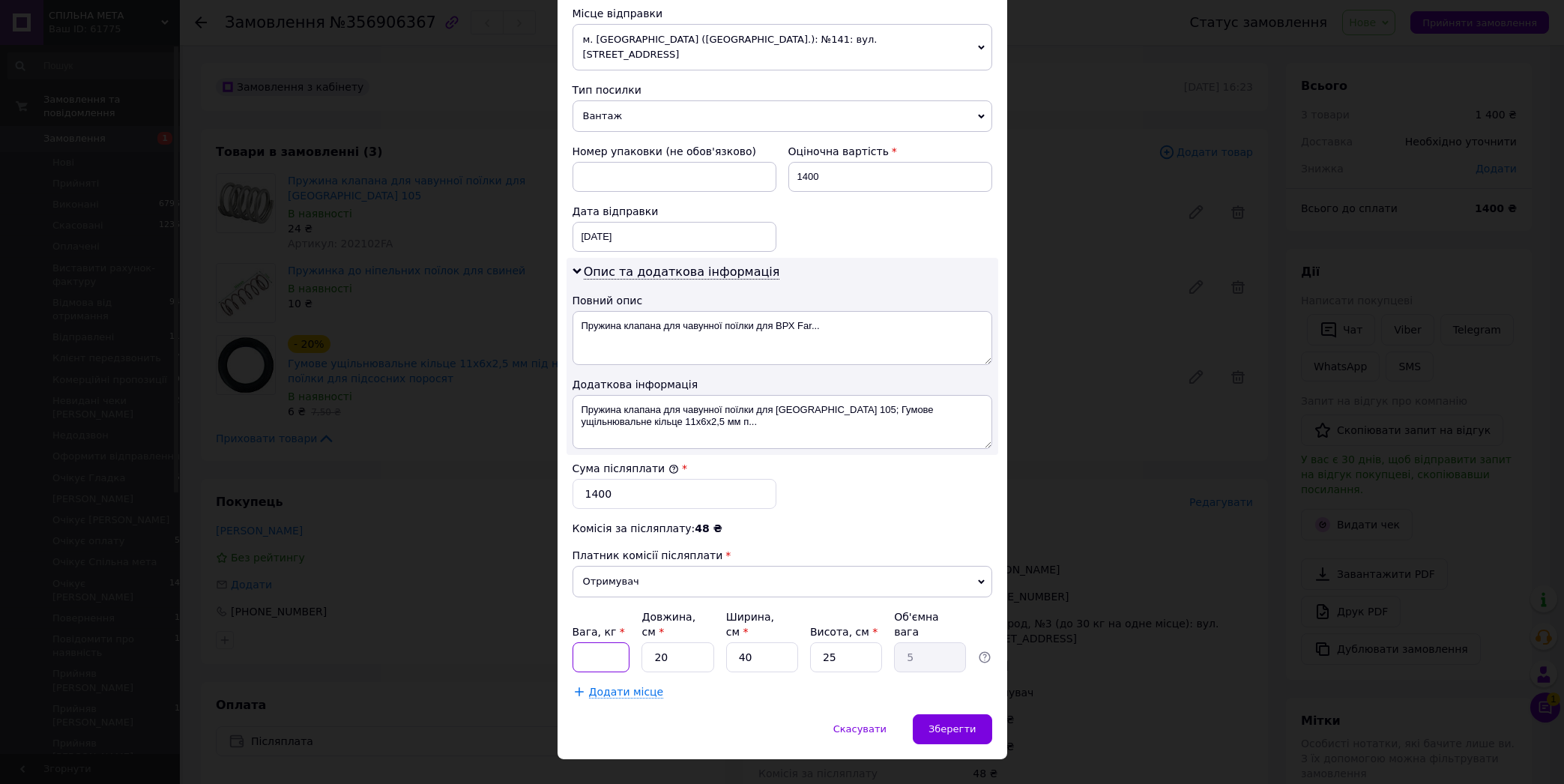
click at [597, 642] on input "Вага, кг *" at bounding box center [601, 657] width 58 height 30
type input "0.5"
drag, startPoint x: 742, startPoint y: 630, endPoint x: 717, endPoint y: 639, distance: 26.6
click at [726, 642] on input "40" at bounding box center [762, 657] width 72 height 30
type input "1"
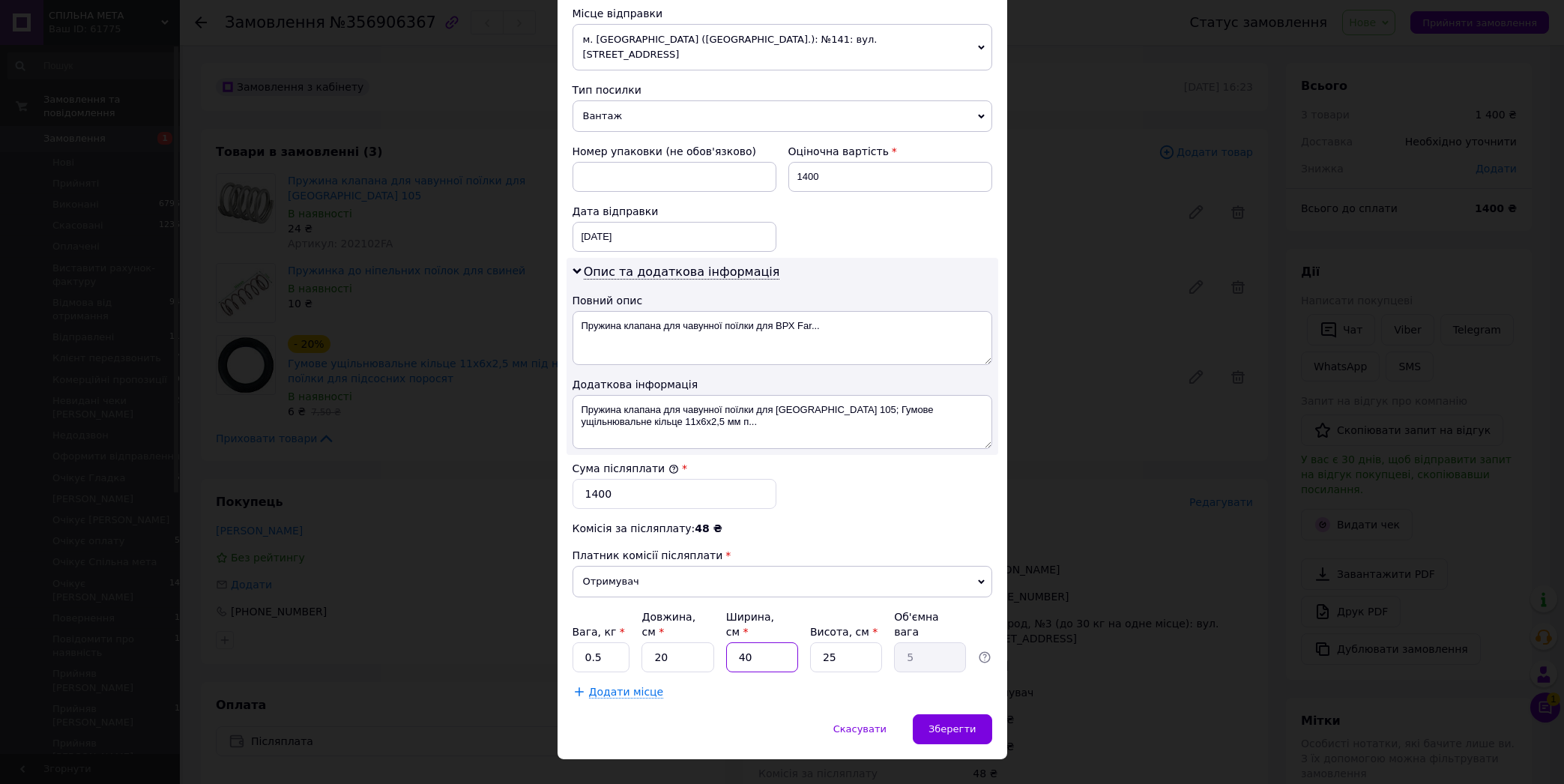
type input "0.13"
type input "12"
type input "1.5"
type input "12"
drag, startPoint x: 834, startPoint y: 633, endPoint x: 689, endPoint y: 629, distance: 145.1
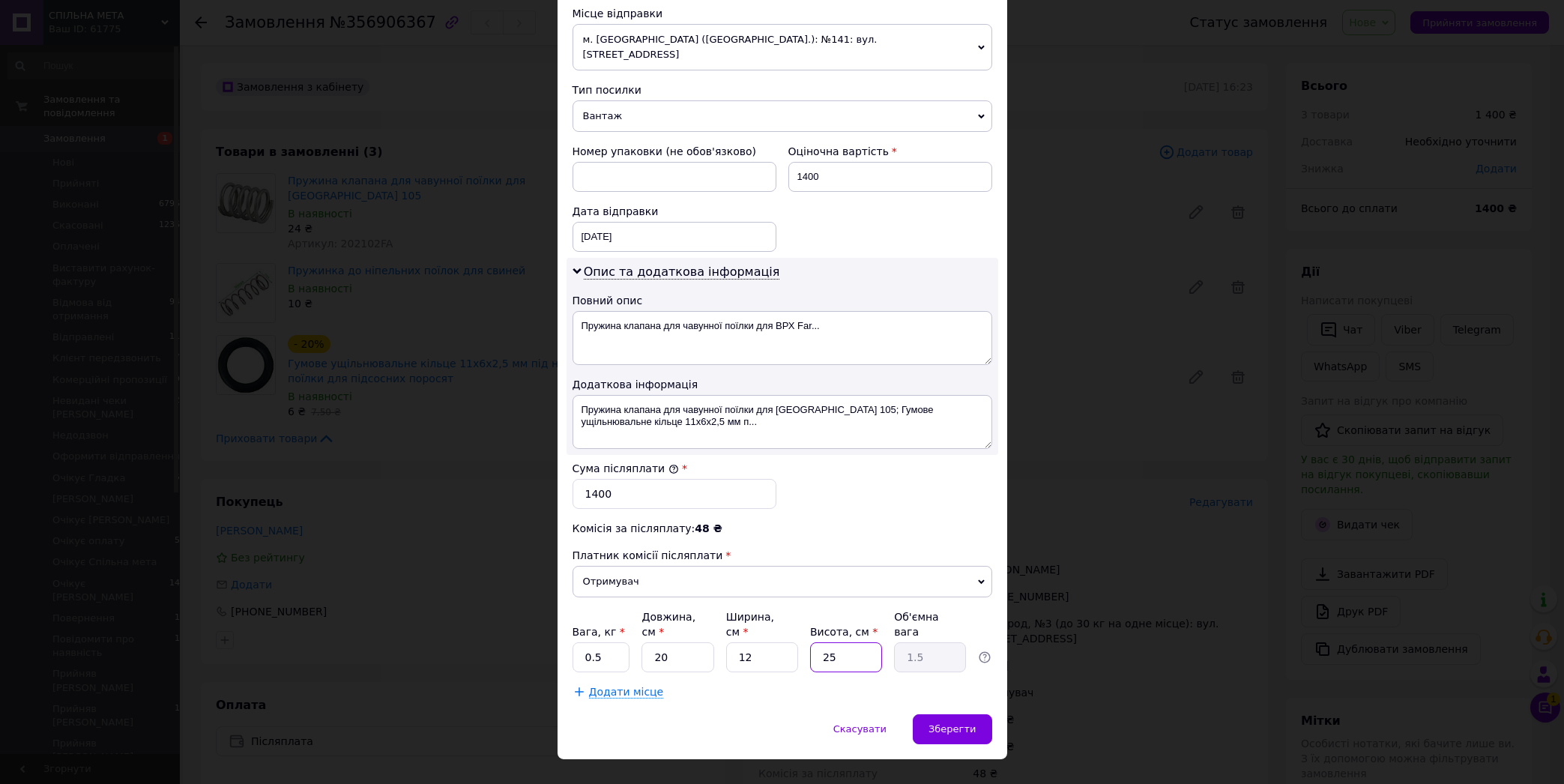
click at [810, 642] on input "25" at bounding box center [846, 657] width 72 height 30
drag, startPoint x: 670, startPoint y: 629, endPoint x: 636, endPoint y: 637, distance: 34.9
click at [641, 642] on input "20" at bounding box center [677, 657] width 72 height 30
type input "6"
type input "0.45"
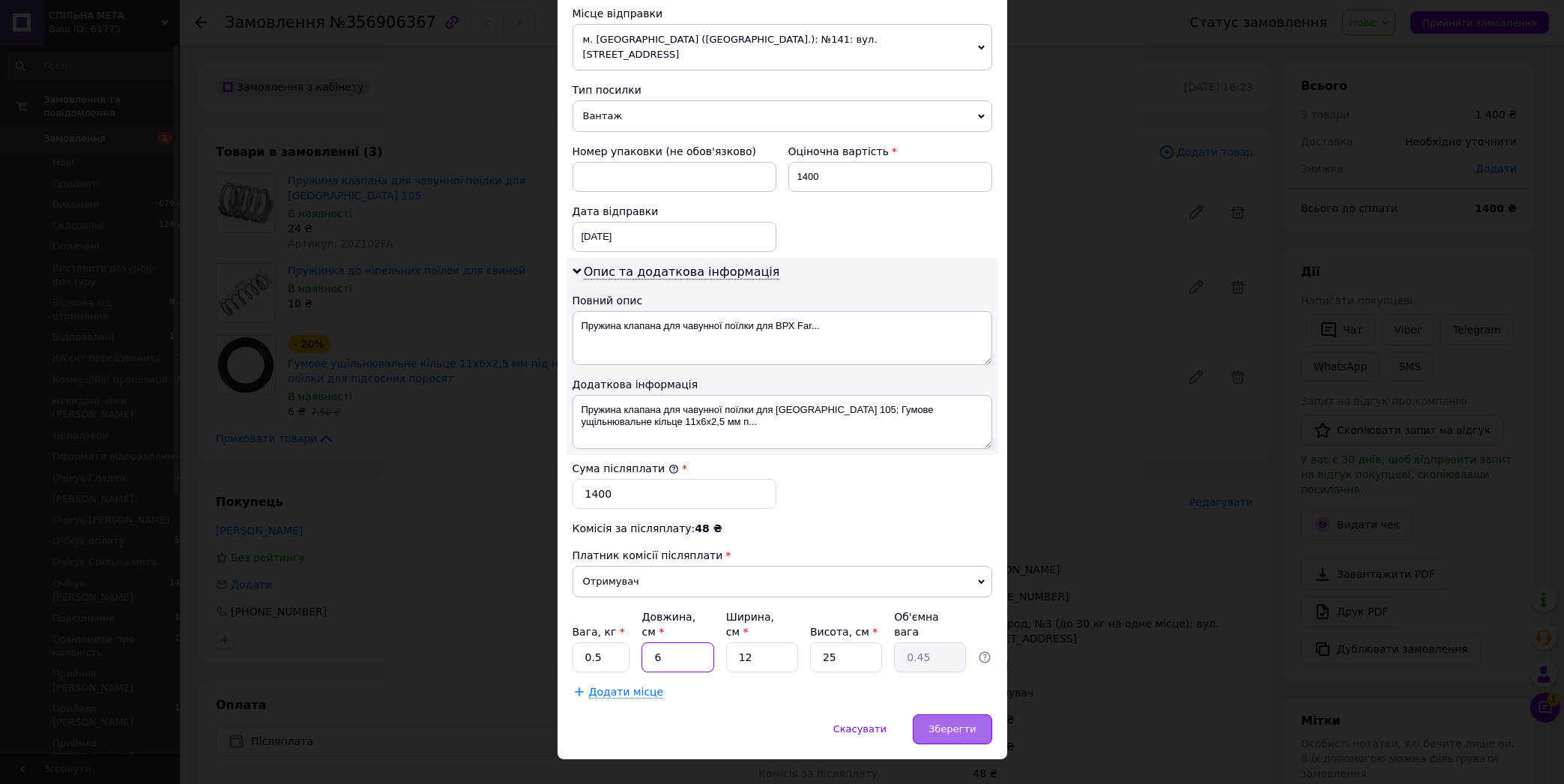
type input "6"
click at [930, 723] on span "Зберегти" at bounding box center [951, 729] width 47 height 11
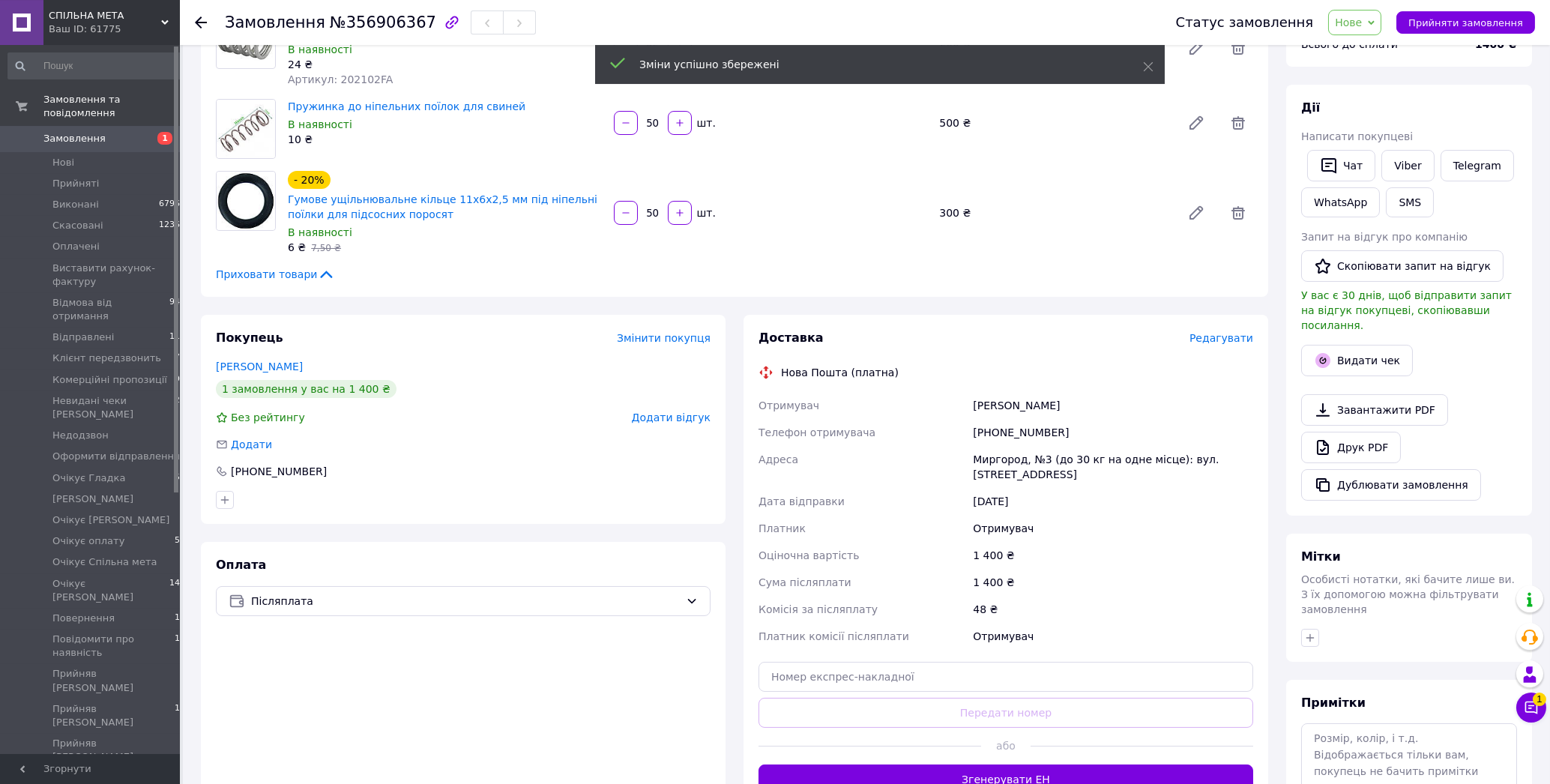
scroll to position [240, 0]
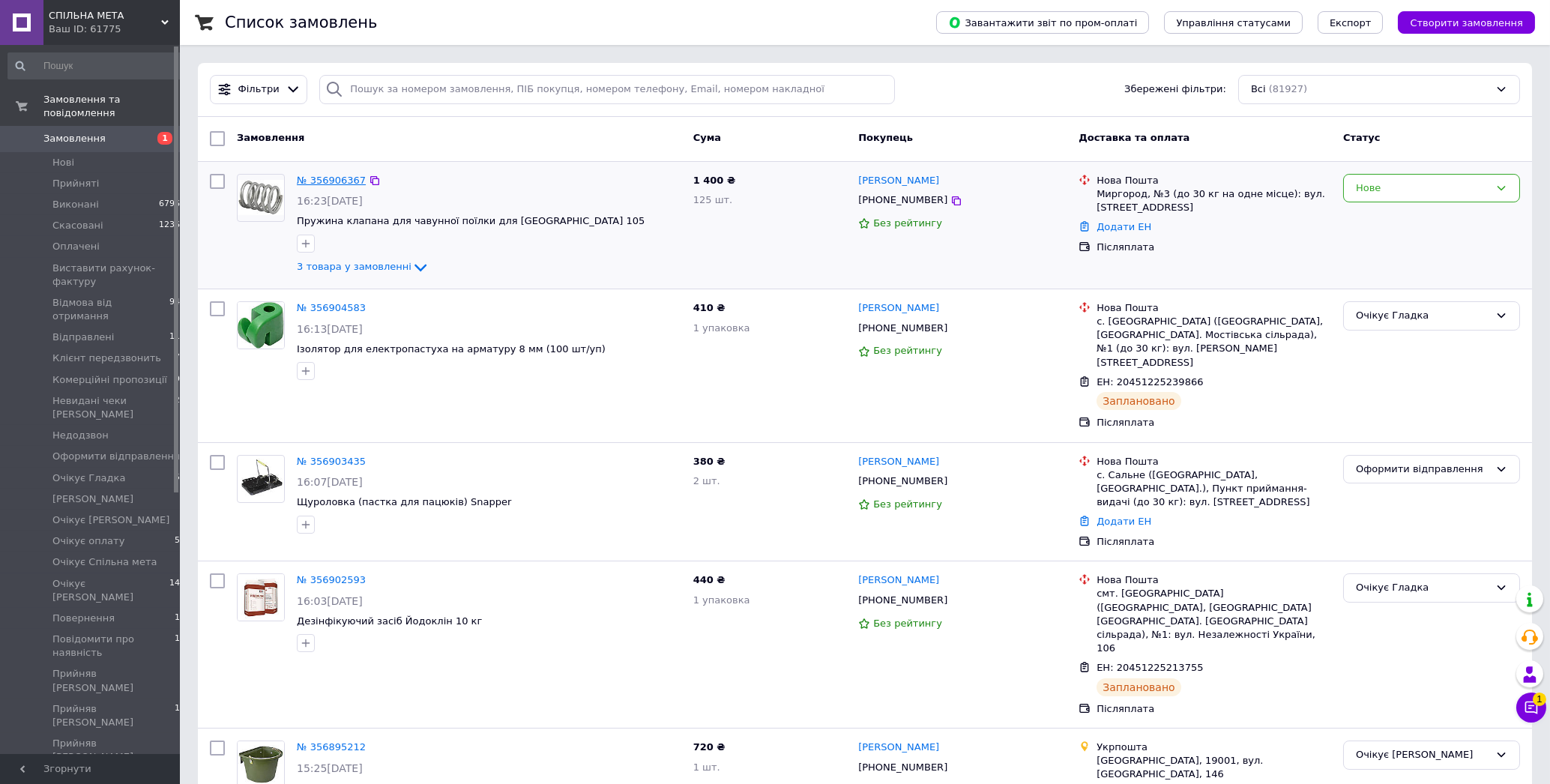
click at [342, 178] on link "№ 356906367" at bounding box center [332, 180] width 69 height 11
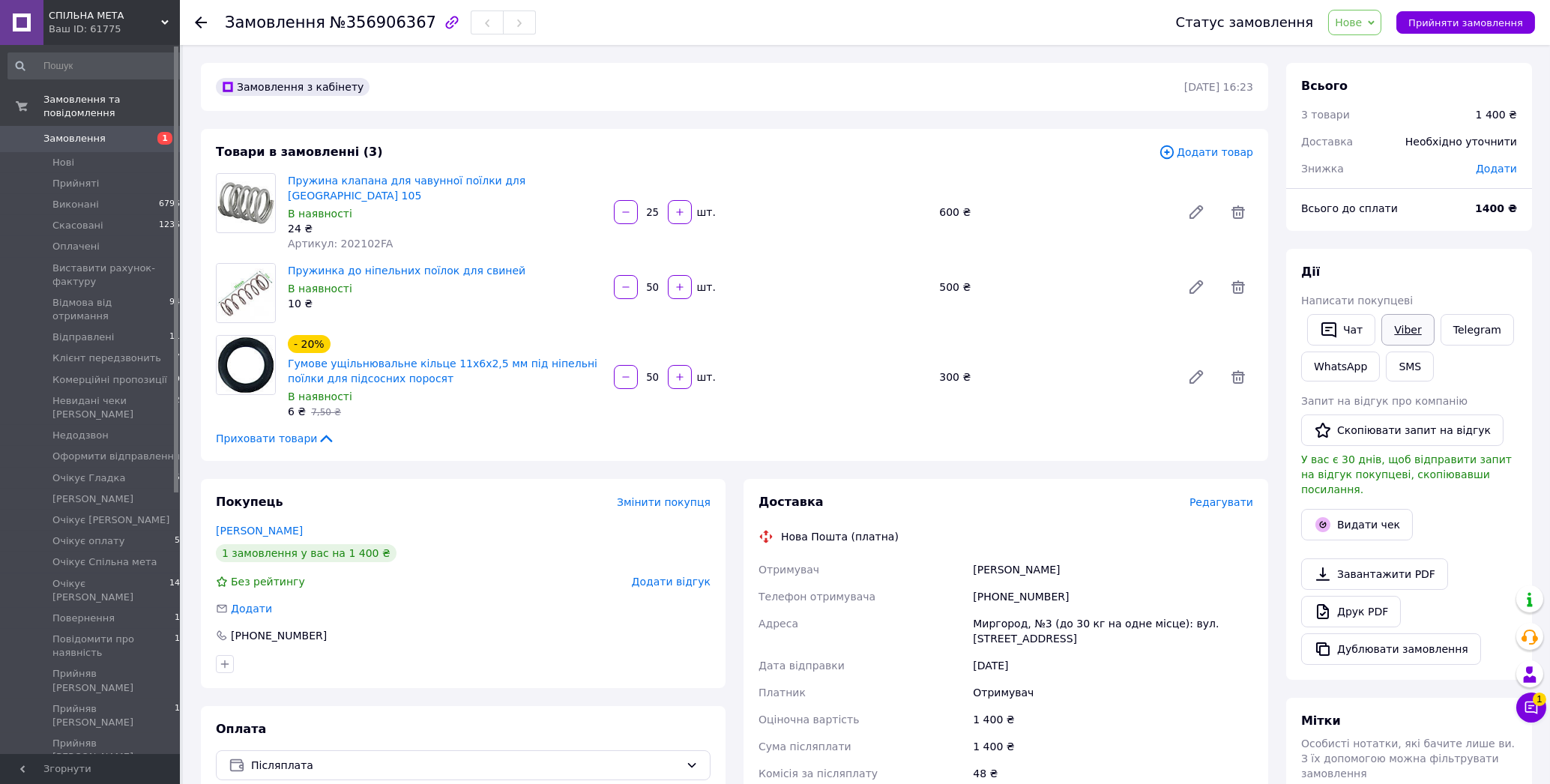
click at [1402, 325] on link "Viber" at bounding box center [1408, 329] width 53 height 31
click at [1498, 167] on span "Додати" at bounding box center [1496, 168] width 41 height 12
click at [1370, 236] on input "text" at bounding box center [1393, 230] width 88 height 30
type input "275"
click at [1462, 274] on button "Зберегти" at bounding box center [1467, 271] width 75 height 30
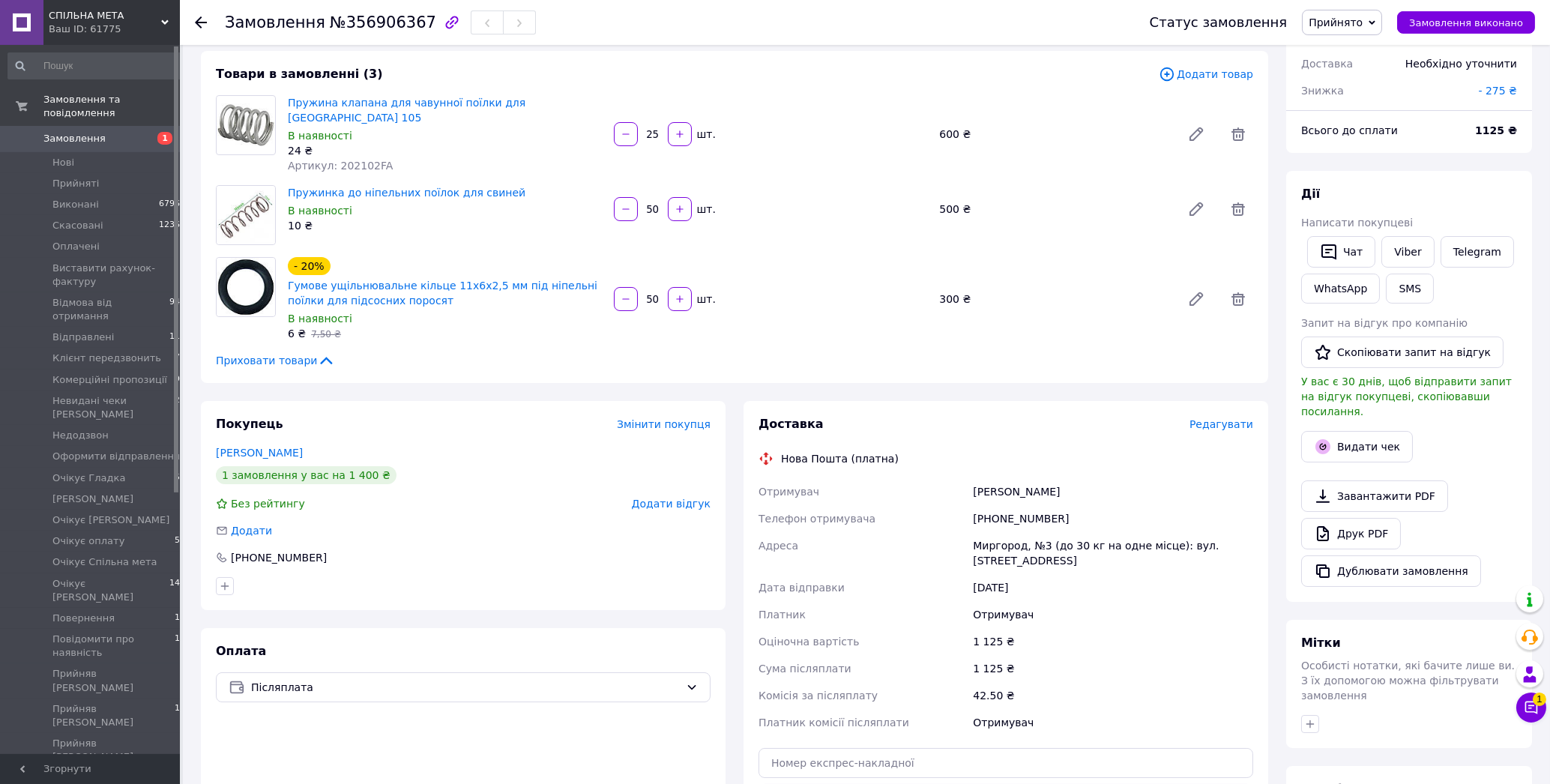
scroll to position [160, 0]
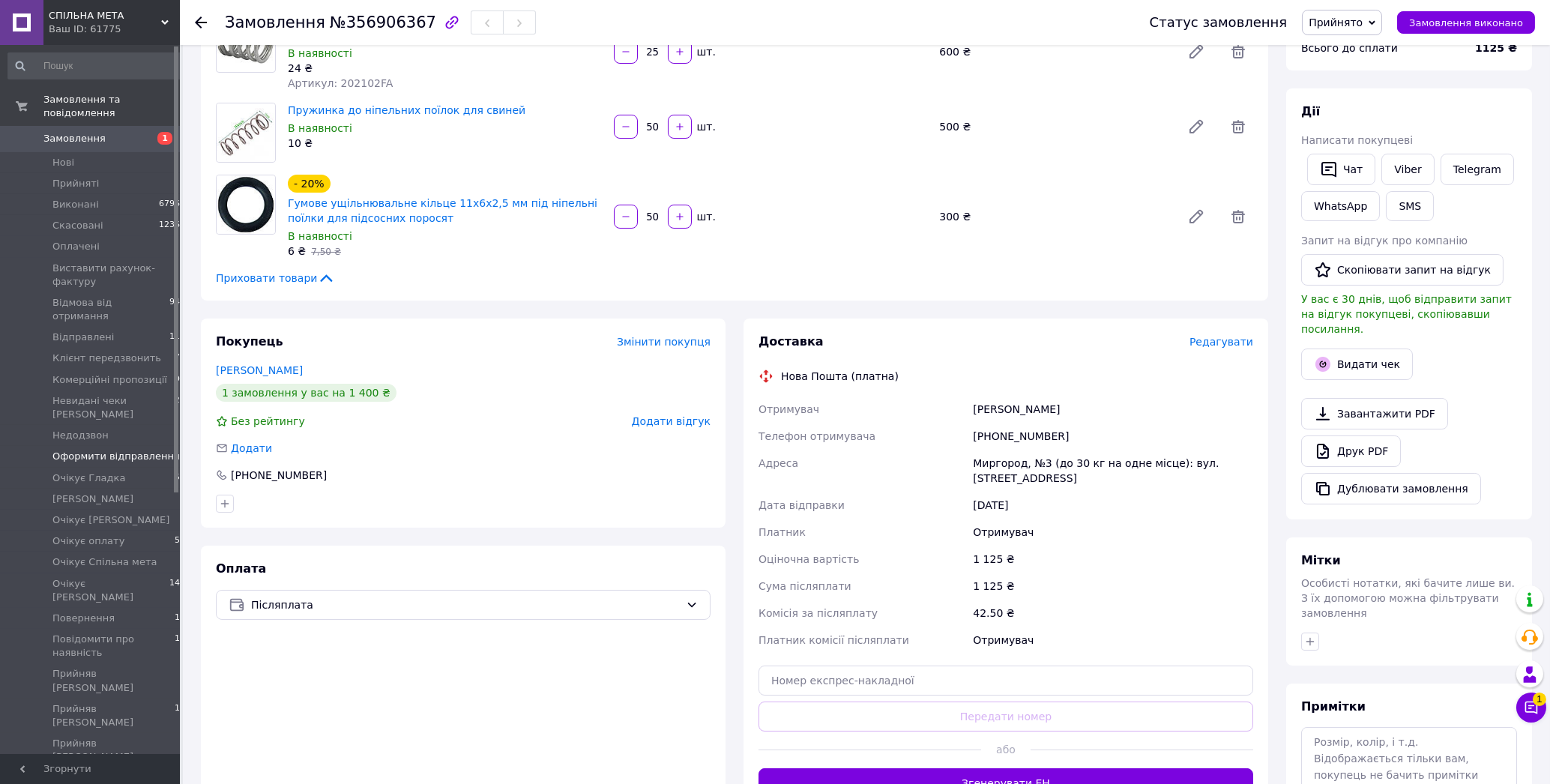
click at [81, 449] on span "Оформити відправлення" at bounding box center [116, 456] width 127 height 14
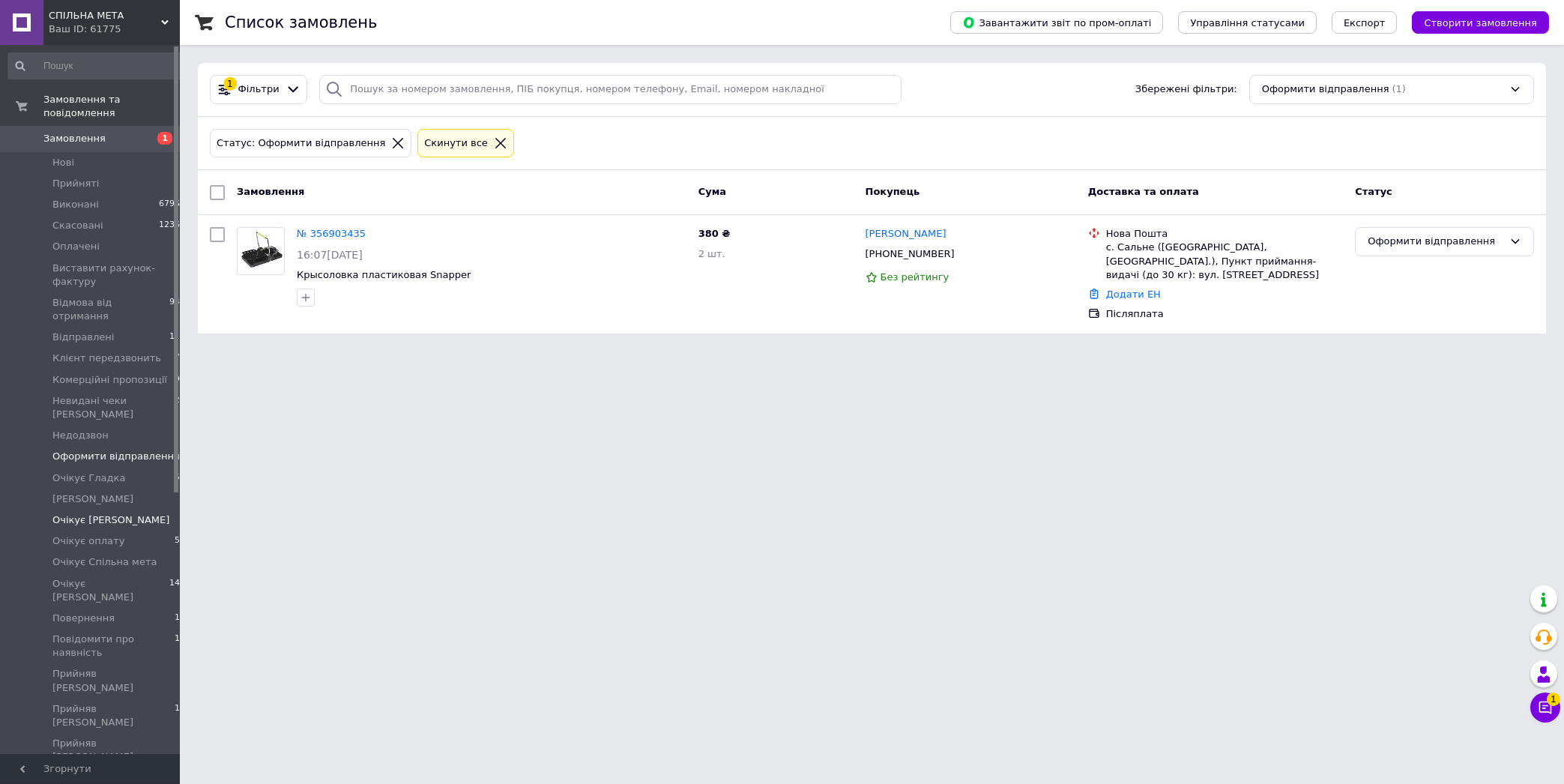
click at [111, 513] on span "Очікує [PERSON_NAME]" at bounding box center [111, 520] width 117 height 14
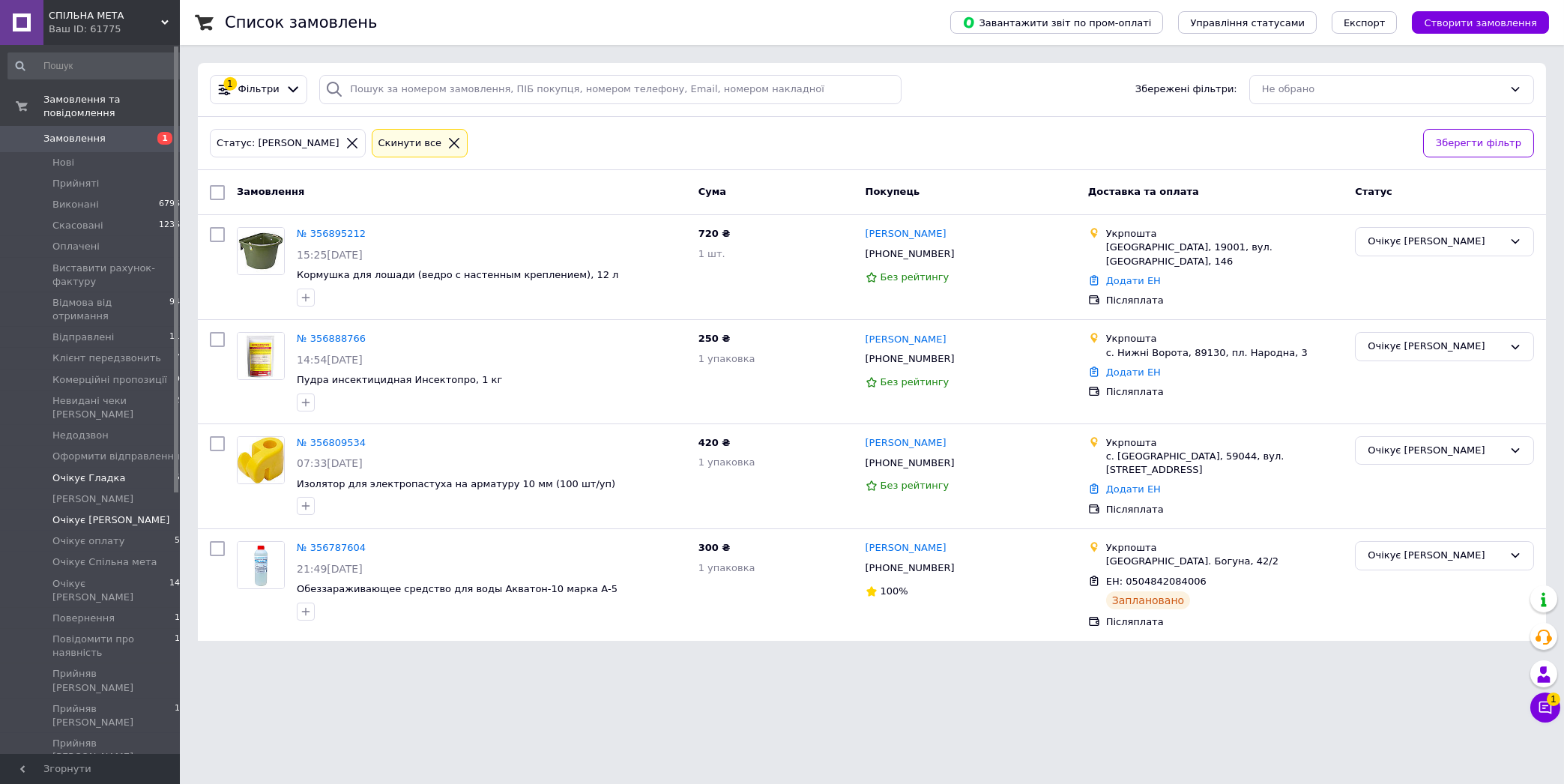
click at [110, 472] on span "Очікує Гладка" at bounding box center [89, 478] width 73 height 14
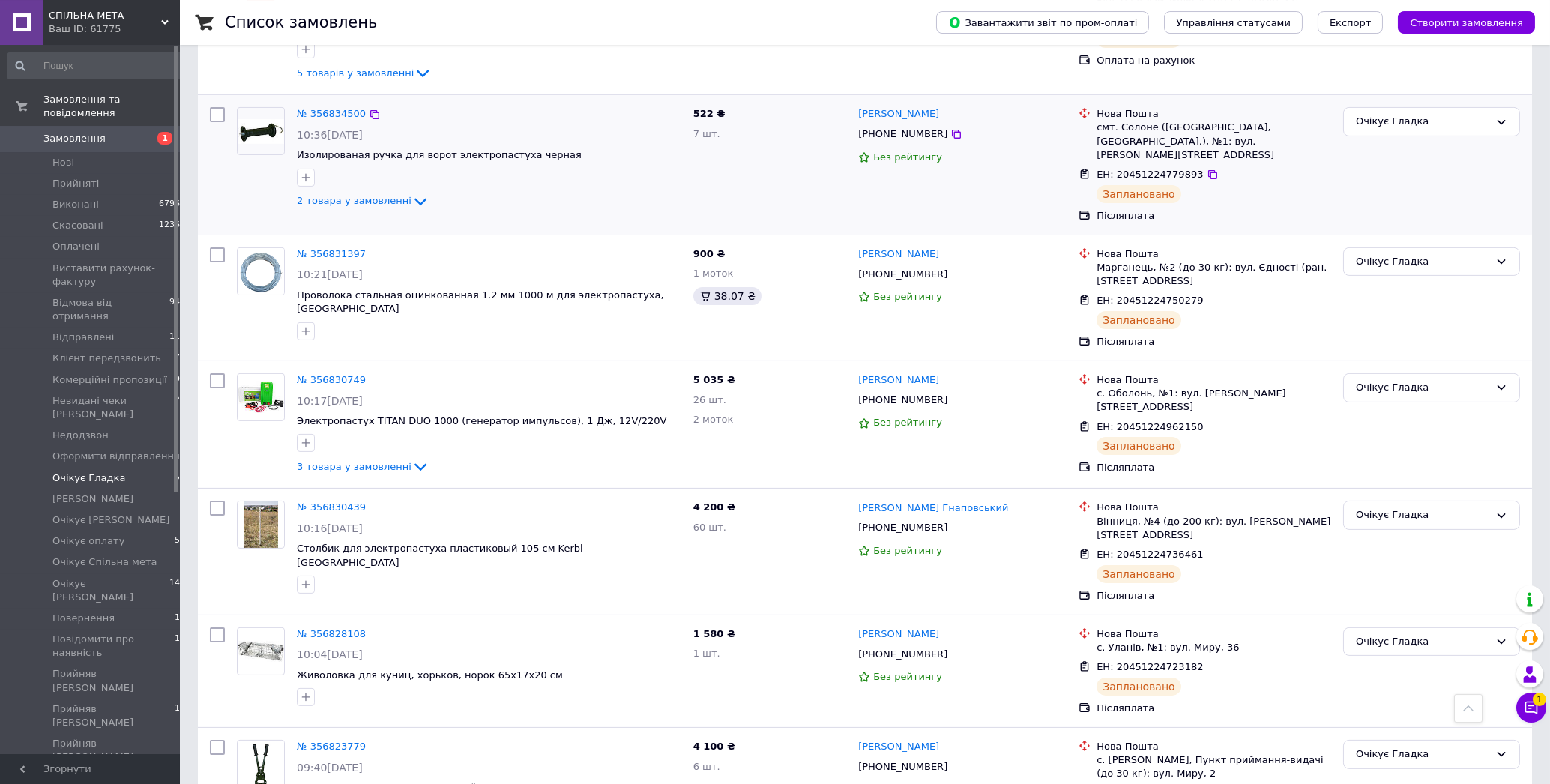
scroll to position [2008, 0]
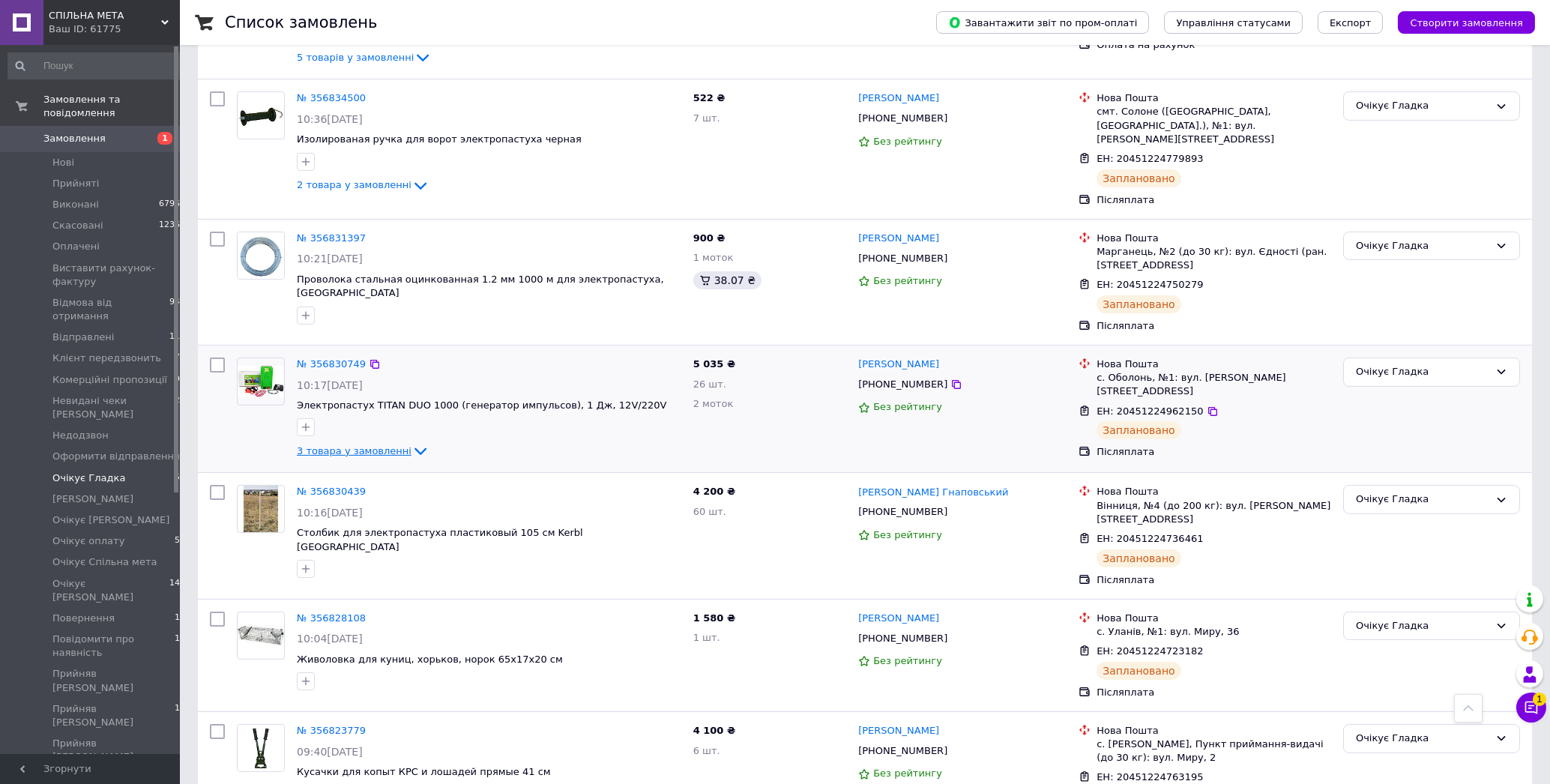
click at [360, 445] on span "3 товара у замовленні" at bounding box center [354, 451] width 115 height 11
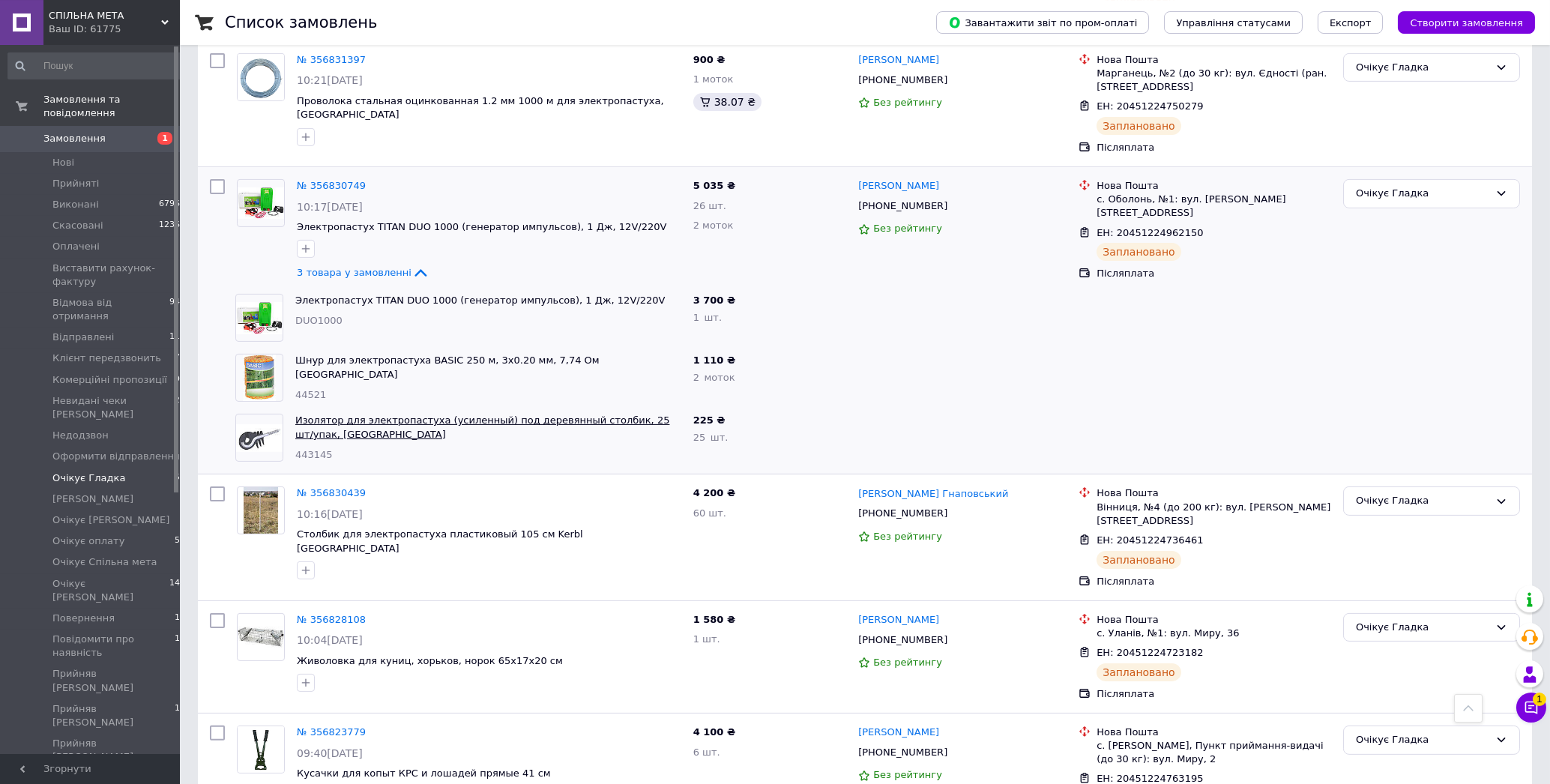
scroll to position [2198, 0]
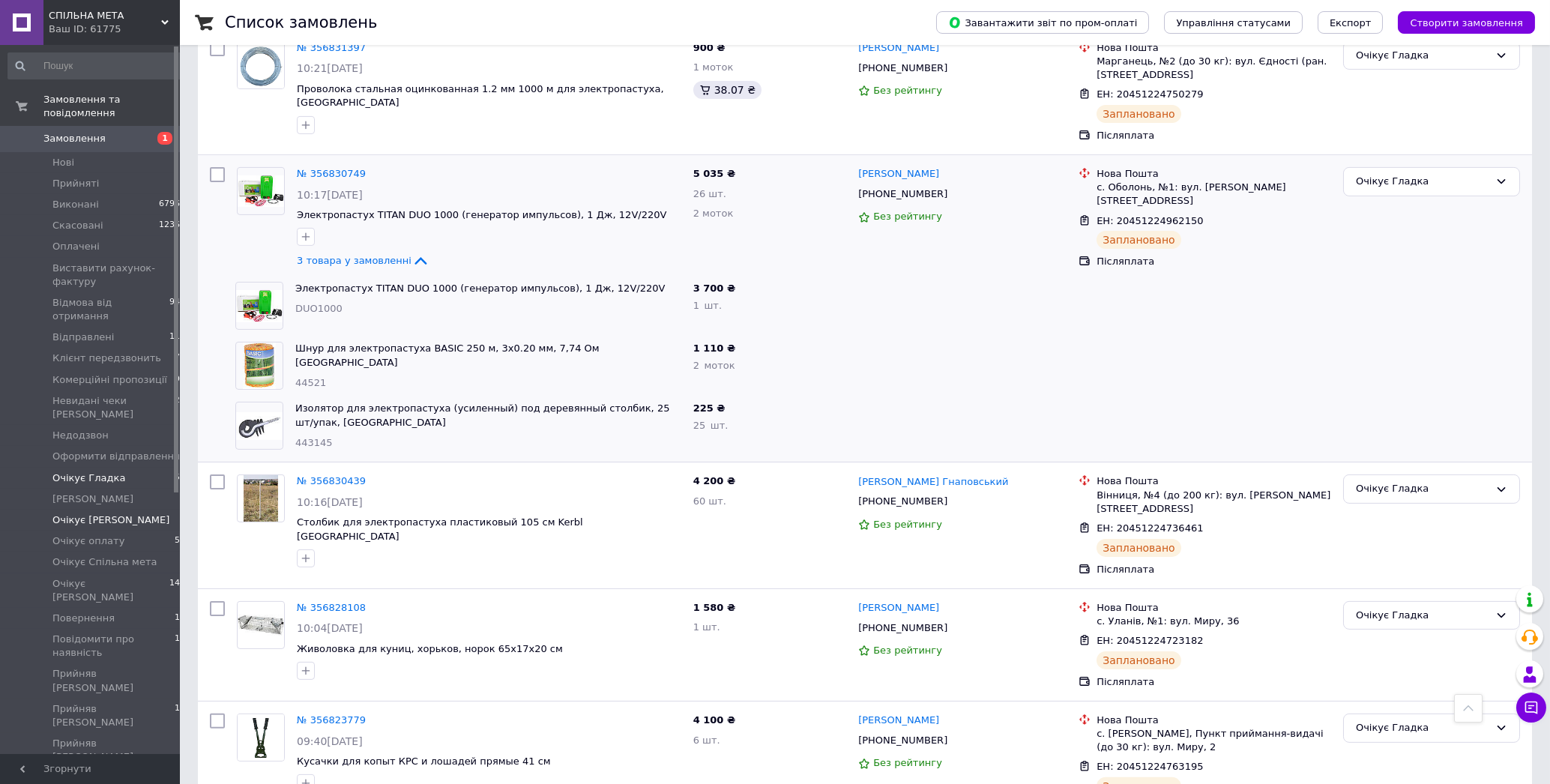
click at [94, 513] on span "Очікує [PERSON_NAME]" at bounding box center [111, 520] width 117 height 14
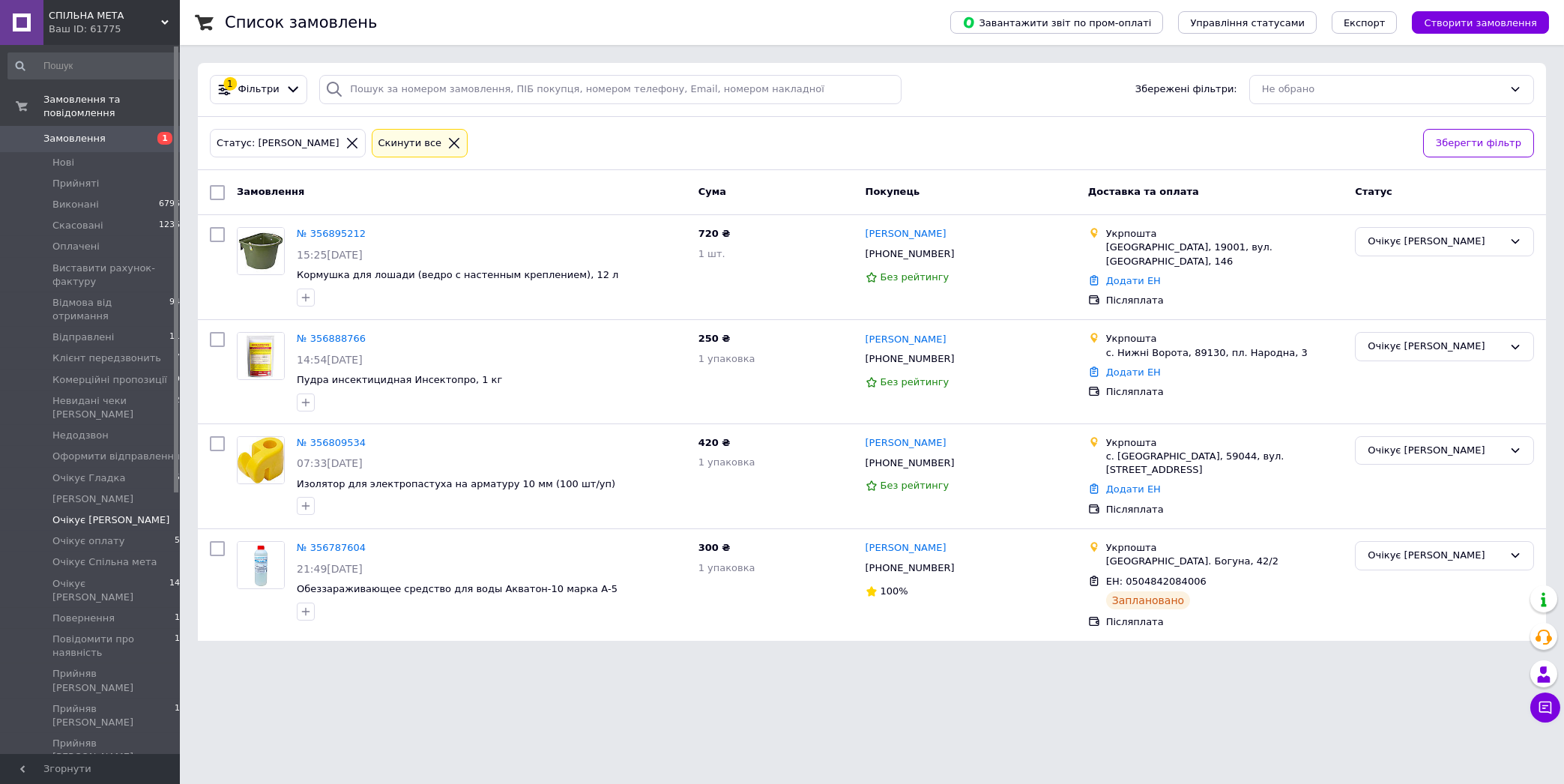
click at [280, 658] on html "СПІЛЬНА МЕТА Ваш ID: 61775 Сайт СПІЛЬНА МЕТА Кабінет покупця Перевірити стан си…" at bounding box center [782, 329] width 1564 height 658
click at [84, 177] on span "Прийняті" at bounding box center [76, 183] width 46 height 14
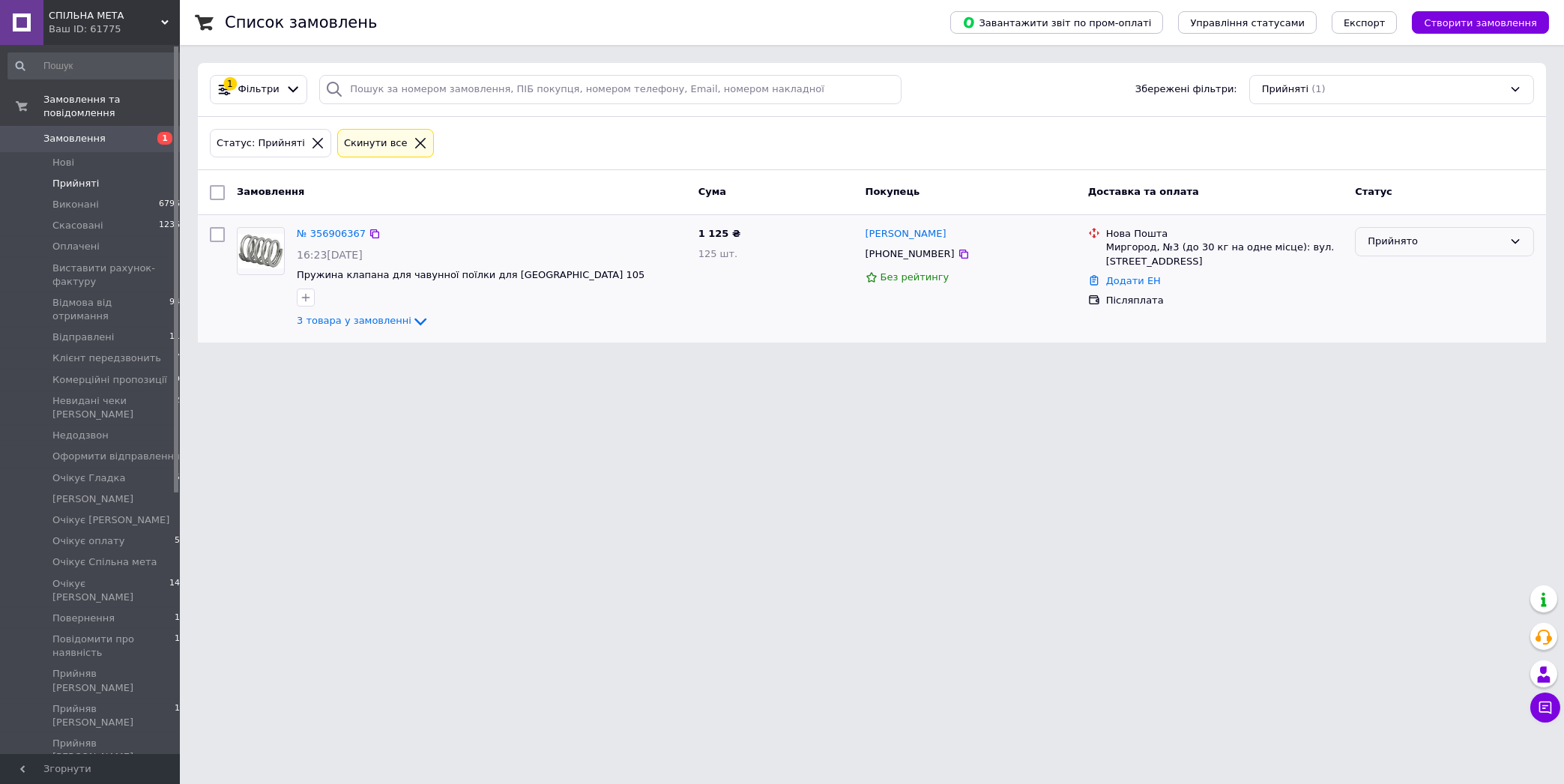
click at [1405, 232] on div "Прийнято" at bounding box center [1445, 242] width 179 height 29
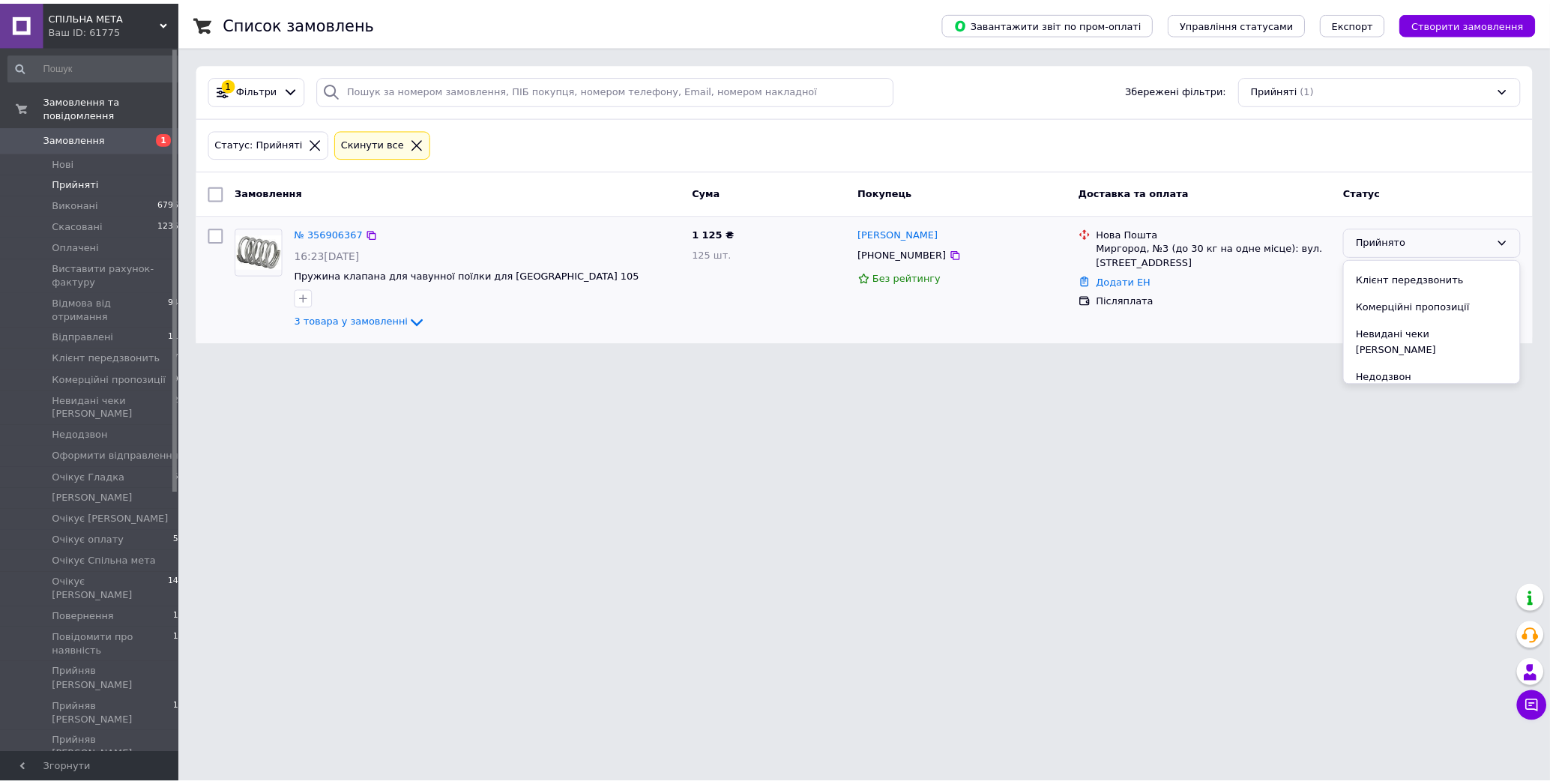
scroll to position [160, 0]
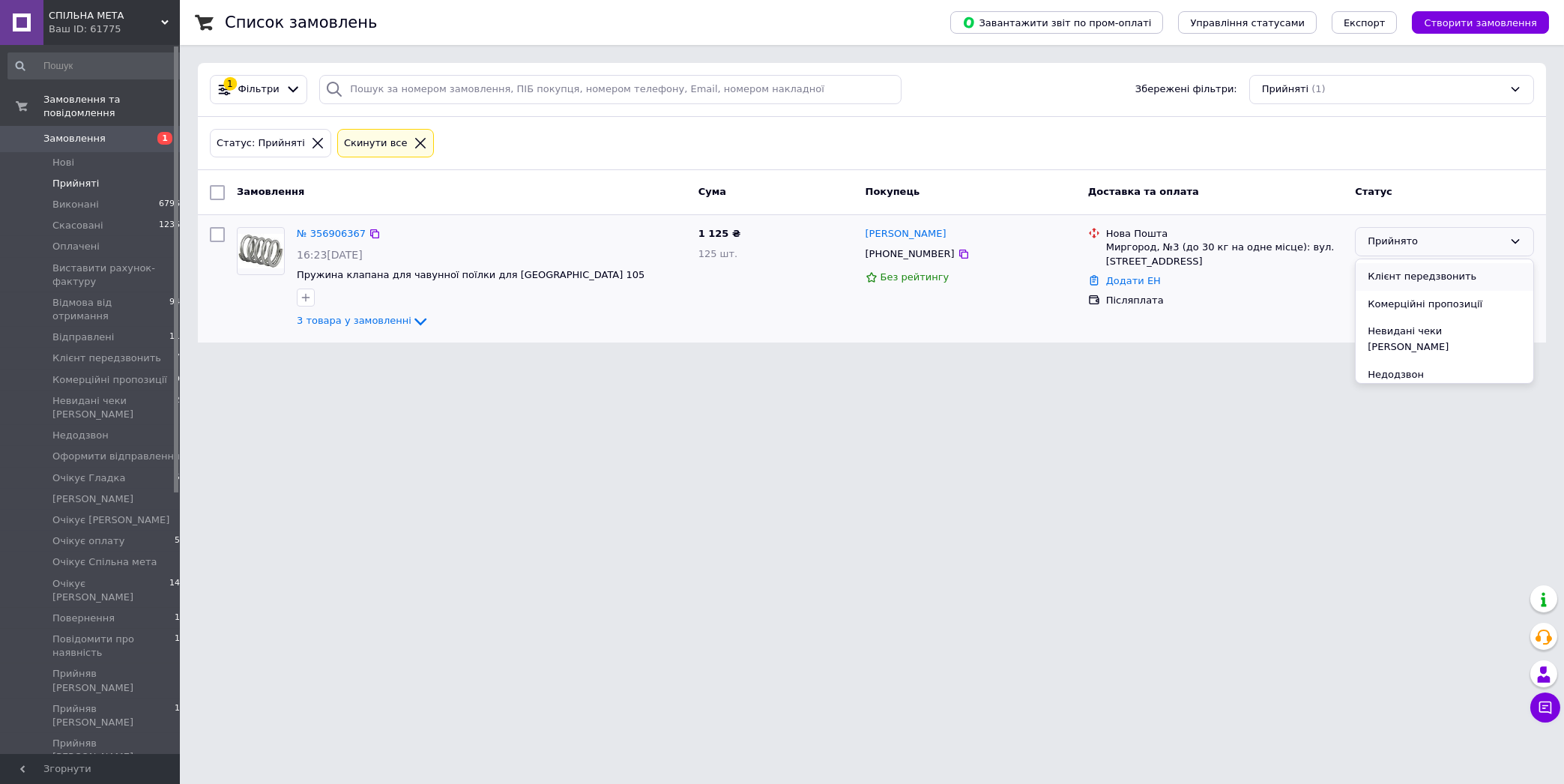
click at [1421, 271] on li "Клієнт передзвонить" at bounding box center [1445, 276] width 178 height 28
click at [415, 141] on icon at bounding box center [420, 143] width 10 height 10
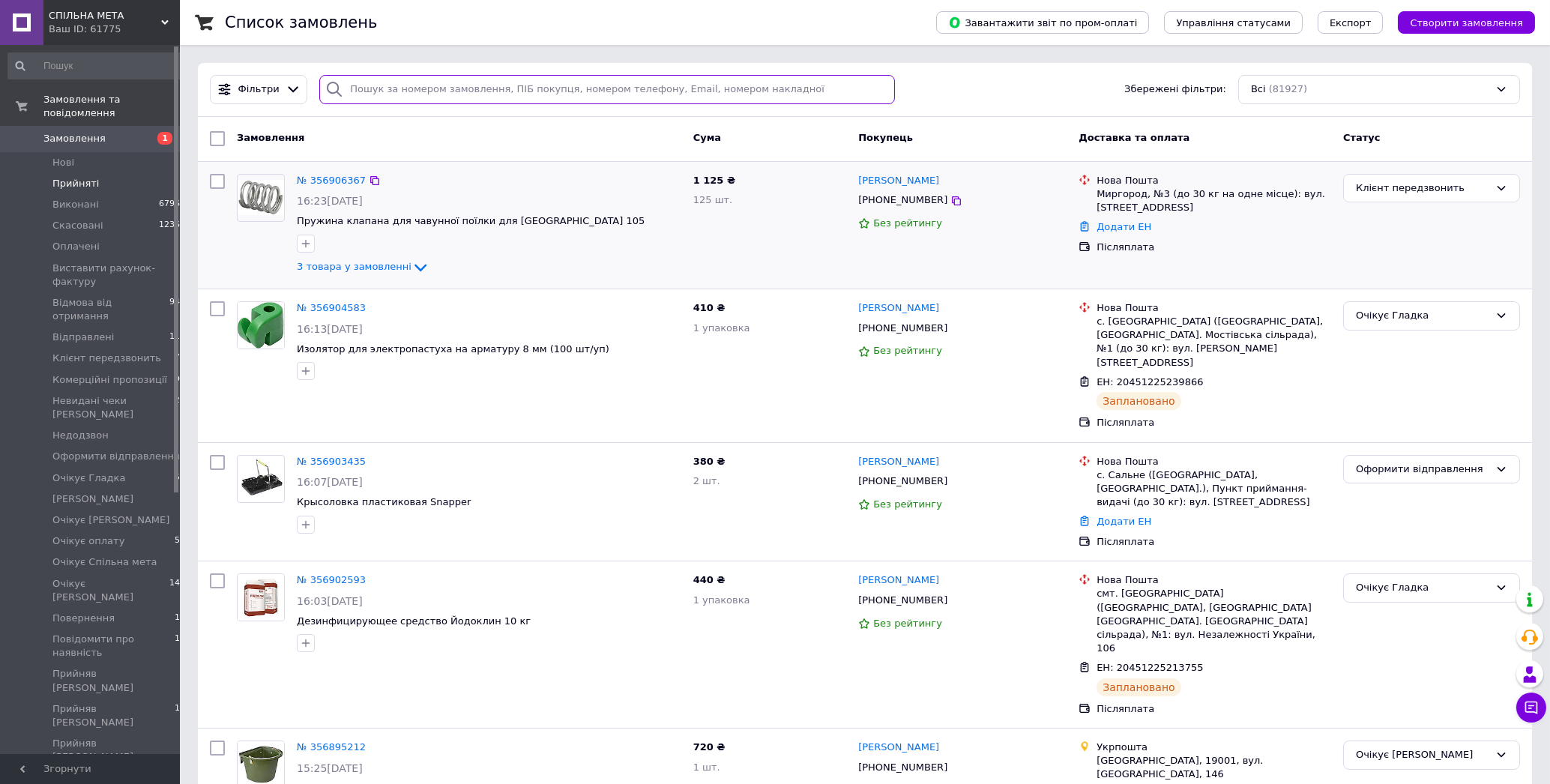
click at [356, 91] on input "search" at bounding box center [607, 90] width 576 height 29
click at [83, 262] on span "Виставити рахунок-фактуру" at bounding box center [116, 275] width 127 height 27
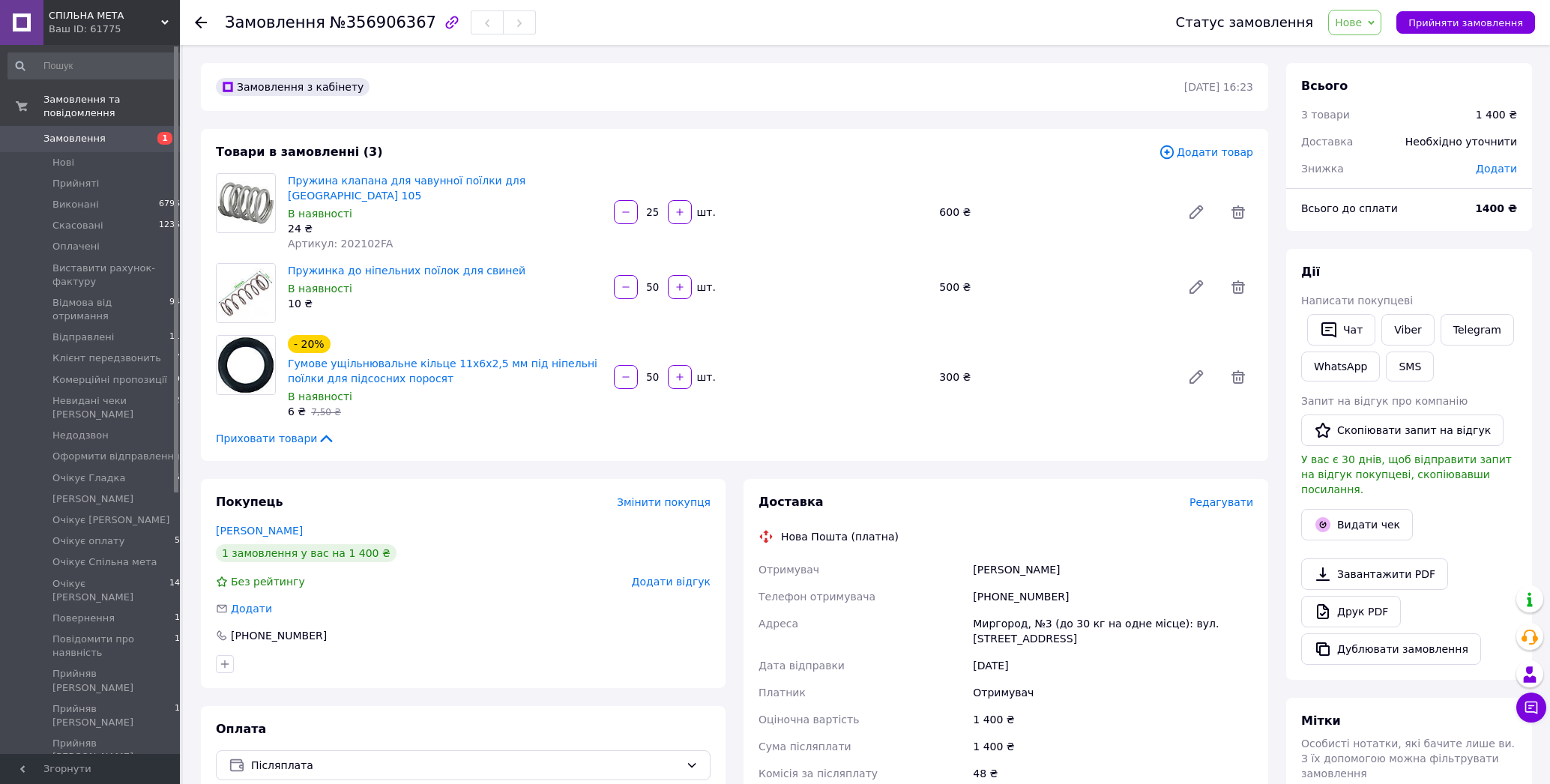
scroll to position [240, 0]
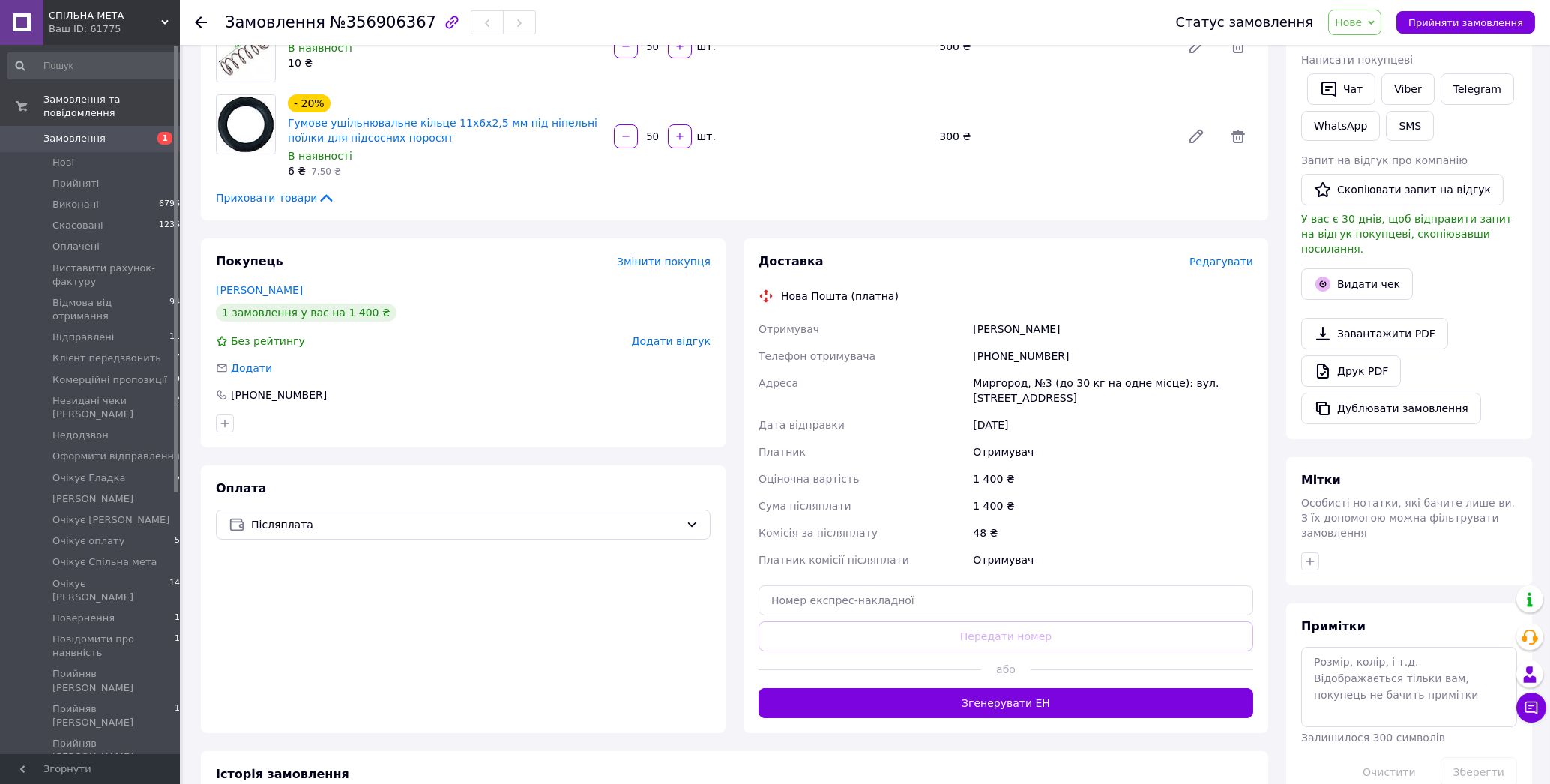
click at [283, 444] on div "Покупець Змінити покупця Борисенко Александр 1 замовлення у вас на 1 400 ₴ Без …" at bounding box center [463, 486] width 525 height 495
click at [1355, 27] on span "Нове" at bounding box center [1349, 22] width 27 height 12
